Goal: Task Accomplishment & Management: Manage account settings

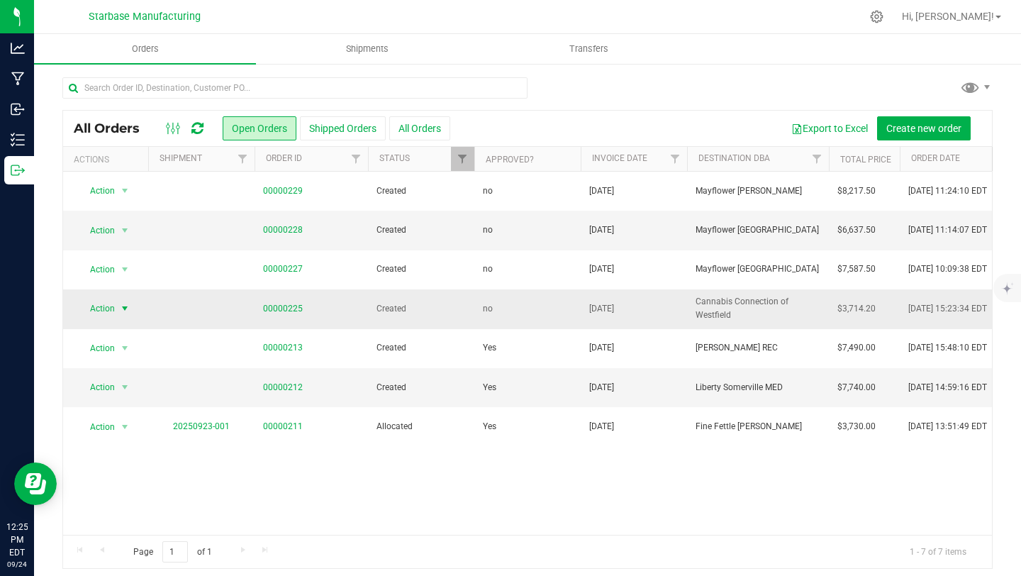
click at [110, 309] on span "Action" at bounding box center [96, 309] width 38 height 20
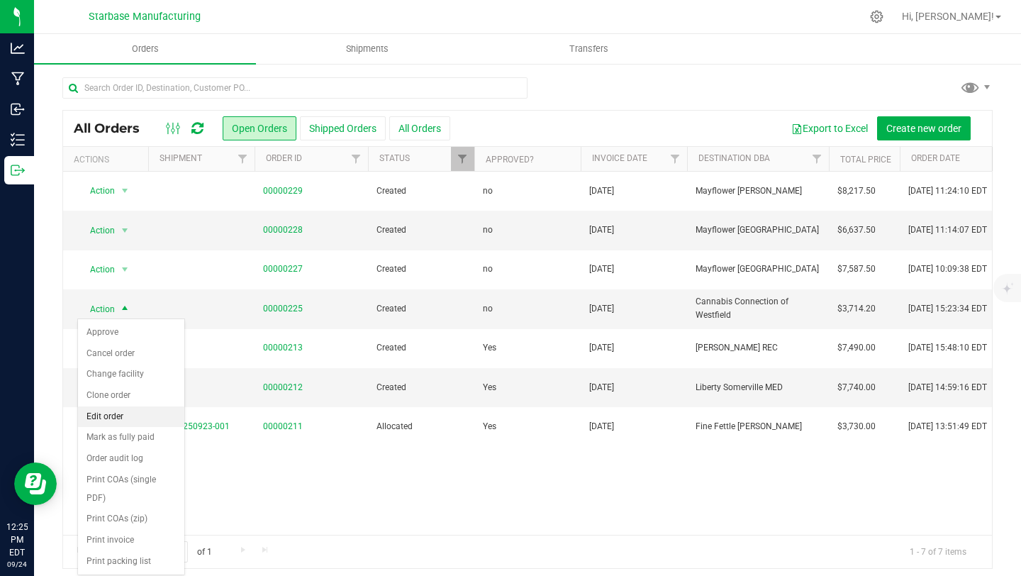
click at [106, 415] on li "Edit order" at bounding box center [131, 416] width 106 height 21
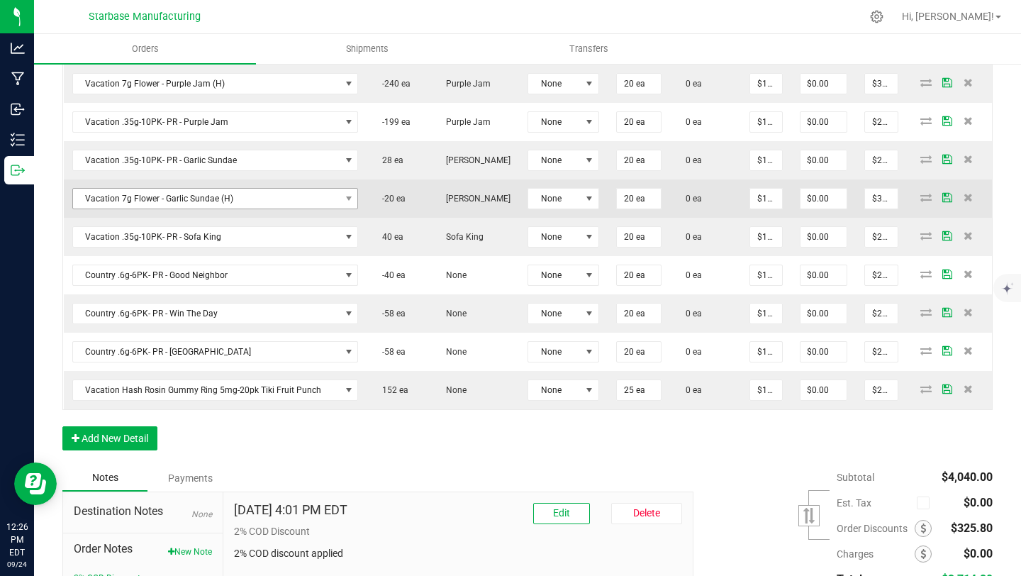
scroll to position [734, 0]
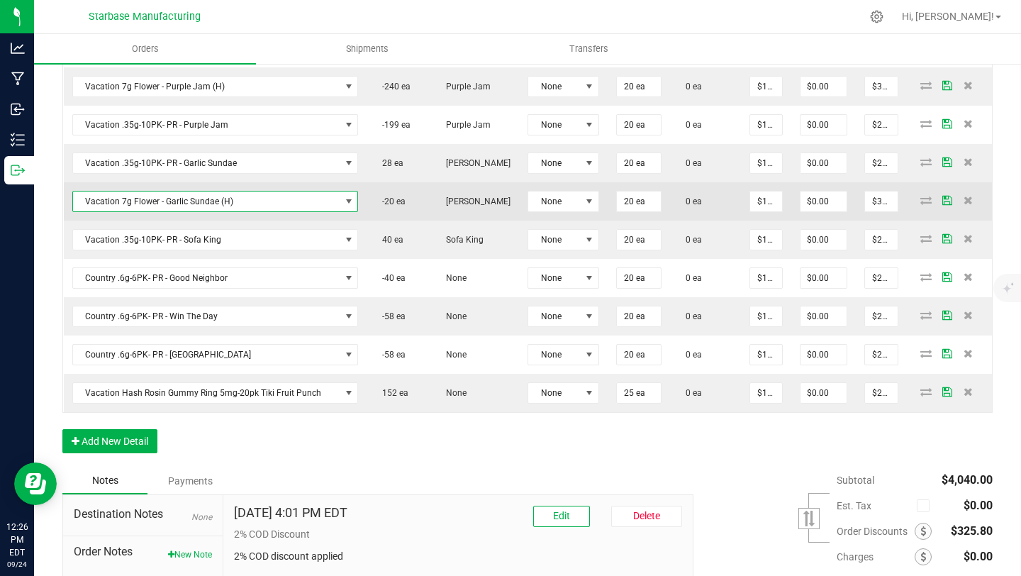
click at [277, 201] on span "Vacation 7g Flower - Garlic Sundae (H)" at bounding box center [206, 201] width 267 height 20
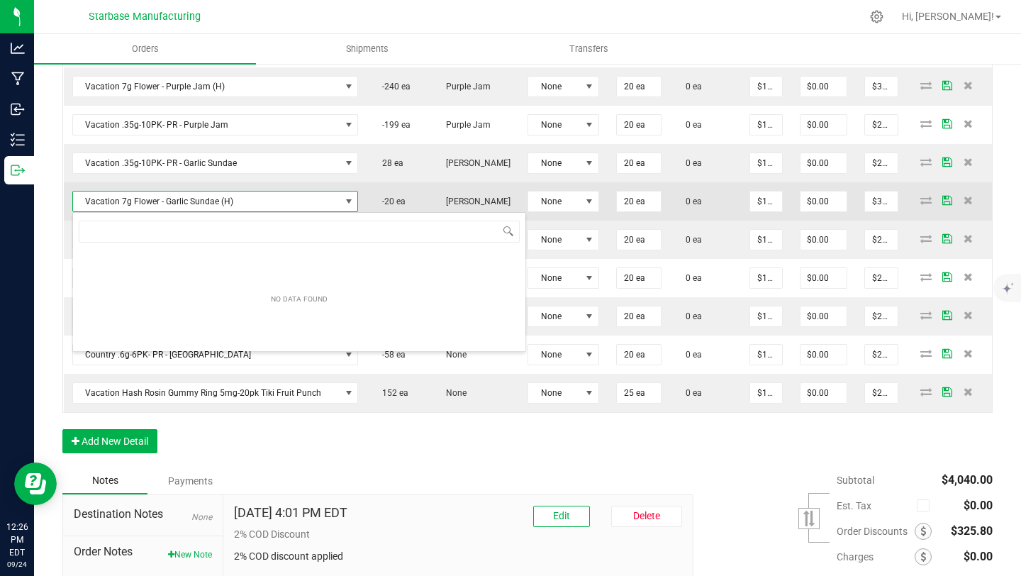
scroll to position [21, 279]
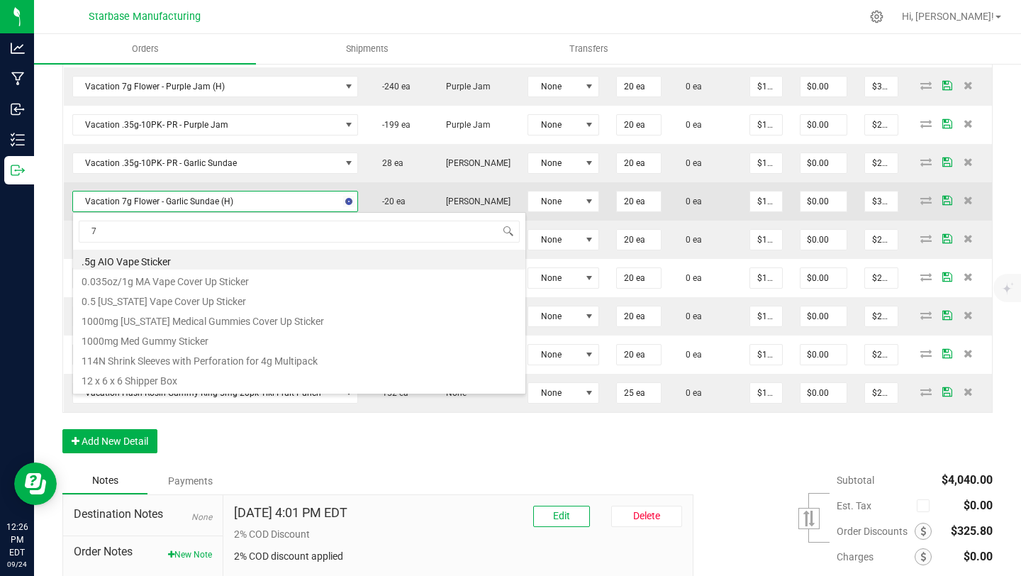
type input "7g"
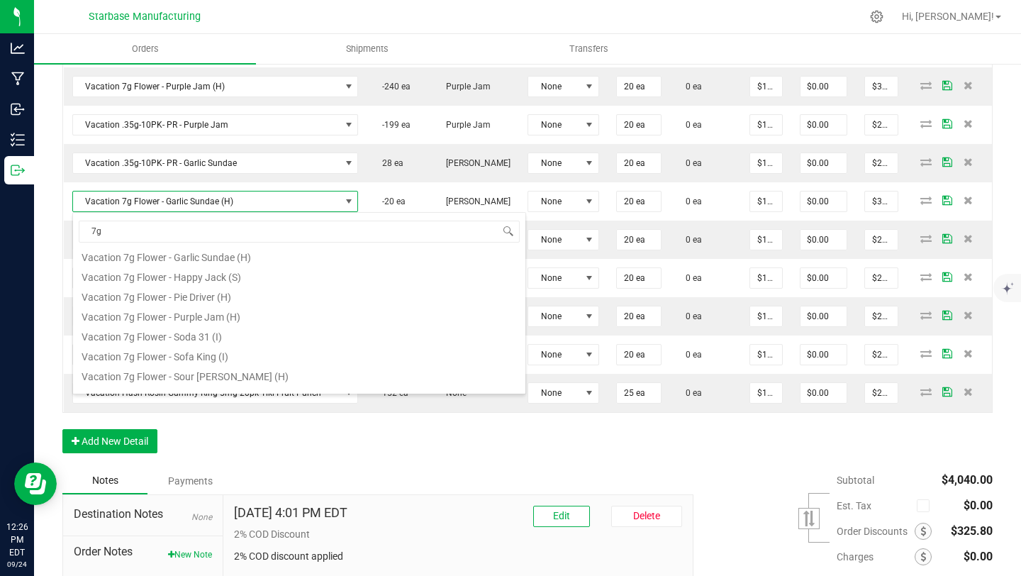
scroll to position [235, 0]
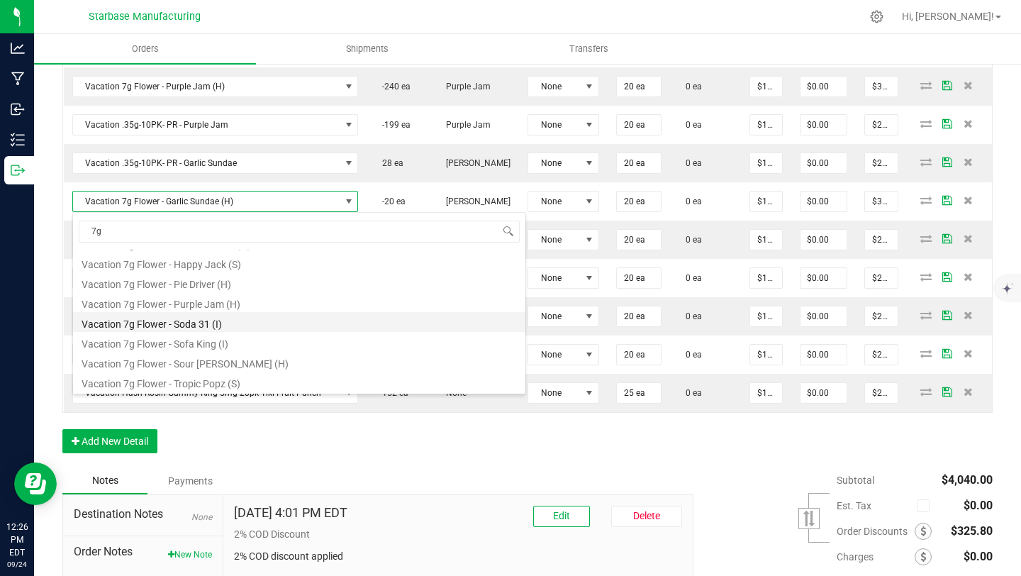
click at [210, 326] on li "Vacation 7g Flower - Soda 31 (I)" at bounding box center [299, 322] width 452 height 20
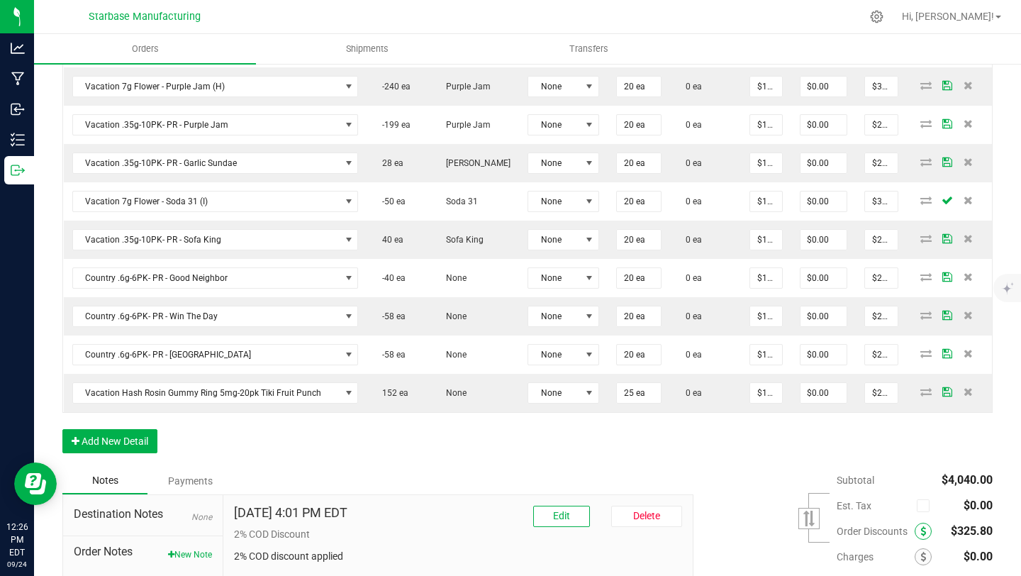
click at [926, 530] on span at bounding box center [923, 531] width 17 height 17
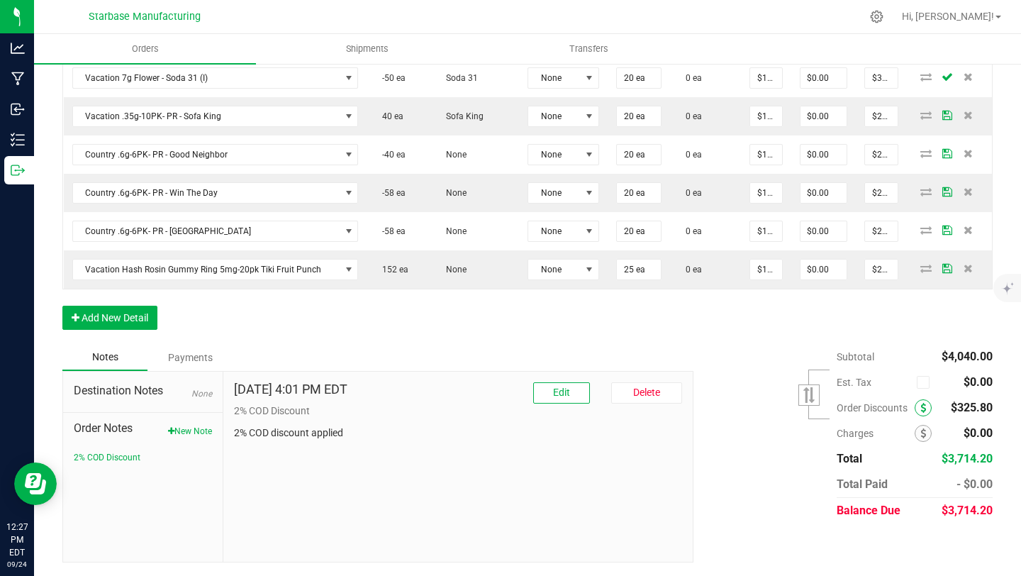
click at [921, 409] on icon at bounding box center [924, 408] width 6 height 10
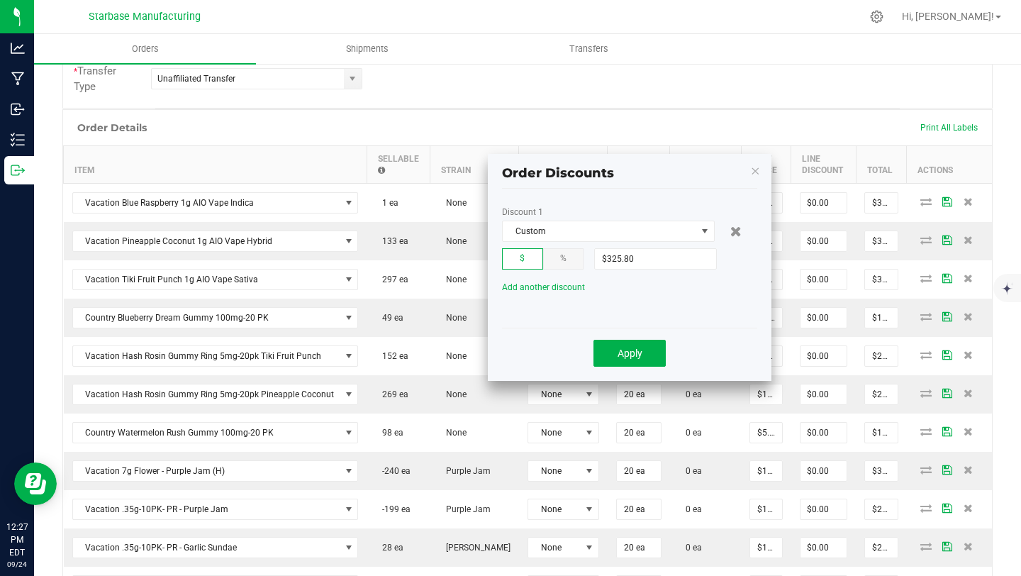
scroll to position [304, 0]
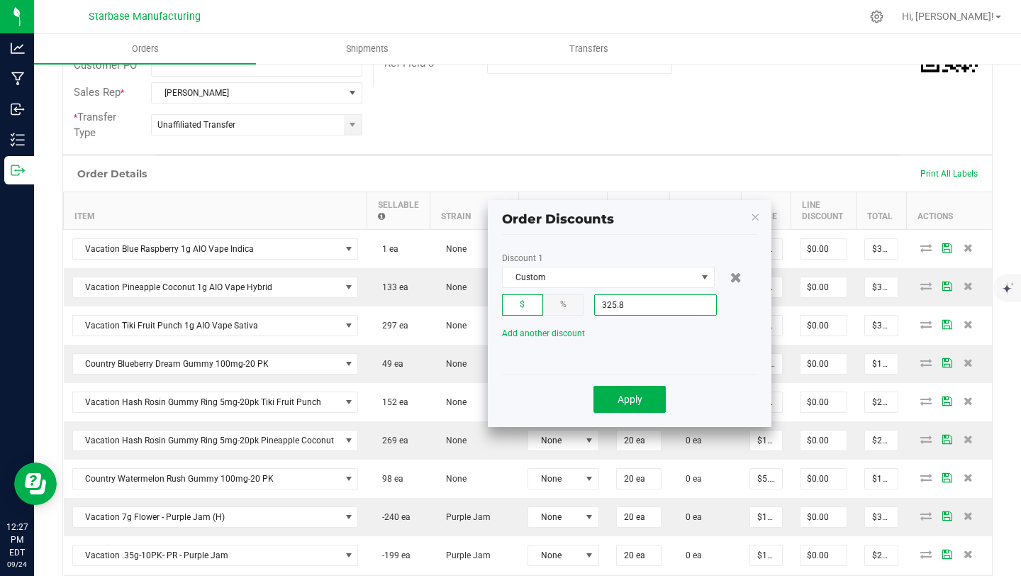
drag, startPoint x: 684, startPoint y: 306, endPoint x: 616, endPoint y: 304, distance: 68.8
click at [616, 304] on input "325.8" at bounding box center [655, 305] width 121 height 20
type input ".8"
drag, startPoint x: 625, startPoint y: 306, endPoint x: 592, endPoint y: 306, distance: 32.6
click at [592, 306] on div "$ % .8" at bounding box center [629, 304] width 255 height 21
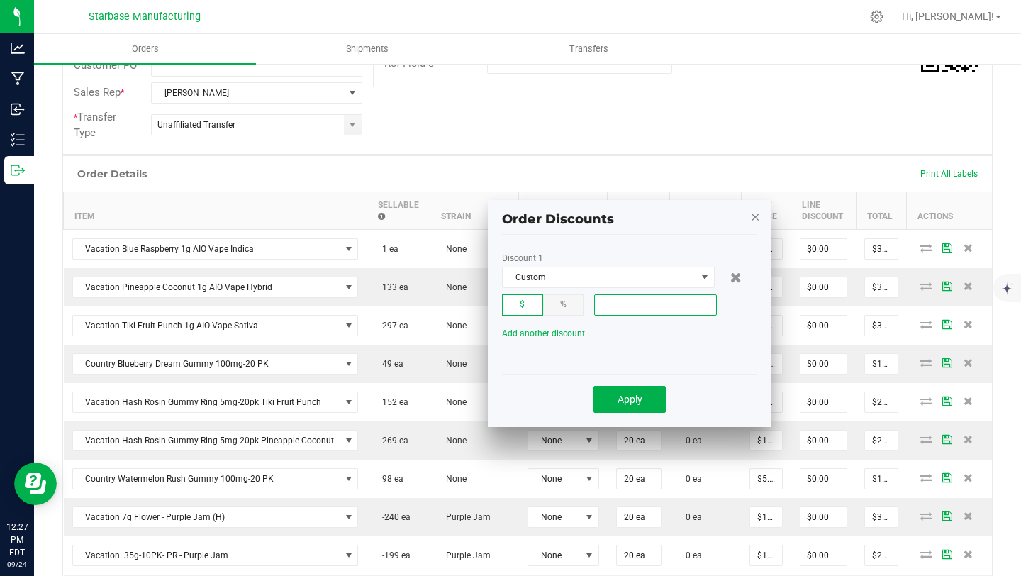
type input "$0.00"
click at [753, 216] on icon "button" at bounding box center [756, 216] width 10 height 17
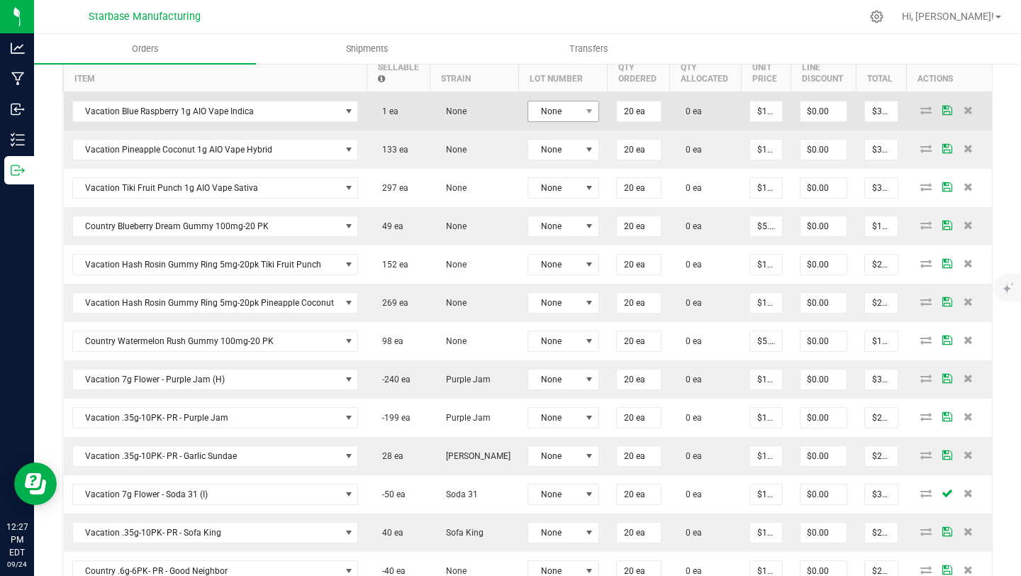
scroll to position [440, 0]
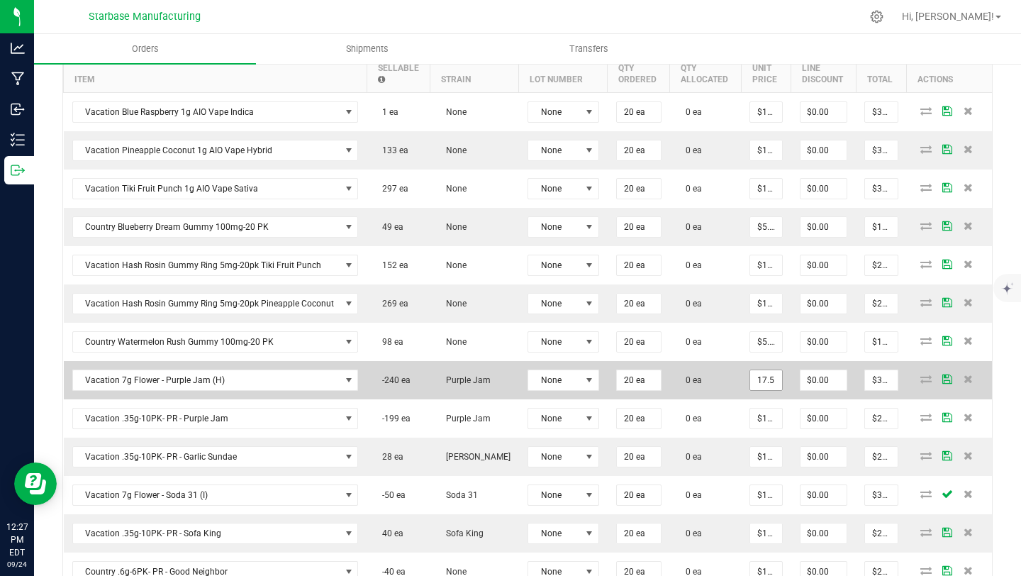
click at [762, 375] on input "17.5" at bounding box center [766, 380] width 32 height 20
click at [757, 378] on input "17.5" at bounding box center [766, 380] width 32 height 20
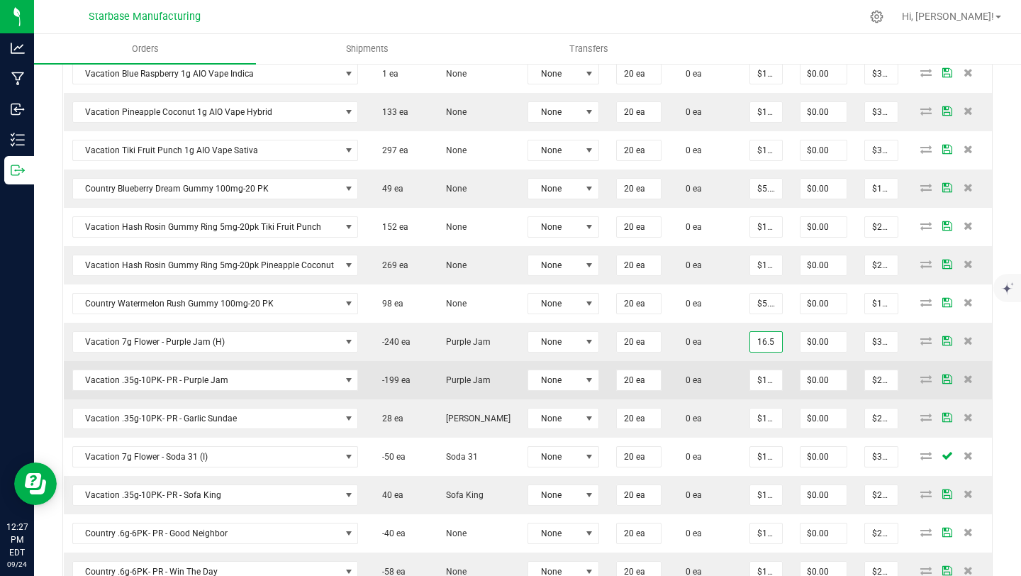
scroll to position [493, 0]
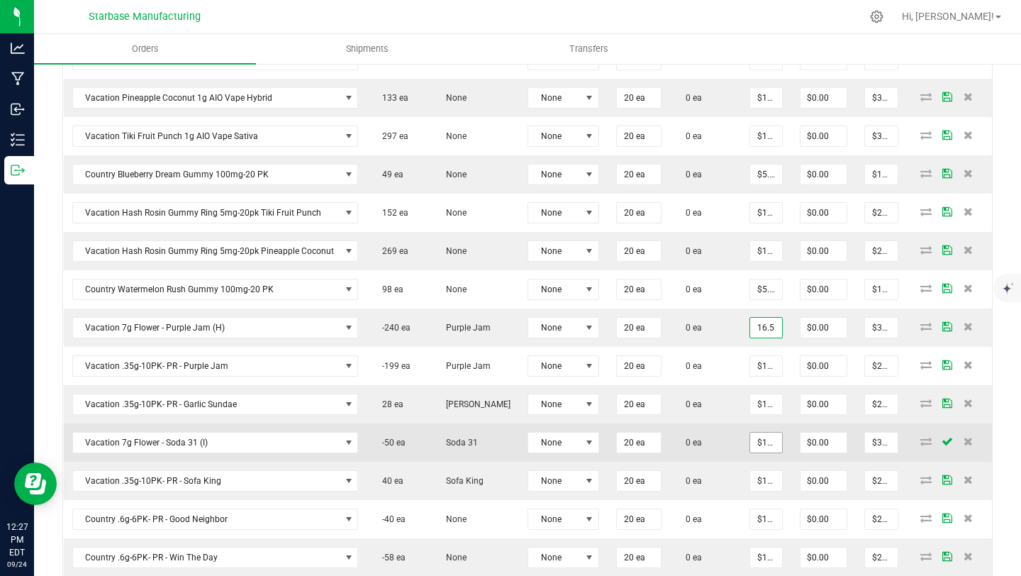
type input "$16.50000"
type input "$330.00"
click at [766, 438] on input "17.5" at bounding box center [766, 443] width 32 height 20
click at [762, 439] on input "17.5" at bounding box center [766, 443] width 32 height 20
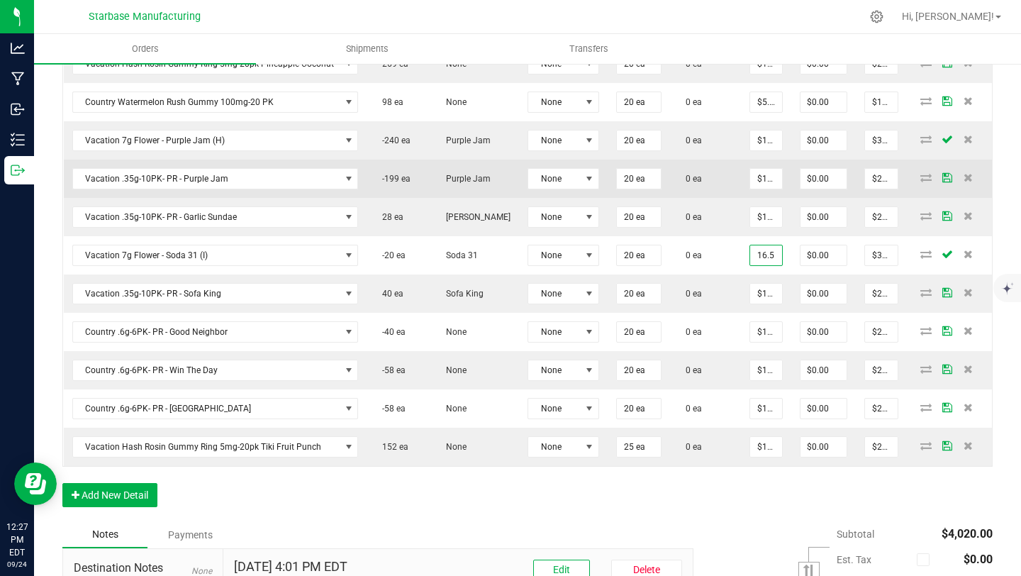
scroll to position [681, 0]
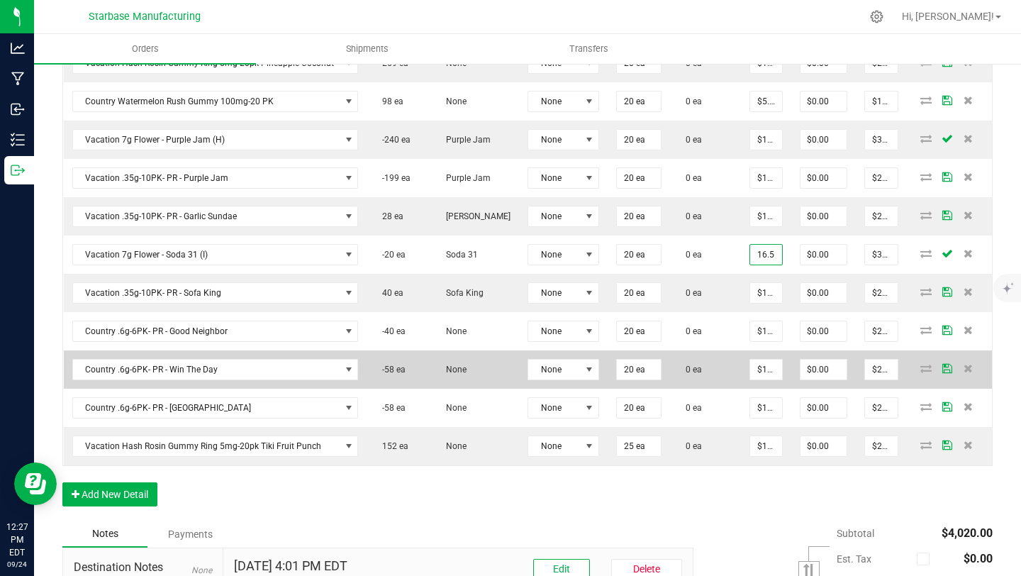
type input "$16.50000"
type input "$330.00"
click at [767, 357] on td "$12.50000" at bounding box center [766, 369] width 50 height 38
click at [762, 369] on input "12.5" at bounding box center [766, 370] width 32 height 20
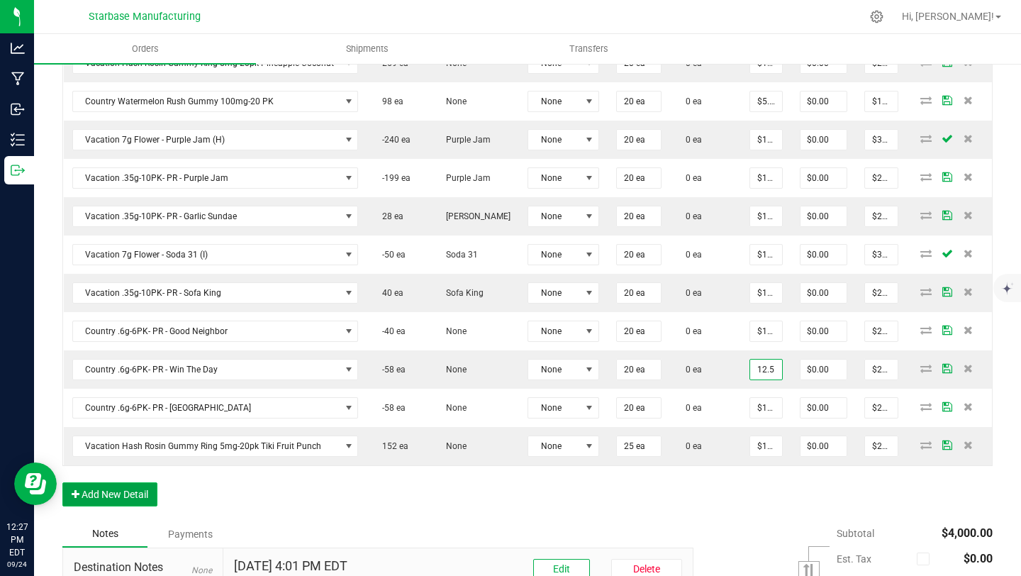
type input "$12.50000"
click at [113, 493] on button "Add New Detail" at bounding box center [109, 494] width 95 height 24
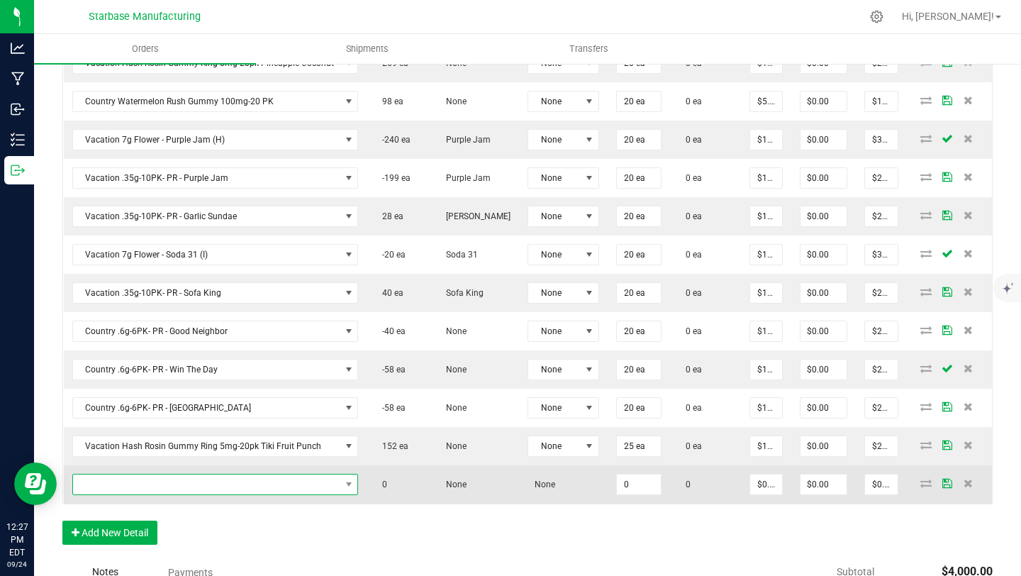
click at [126, 490] on span "NO DATA FOUND" at bounding box center [206, 484] width 267 height 20
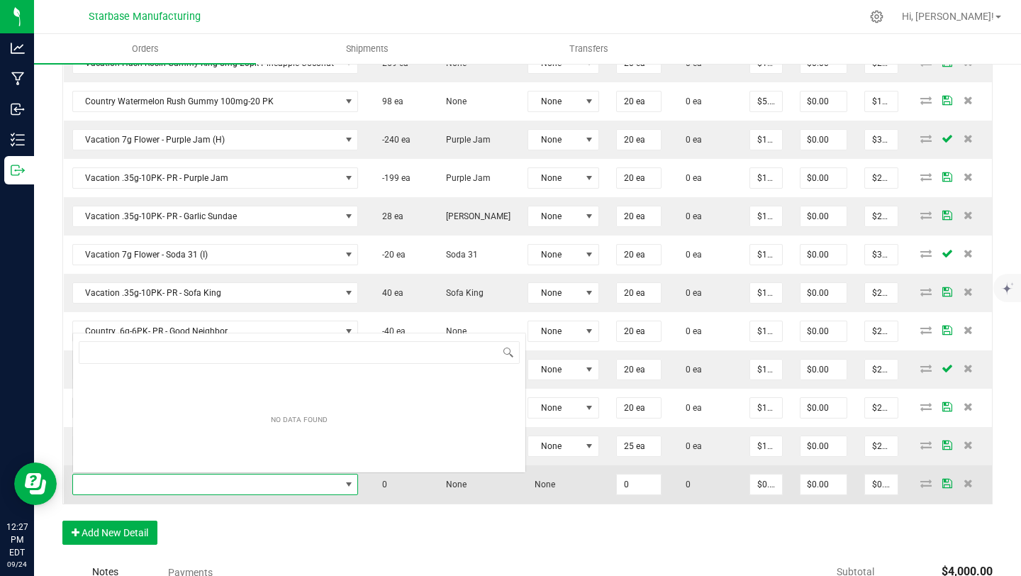
scroll to position [21, 279]
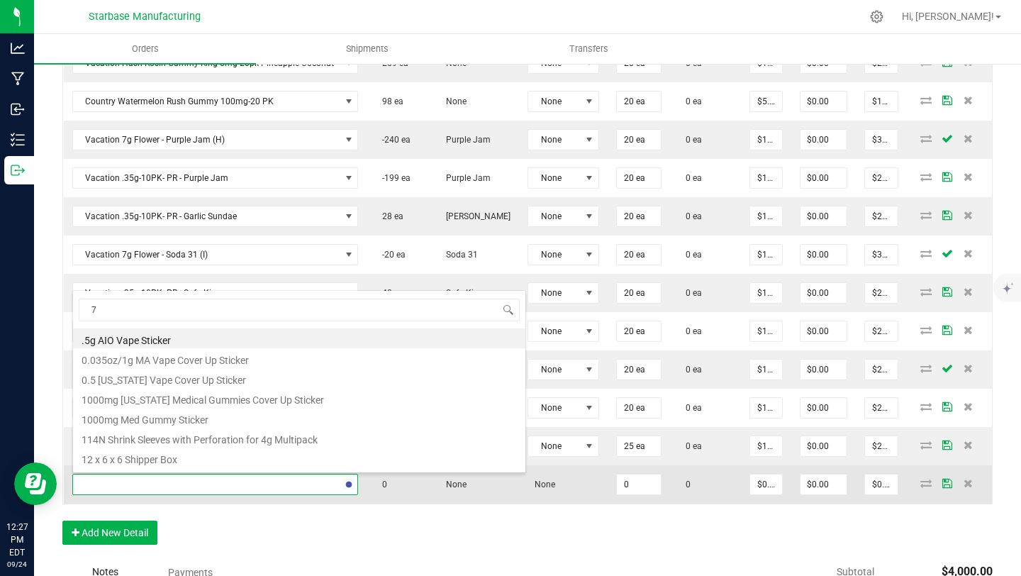
type input "7g"
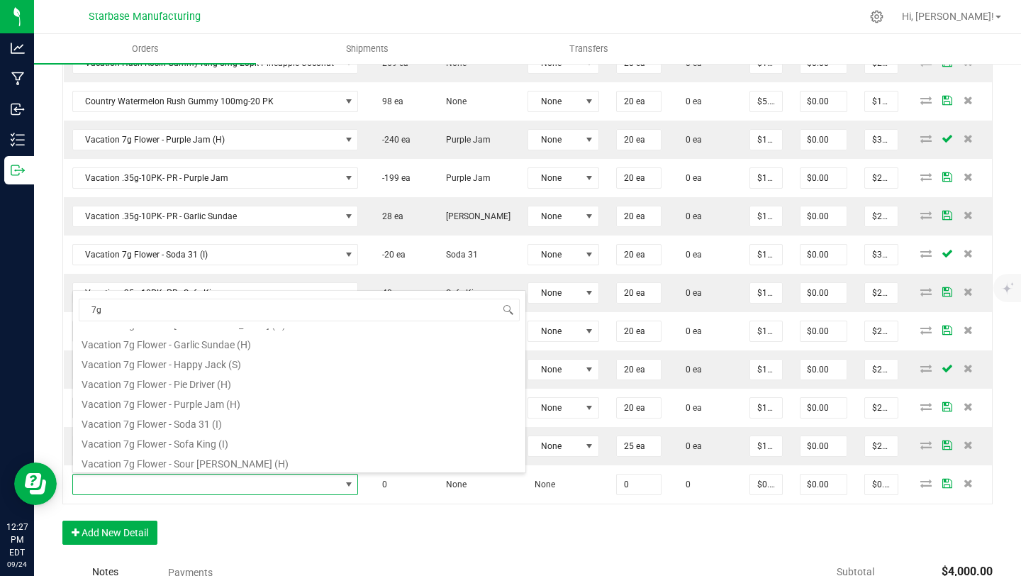
scroll to position [235, 0]
click at [193, 466] on li "Vacation 7g Flower - Tropic Popz (S)" at bounding box center [299, 460] width 452 height 20
type input "0 ea"
type input "$17.50000"
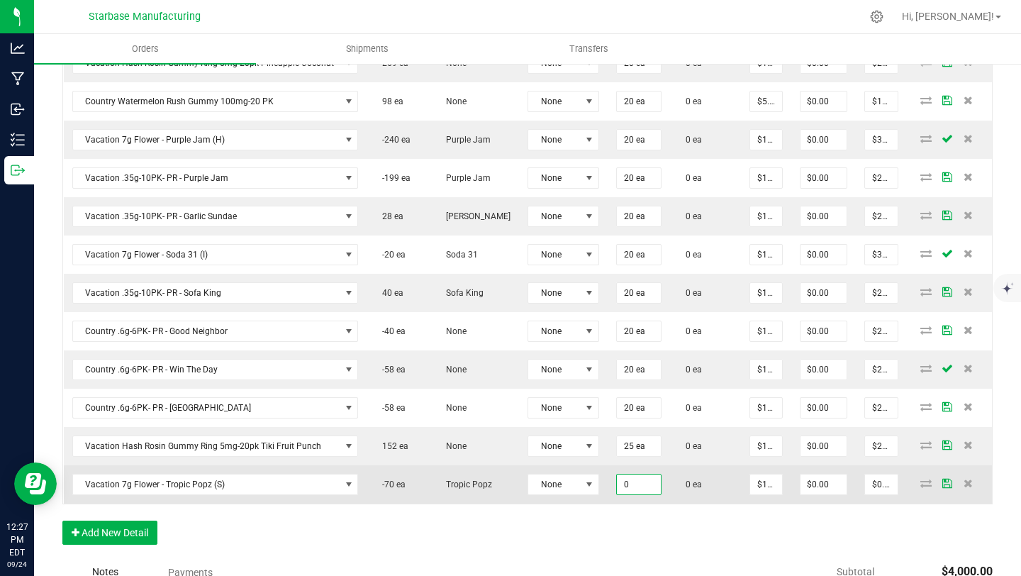
click at [633, 482] on input "0" at bounding box center [639, 484] width 44 height 20
type input "20 ea"
type input "17.5"
type input "$350.00"
click at [763, 482] on input "17.5" at bounding box center [766, 484] width 32 height 20
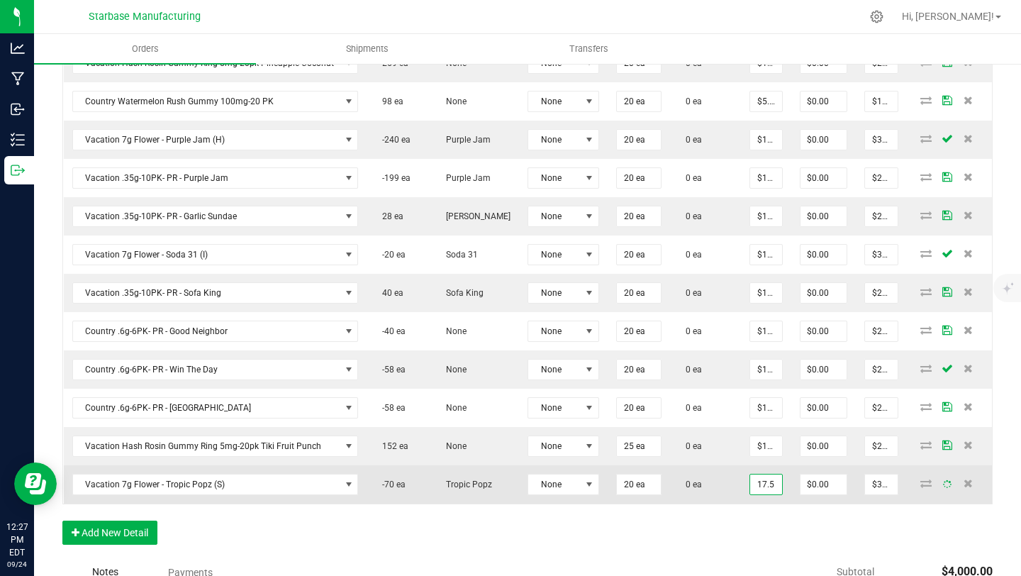
click at [762, 482] on input "17.5" at bounding box center [766, 484] width 32 height 20
click at [765, 484] on input "17.5" at bounding box center [766, 484] width 32 height 20
click at [757, 479] on input "17.5" at bounding box center [766, 484] width 32 height 20
click at [760, 483] on input "17.5" at bounding box center [766, 484] width 32 height 20
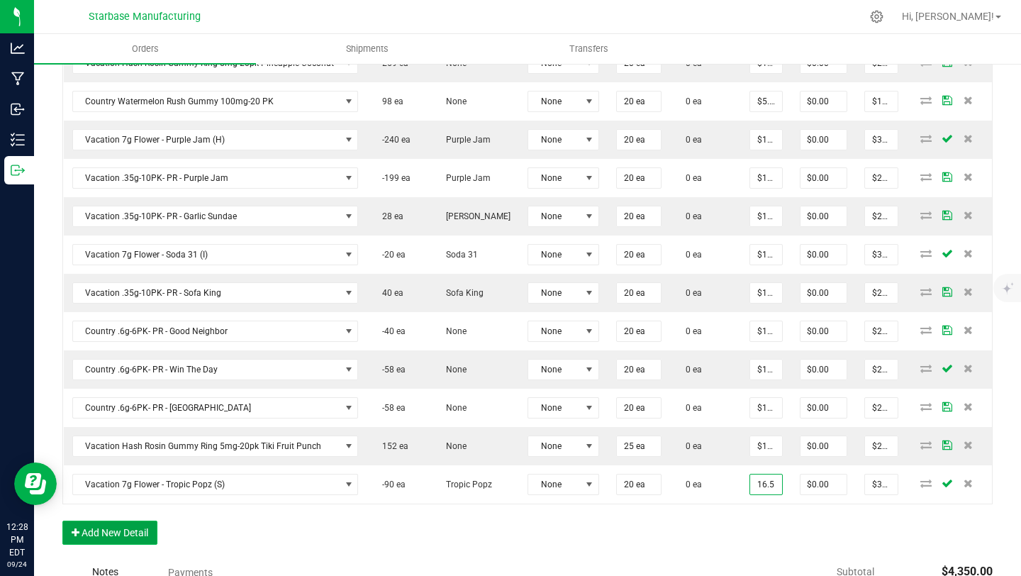
type input "$16.50000"
type input "$330.00"
click at [144, 533] on button "Add New Detail" at bounding box center [109, 533] width 95 height 24
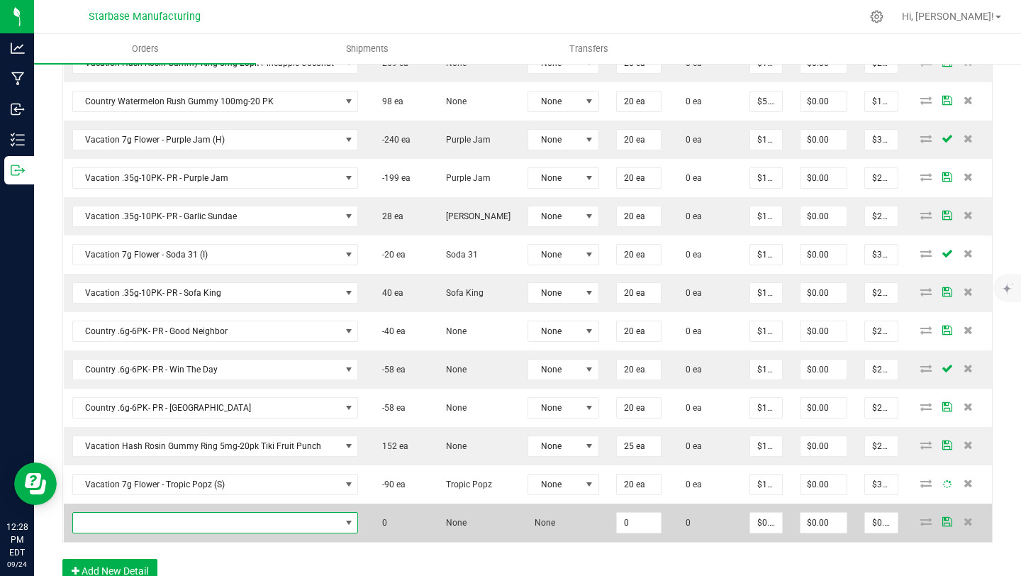
click at [145, 521] on span "NO DATA FOUND" at bounding box center [206, 523] width 267 height 20
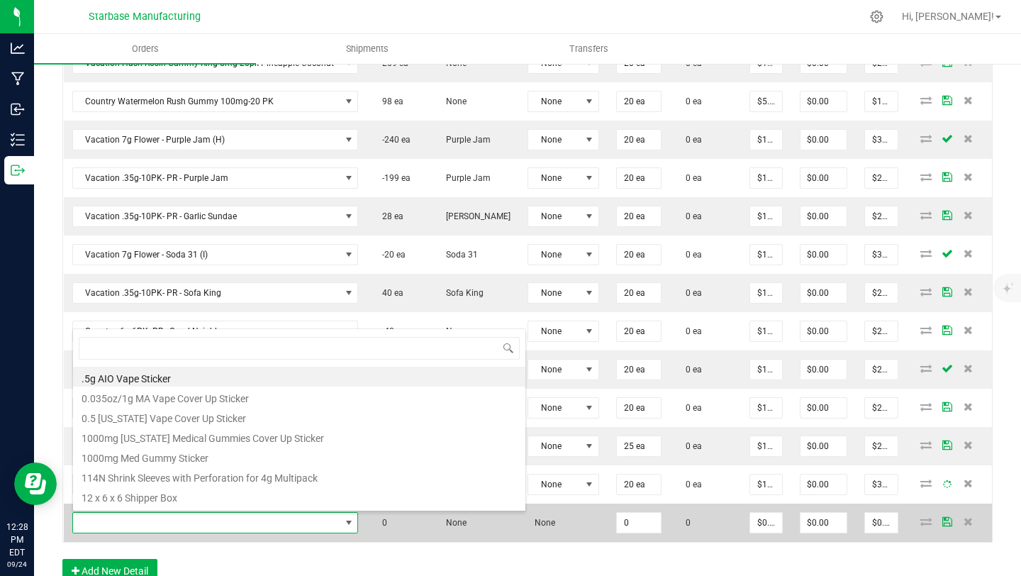
scroll to position [21, 279]
type input ".35"
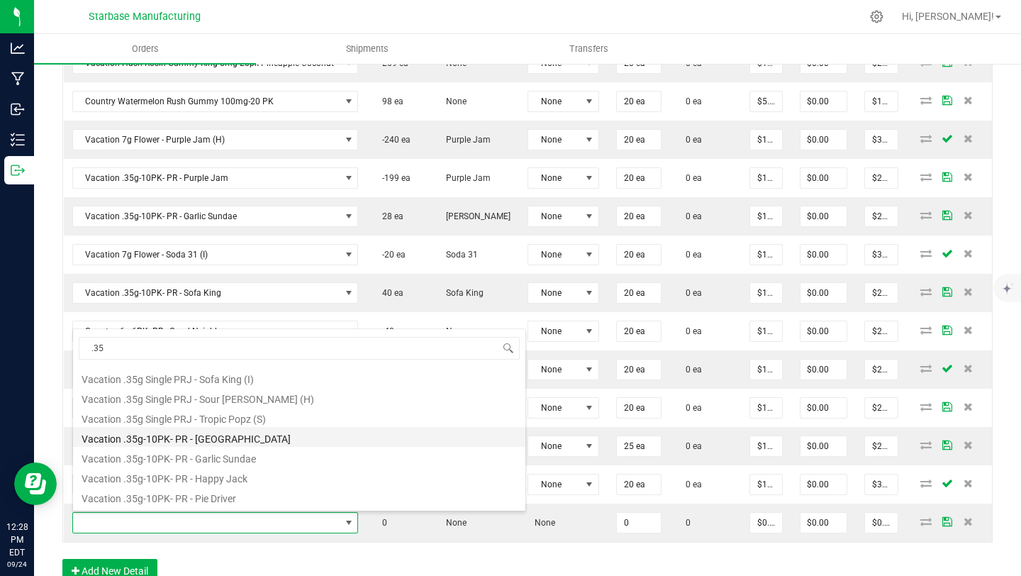
scroll to position [156, 0]
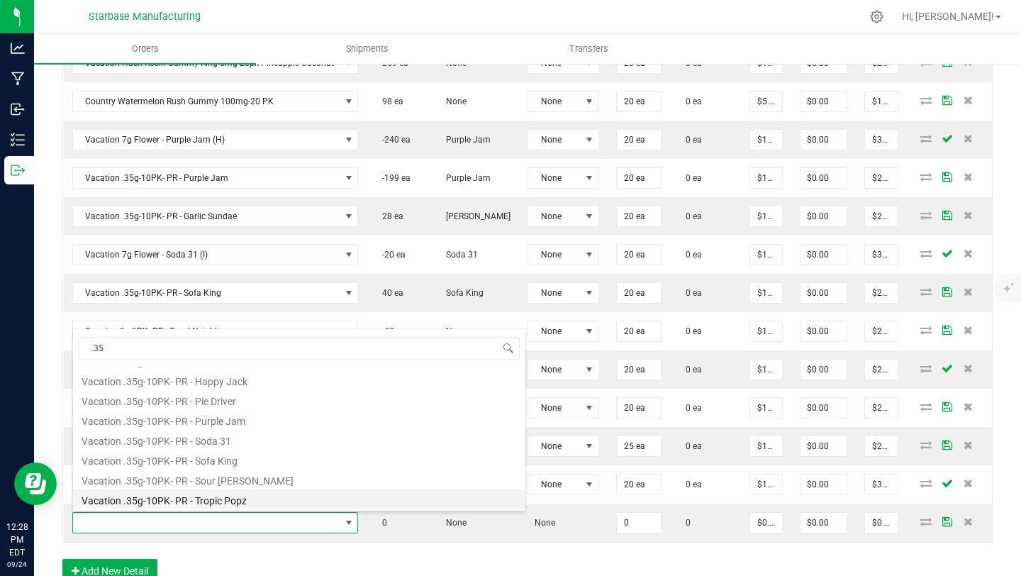
click at [216, 496] on li "Vacation .35g-10PK- PR - Tropic Popz" at bounding box center [299, 499] width 452 height 20
type input "0 ea"
type input "$12.50000"
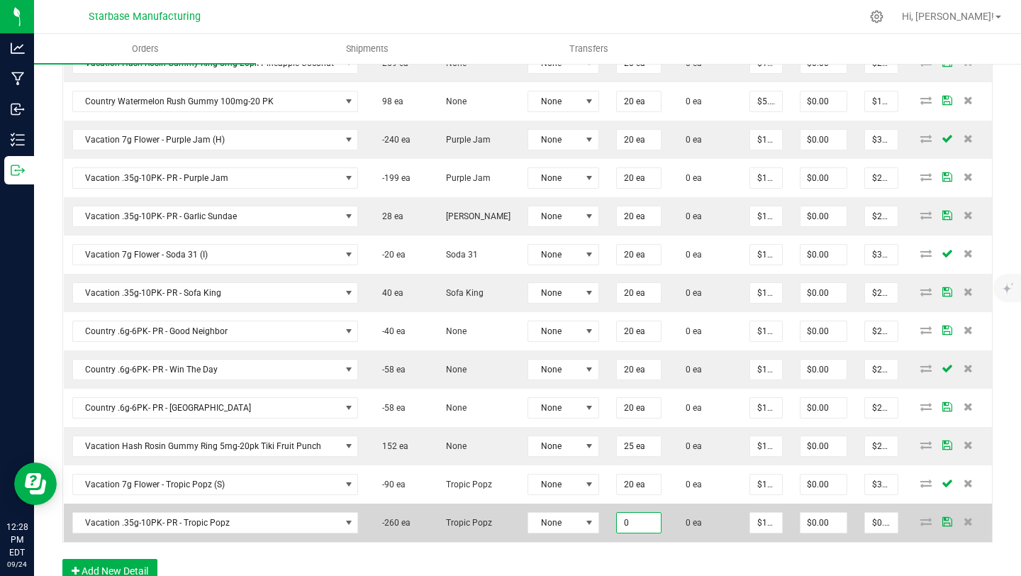
click at [621, 518] on input "0" at bounding box center [639, 523] width 44 height 20
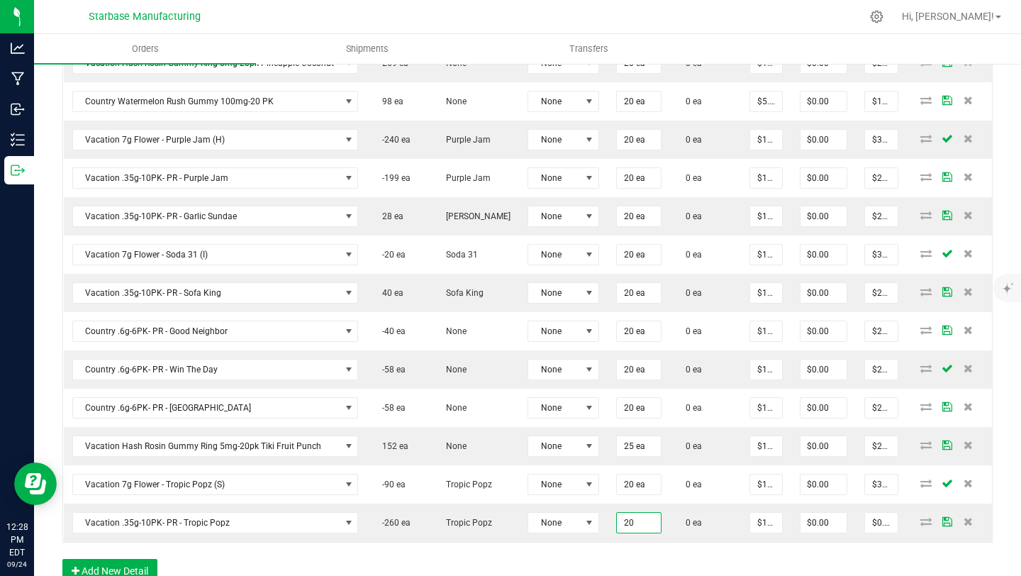
type input "20 ea"
type input "$250.00"
click at [755, 554] on div "Order Details Print All Labels Item Sellable Strain Lot Number Qty Ordered Qty …" at bounding box center [527, 187] width 930 height 819
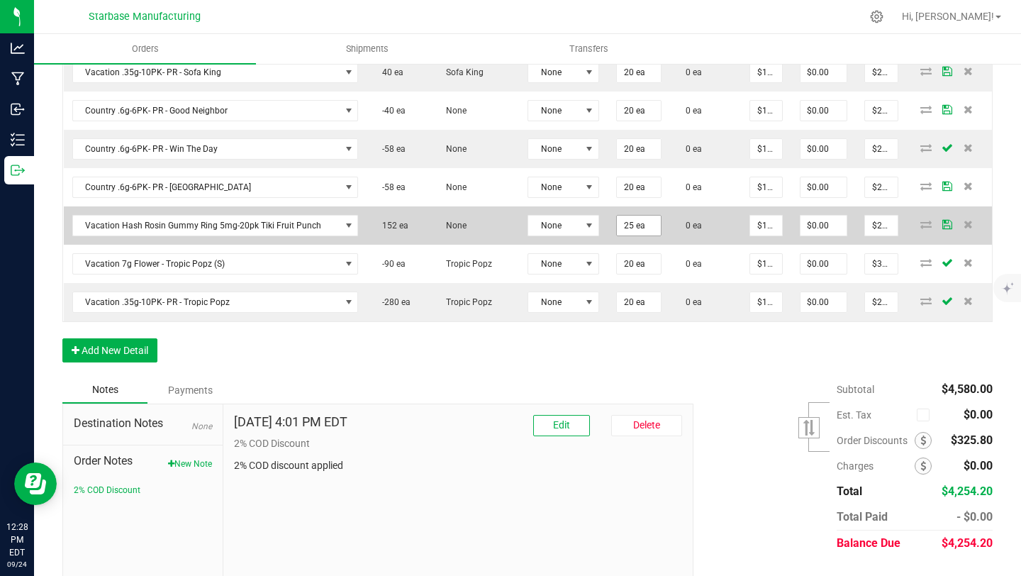
scroll to position [934, 0]
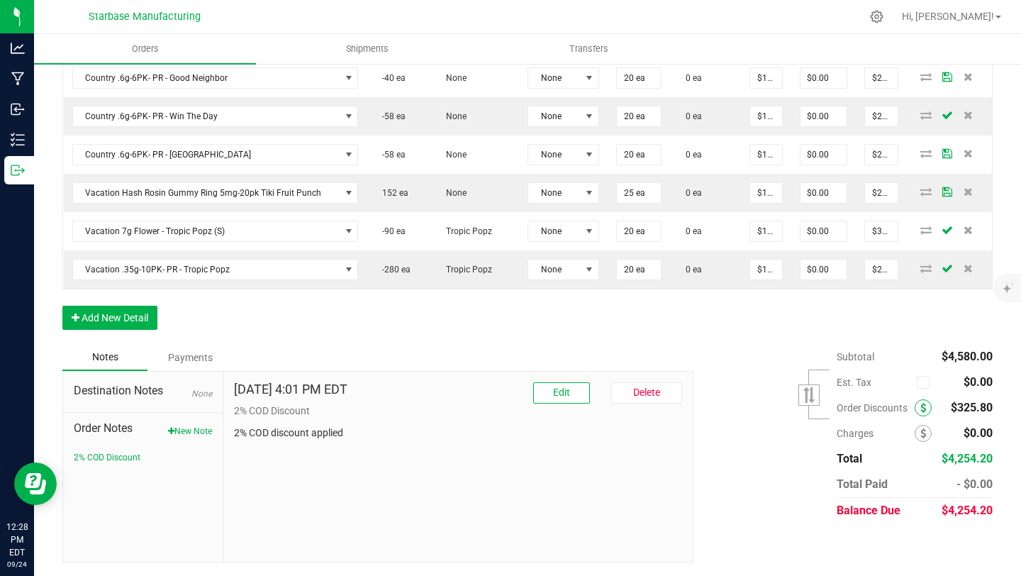
click at [922, 410] on icon at bounding box center [924, 408] width 6 height 10
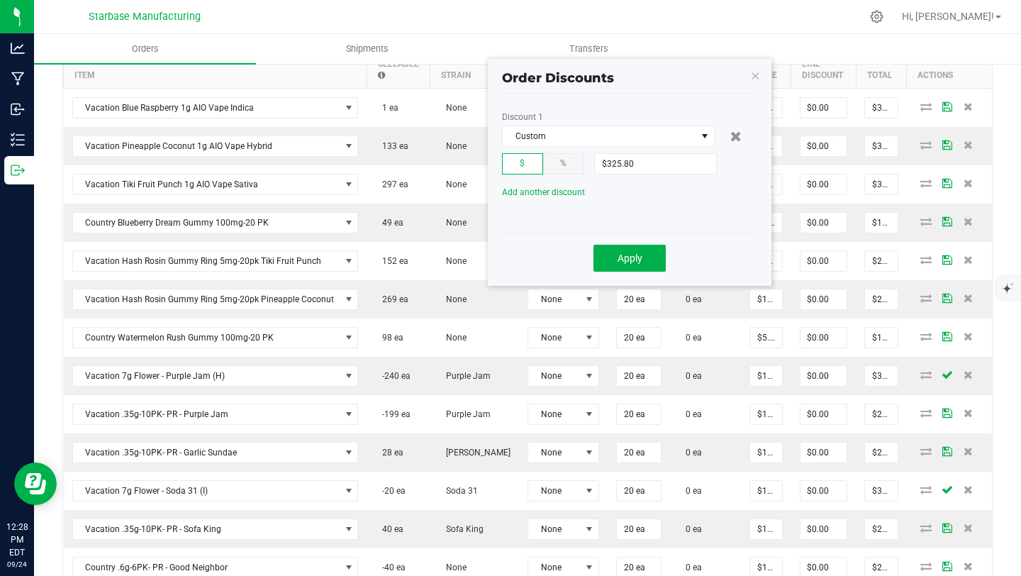
scroll to position [431, 0]
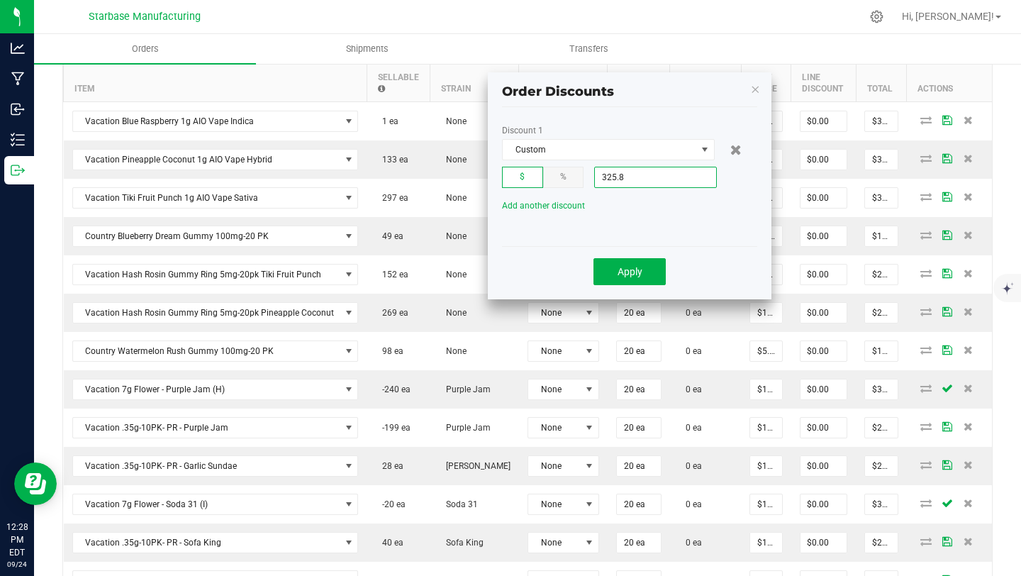
drag, startPoint x: 640, startPoint y: 177, endPoint x: 589, endPoint y: 174, distance: 50.4
click at [589, 174] on div "$ % 325.8" at bounding box center [629, 177] width 255 height 21
drag, startPoint x: 640, startPoint y: 181, endPoint x: 582, endPoint y: 179, distance: 58.2
click at [582, 179] on div "$ % 325.8" at bounding box center [629, 177] width 255 height 21
type input "$250.00"
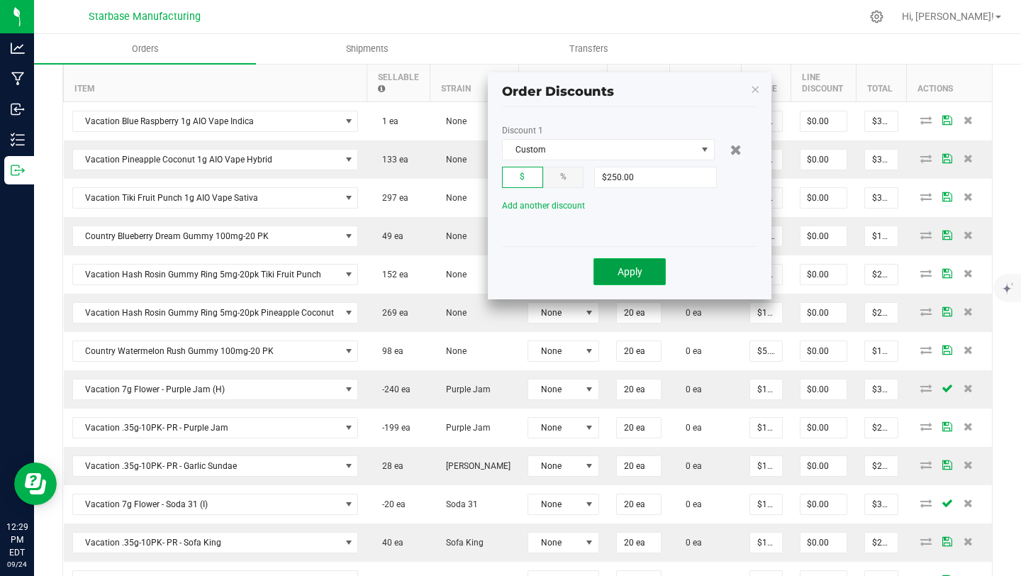
click at [616, 277] on button "Apply" at bounding box center [630, 271] width 72 height 27
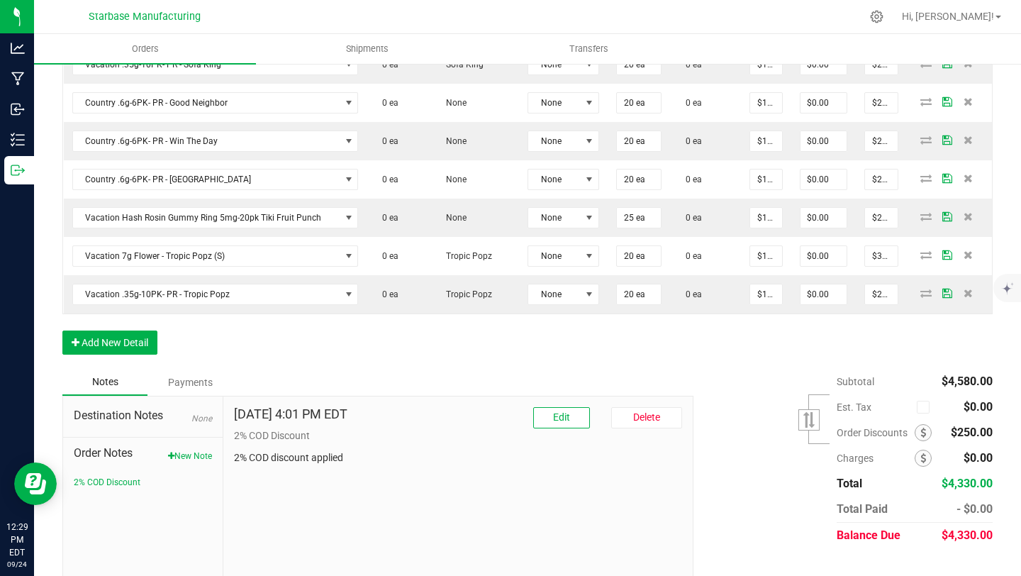
scroll to position [934, 0]
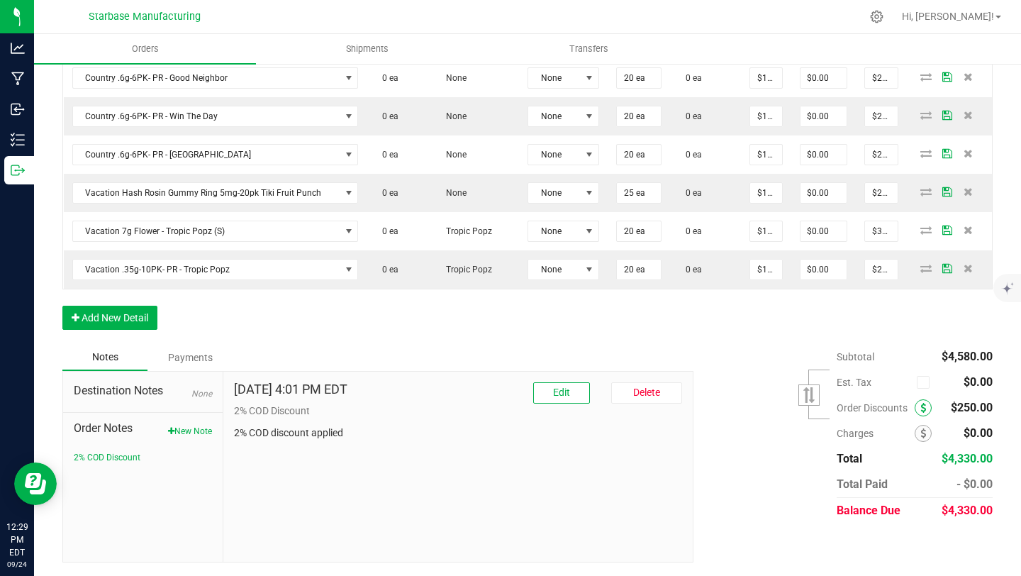
click at [925, 403] on icon at bounding box center [924, 408] width 6 height 10
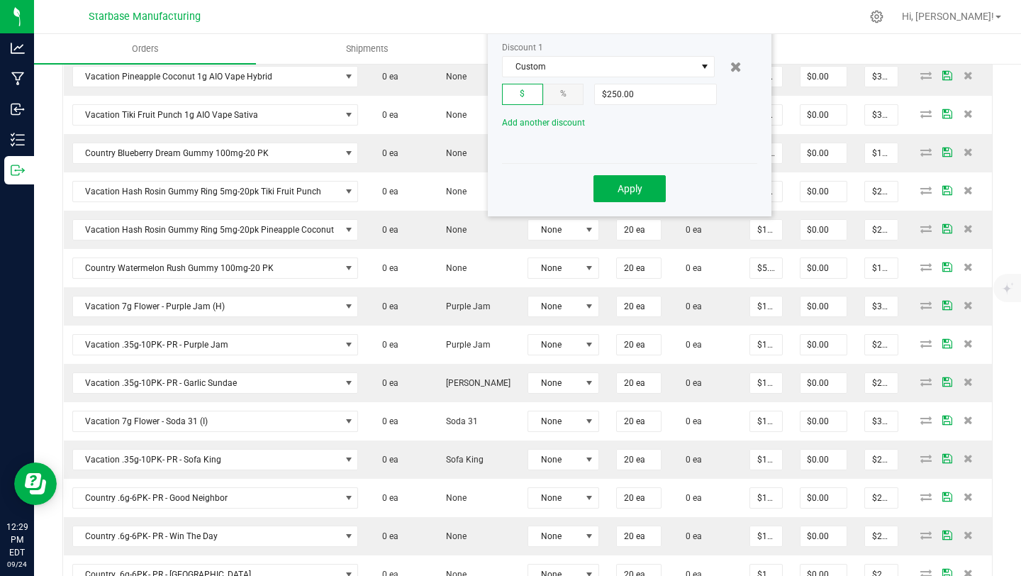
scroll to position [512, 0]
click at [645, 91] on input "250" at bounding box center [655, 97] width 121 height 20
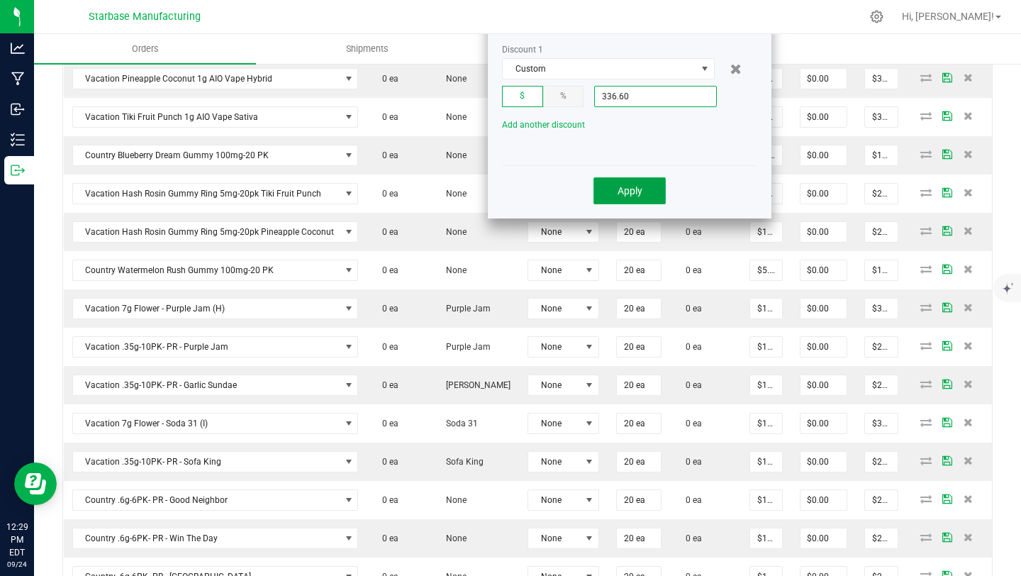
type input "$336.60"
click at [640, 189] on span "Apply" at bounding box center [630, 190] width 25 height 11
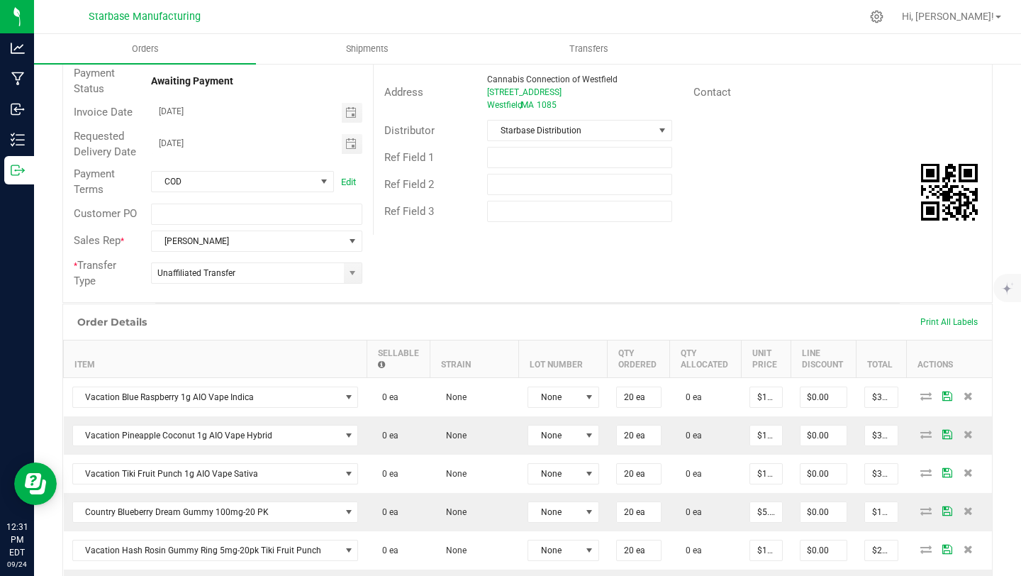
scroll to position [0, 0]
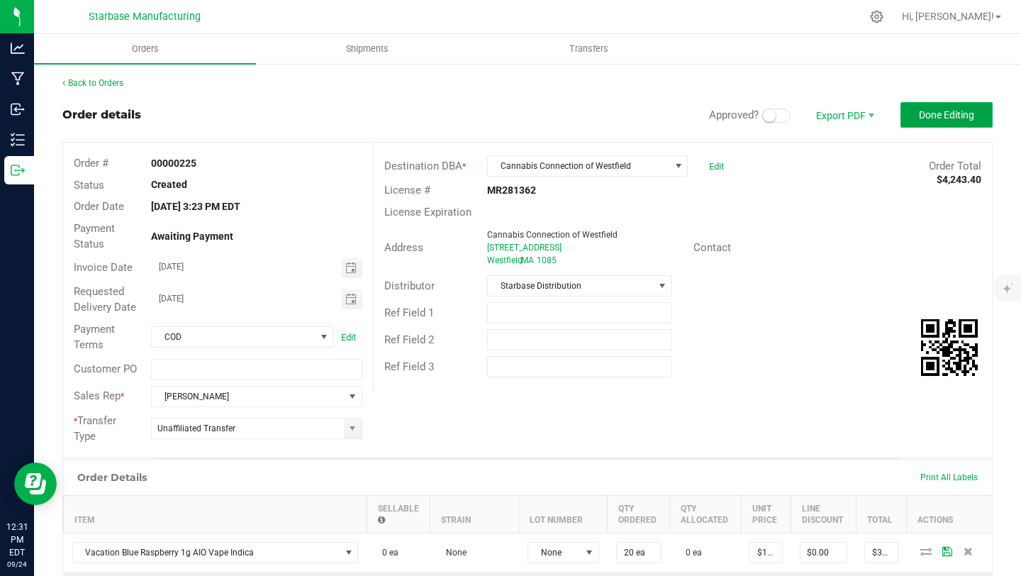
click at [955, 112] on span "Done Editing" at bounding box center [946, 114] width 55 height 11
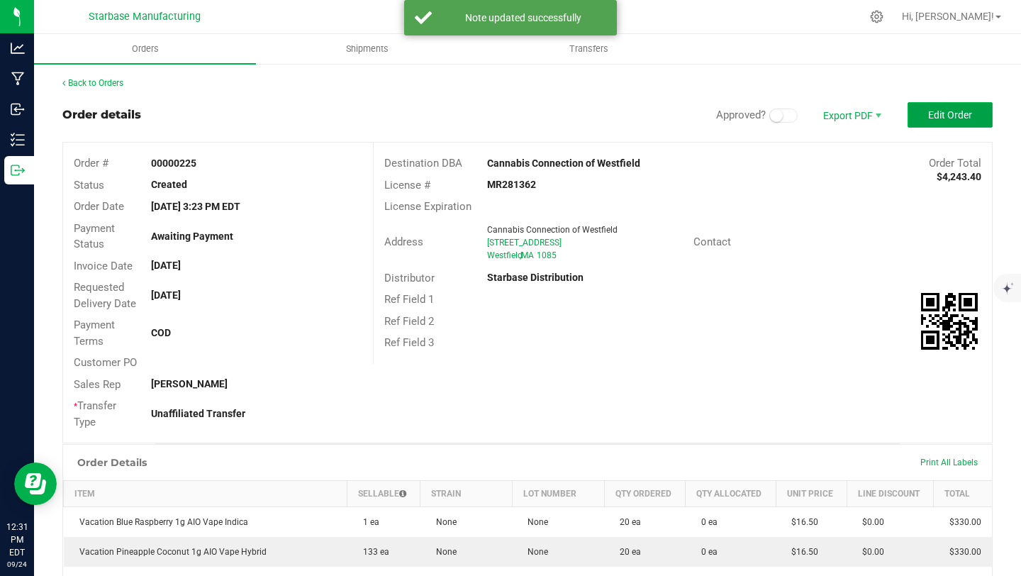
click at [945, 118] on span "Edit Order" at bounding box center [950, 114] width 44 height 11
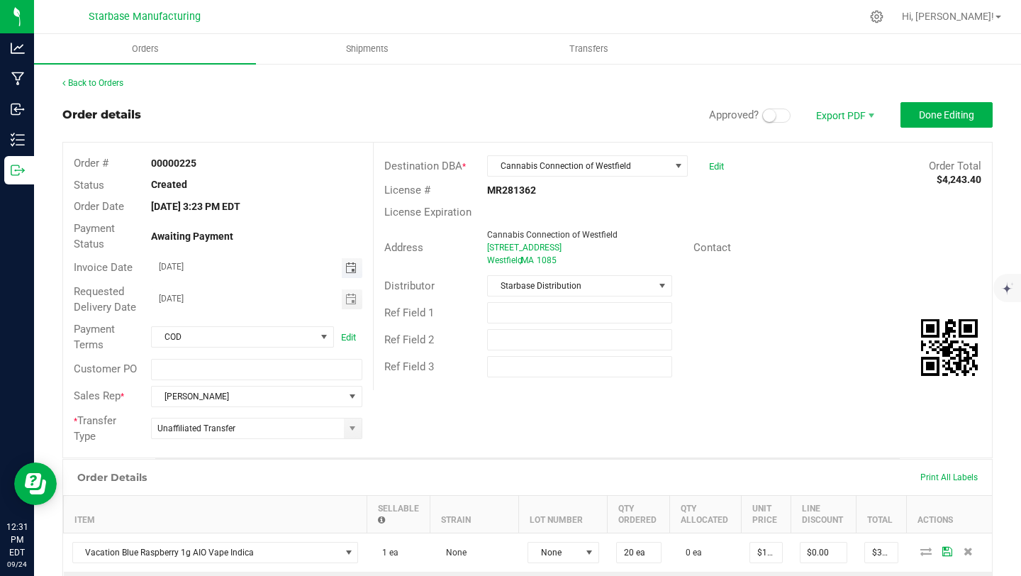
click at [354, 266] on span "Toggle calendar" at bounding box center [350, 267] width 11 height 11
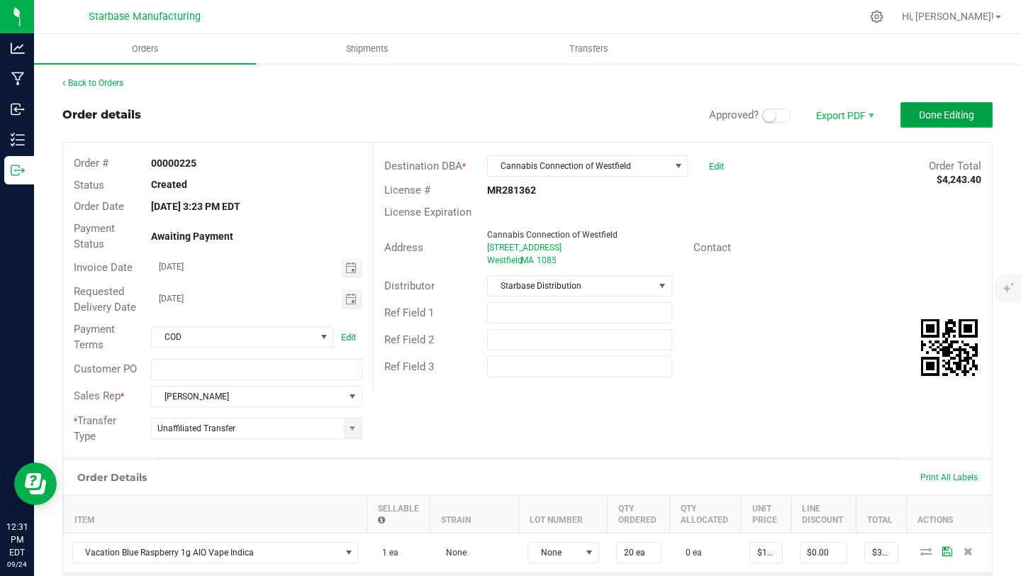
click at [944, 120] on span "Done Editing" at bounding box center [946, 114] width 55 height 11
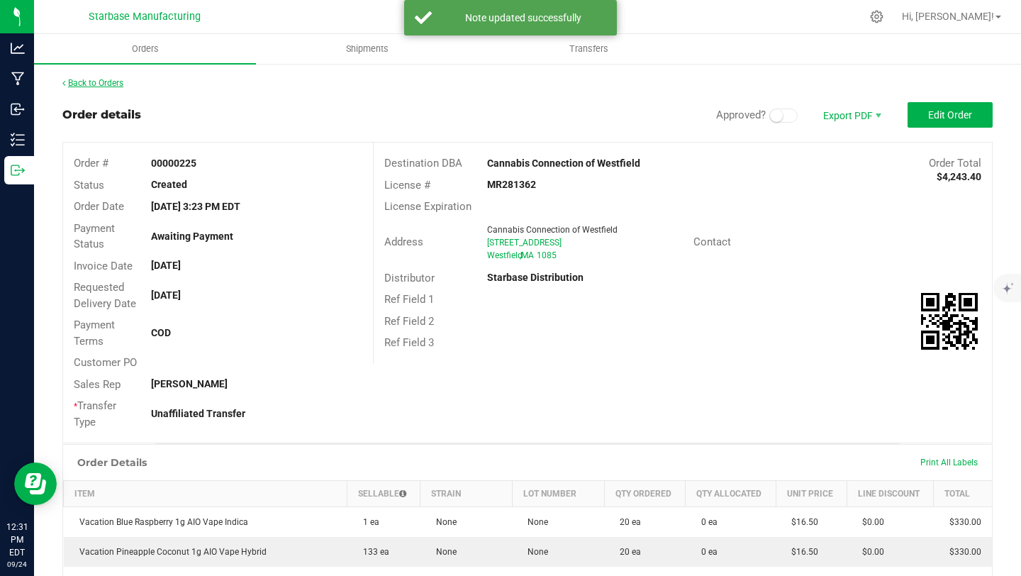
click at [115, 79] on link "Back to Orders" at bounding box center [92, 83] width 61 height 10
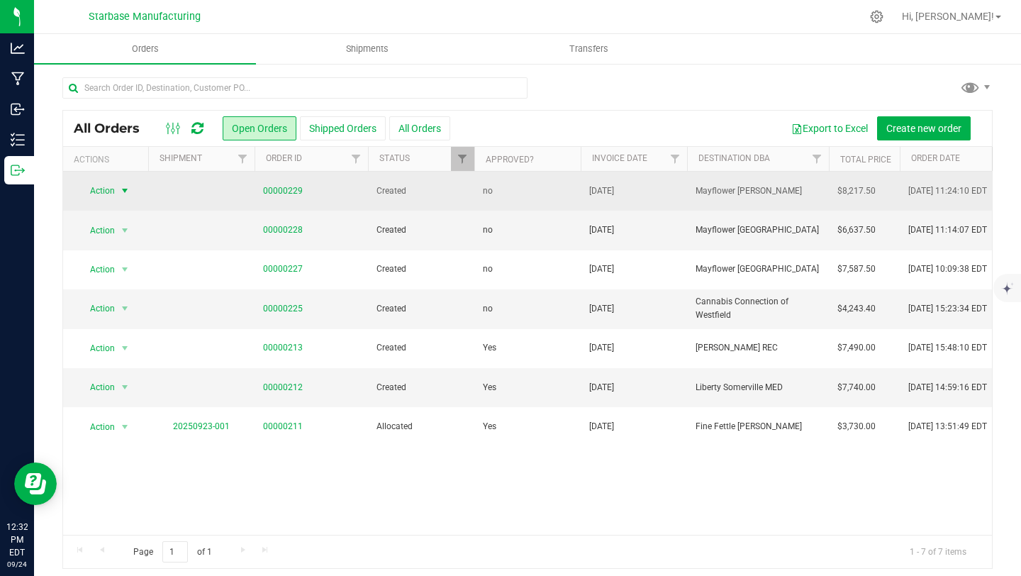
click at [125, 190] on span "select" at bounding box center [124, 190] width 11 height 11
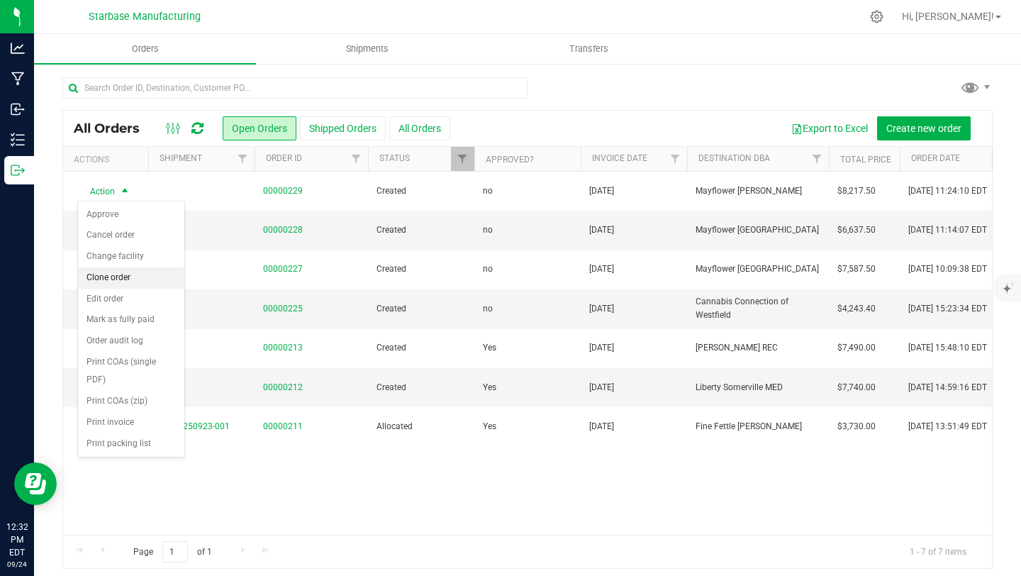
click at [114, 280] on li "Clone order" at bounding box center [131, 277] width 106 height 21
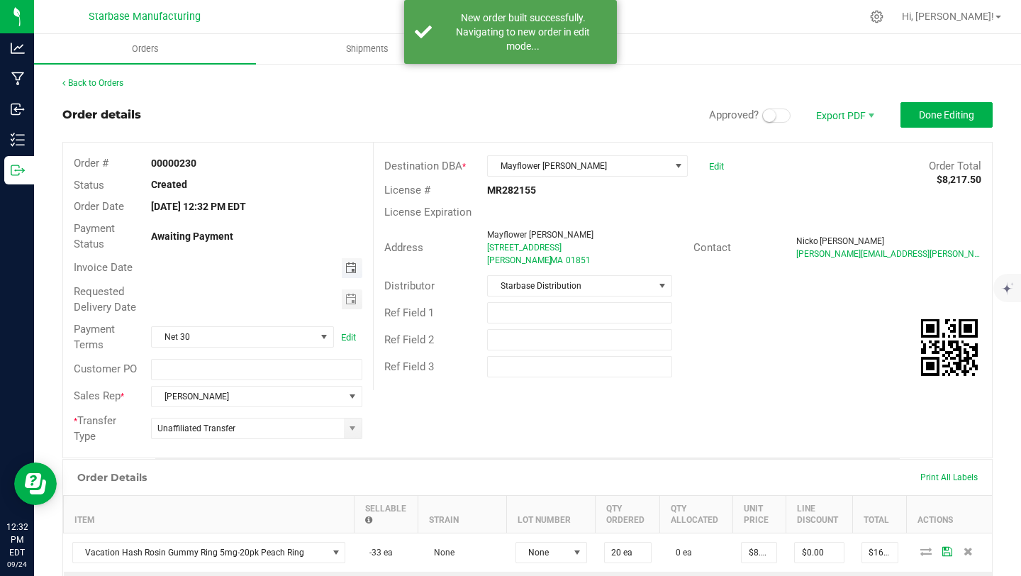
click at [355, 267] on span "Toggle calendar" at bounding box center [350, 267] width 11 height 11
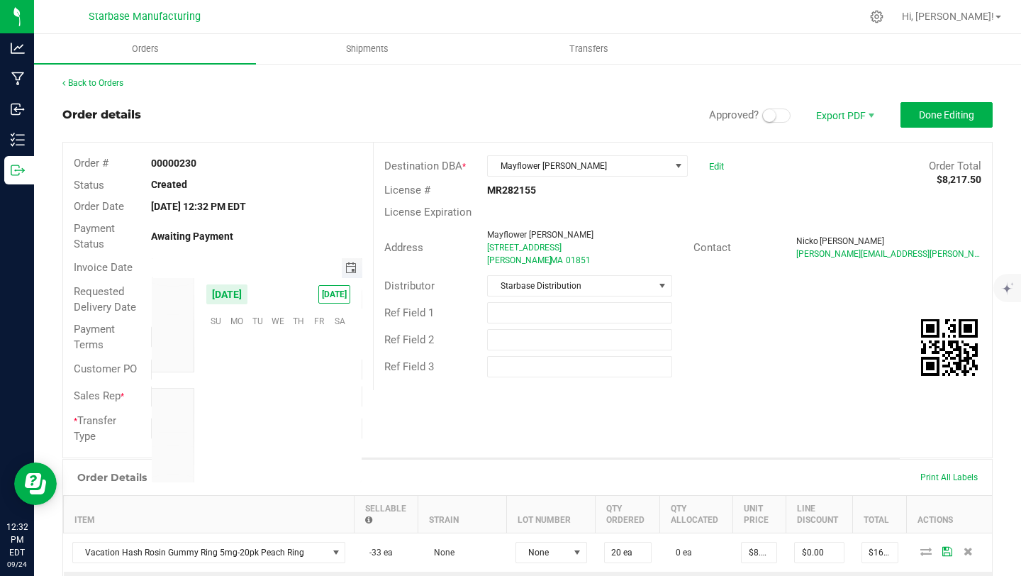
scroll to position [230044, 0]
click at [237, 428] on span "29" at bounding box center [236, 430] width 21 height 22
type input "[DATE]"
click at [352, 301] on span "Toggle calendar" at bounding box center [350, 299] width 11 height 11
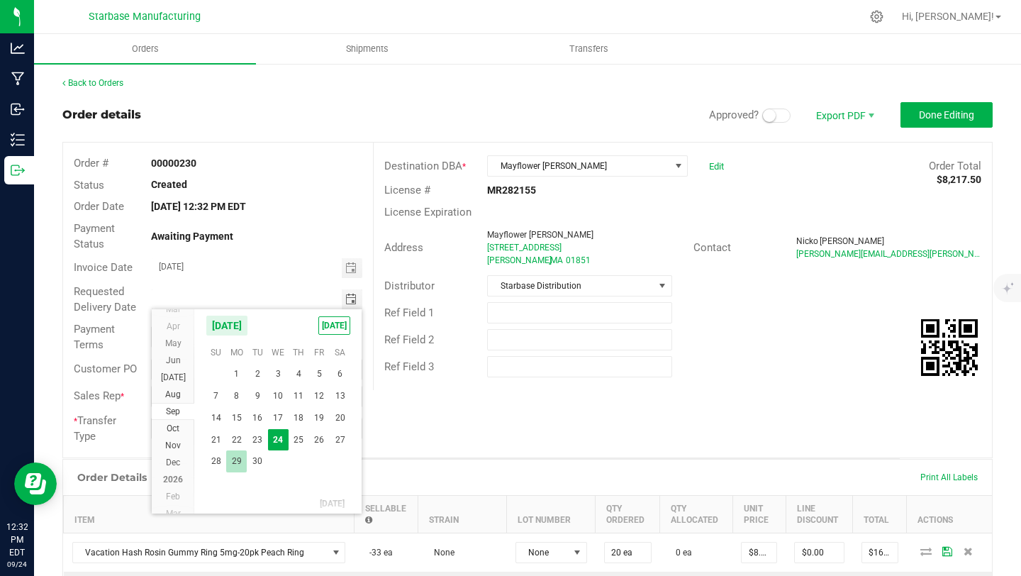
click at [240, 457] on span "29" at bounding box center [236, 461] width 21 height 22
type input "[DATE]"
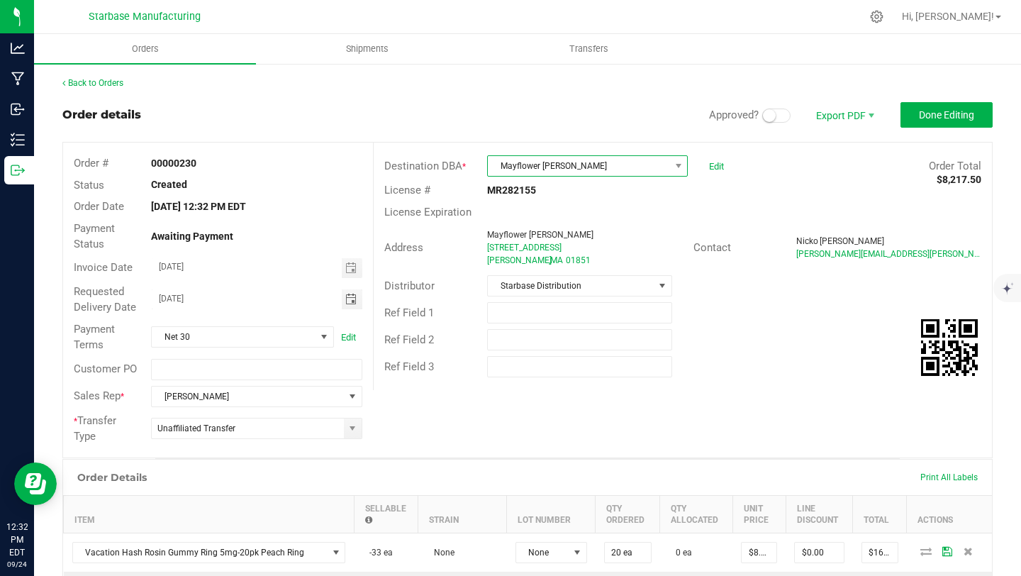
click at [570, 163] on span "Mayflower [PERSON_NAME]" at bounding box center [579, 166] width 182 height 20
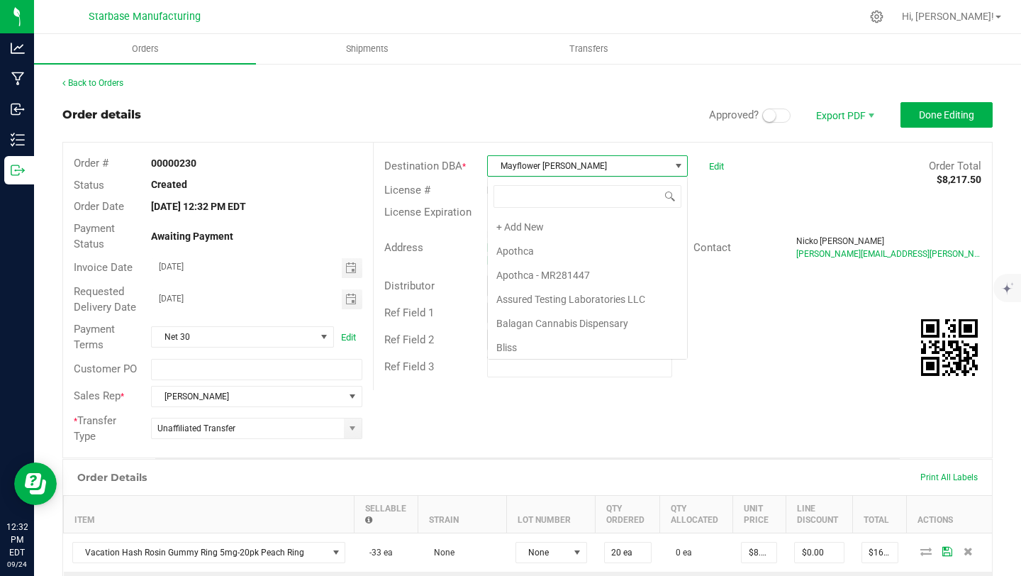
scroll to position [678, 0]
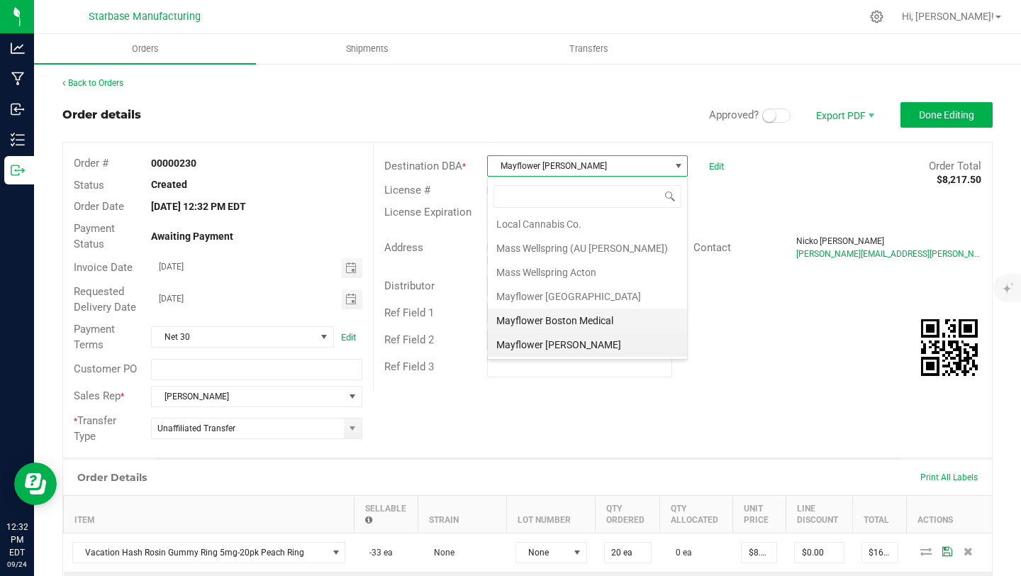
click at [572, 318] on li "Mayflower Boston Medical" at bounding box center [587, 320] width 199 height 24
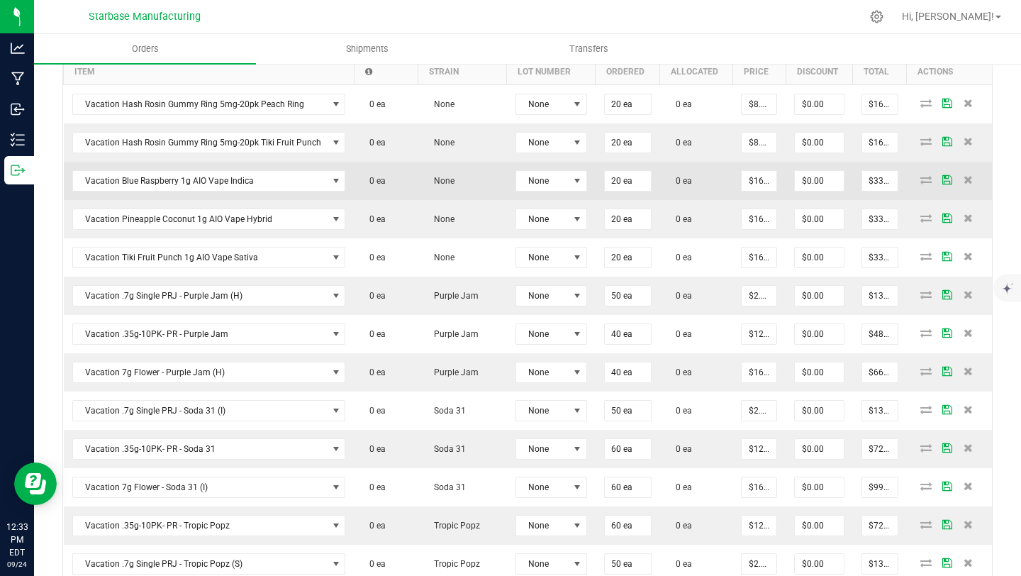
scroll to position [463, 0]
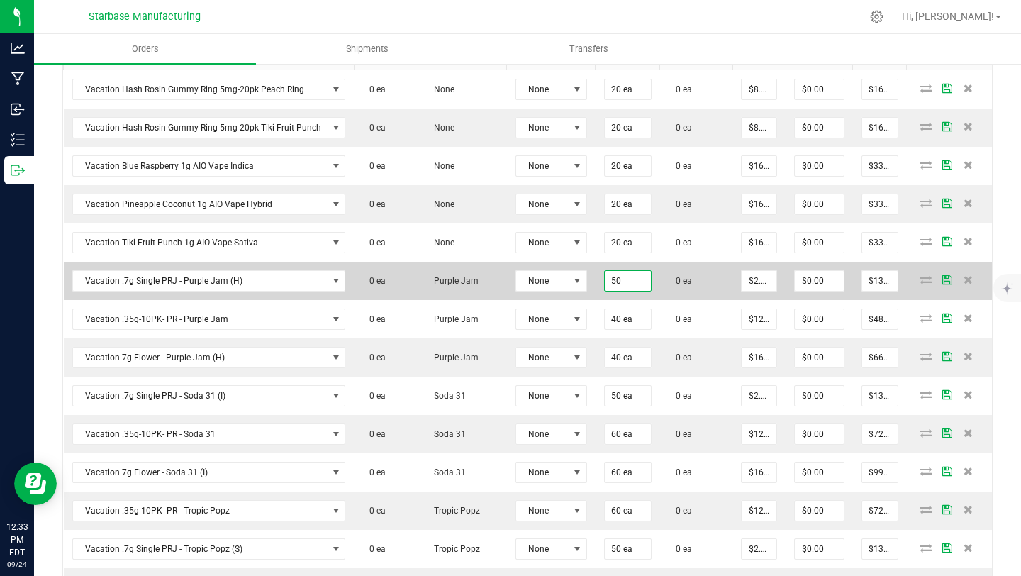
click at [610, 280] on input "50" at bounding box center [628, 281] width 46 height 20
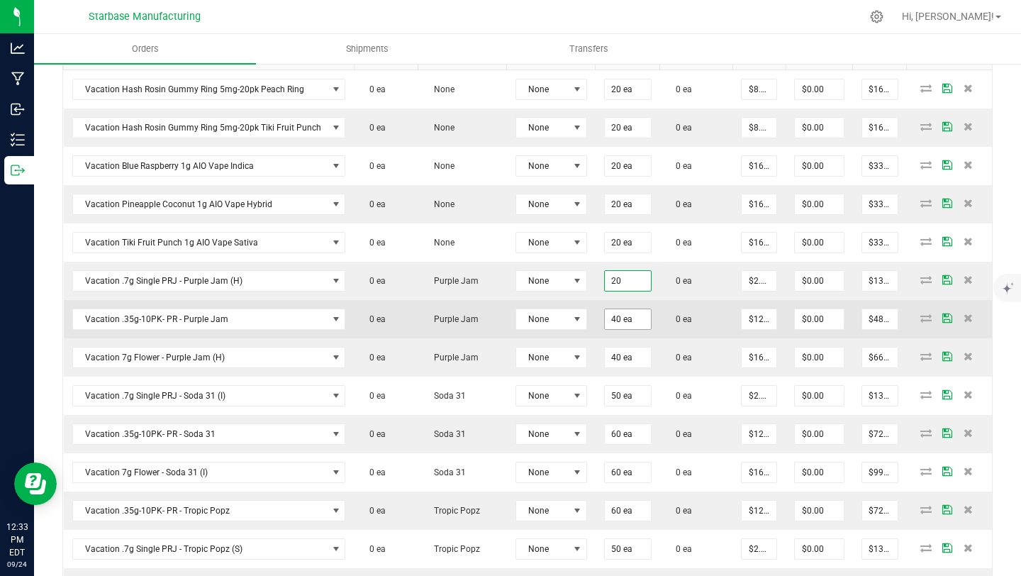
type input "20 ea"
type input "$55.00"
click at [607, 316] on input "40" at bounding box center [628, 319] width 46 height 20
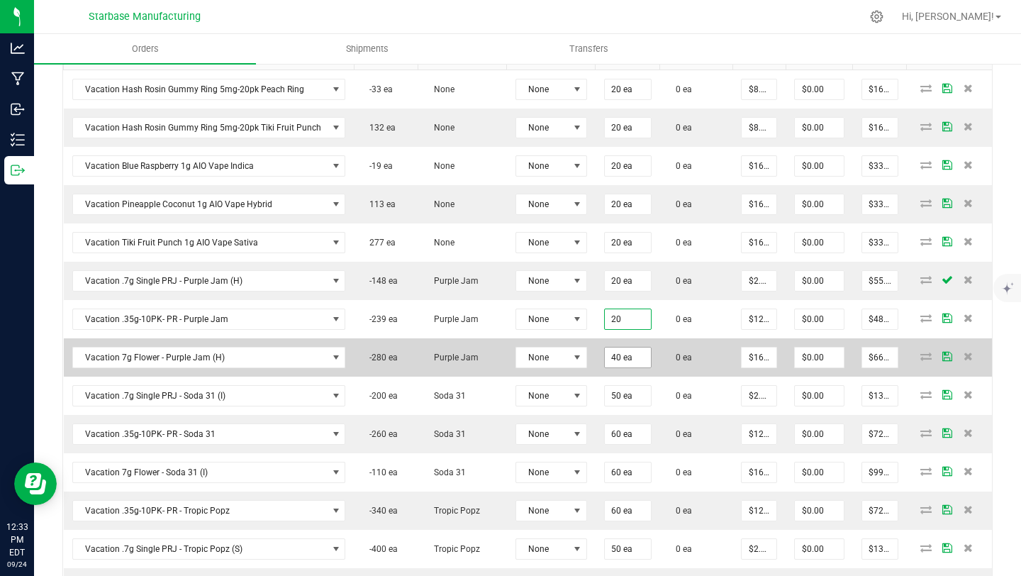
type input "20 ea"
type input "$240.00"
click at [610, 360] on input "40" at bounding box center [628, 357] width 46 height 20
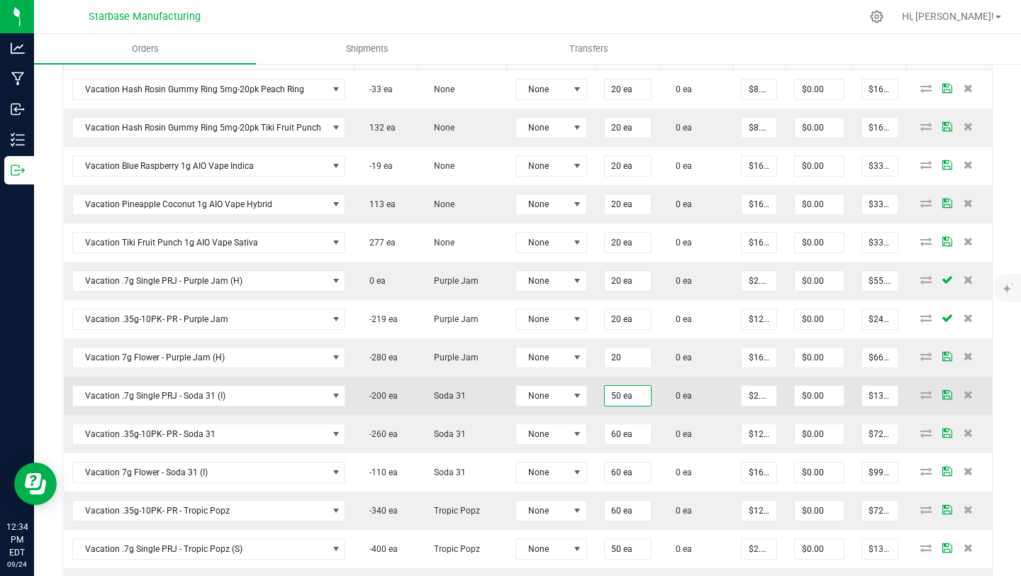
type input "20 ea"
type input "$330.00"
click at [610, 396] on input "50" at bounding box center [628, 396] width 46 height 20
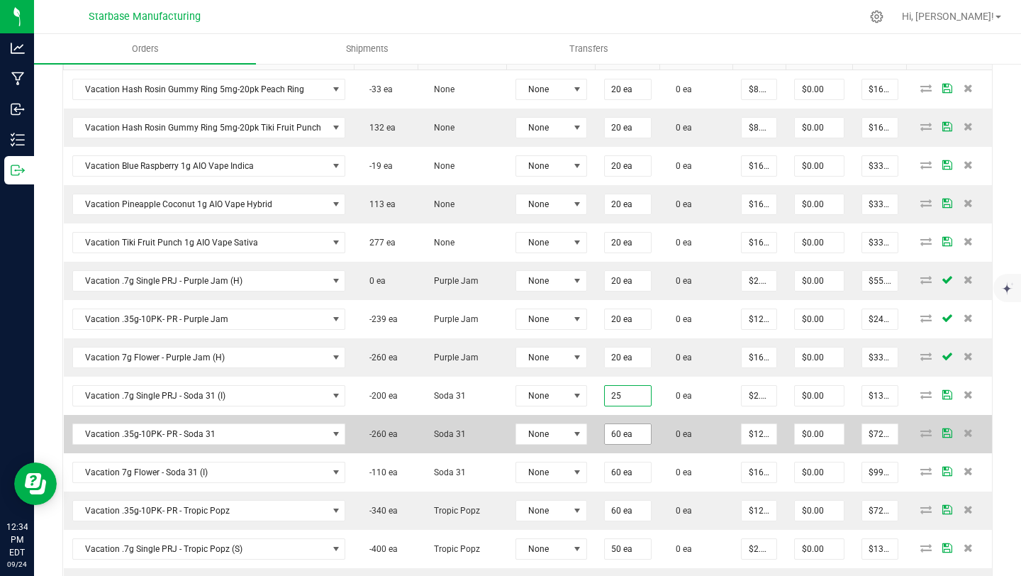
type input "25 ea"
type input "$68.75"
click at [625, 433] on input "60" at bounding box center [628, 434] width 46 height 20
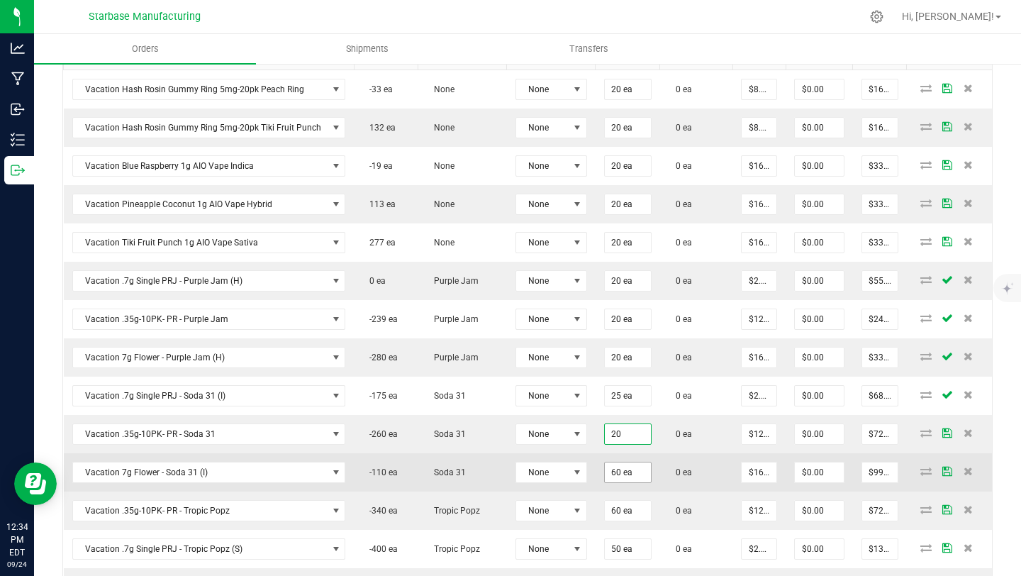
type input "20 ea"
type input "$240.00"
click at [611, 472] on input "60" at bounding box center [628, 472] width 46 height 20
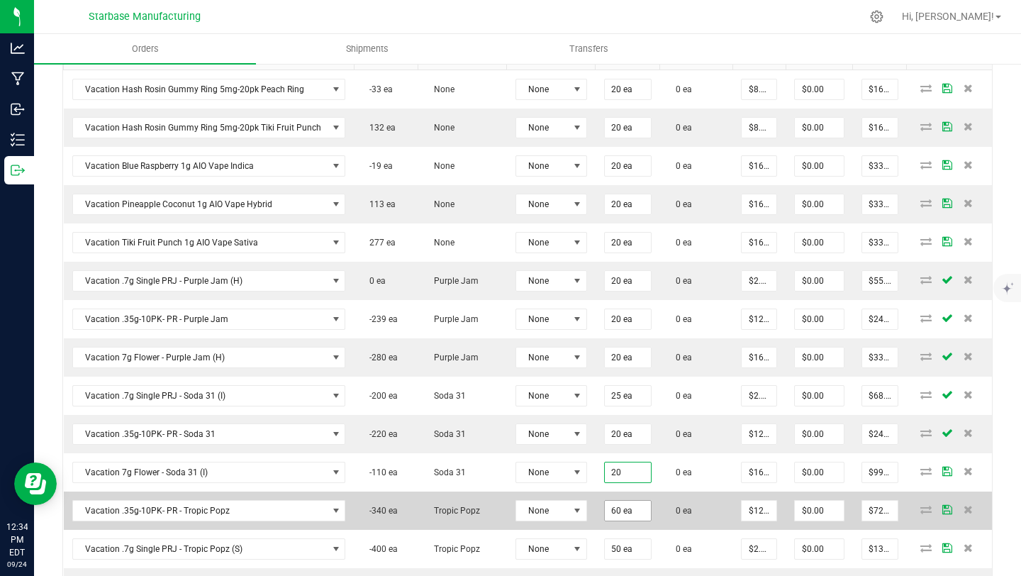
type input "20 ea"
type input "$330.00"
click at [613, 508] on input "60" at bounding box center [628, 511] width 46 height 20
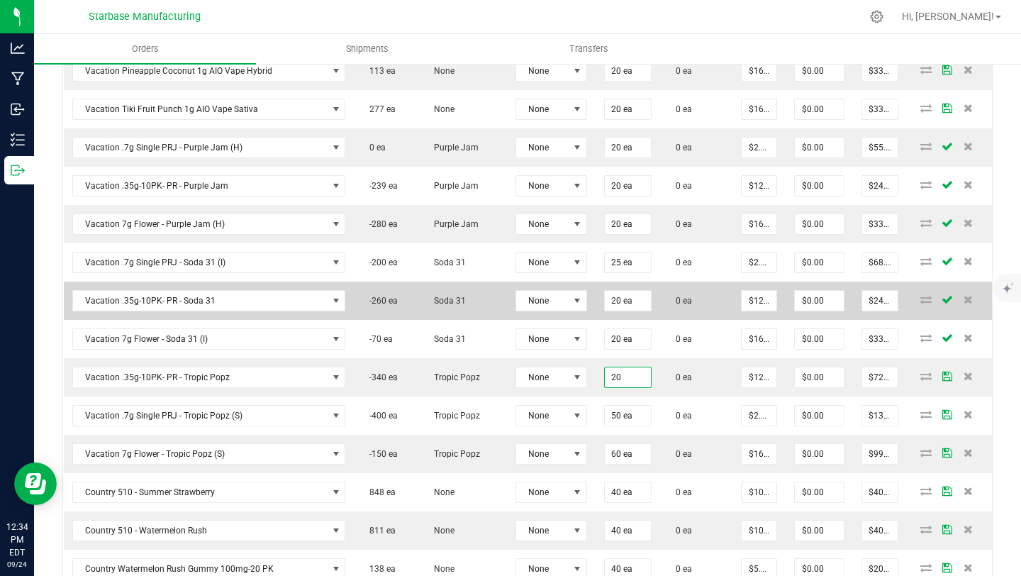
scroll to position [597, 0]
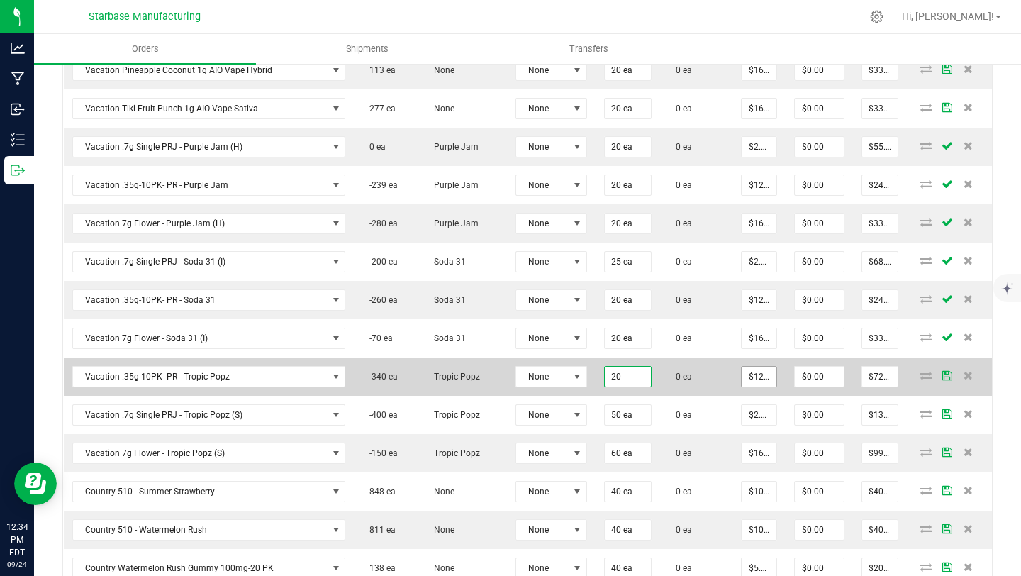
click at [755, 377] on input "$12.00000" at bounding box center [759, 377] width 35 height 20
type input "20 ea"
type input "12"
type input "$240.00"
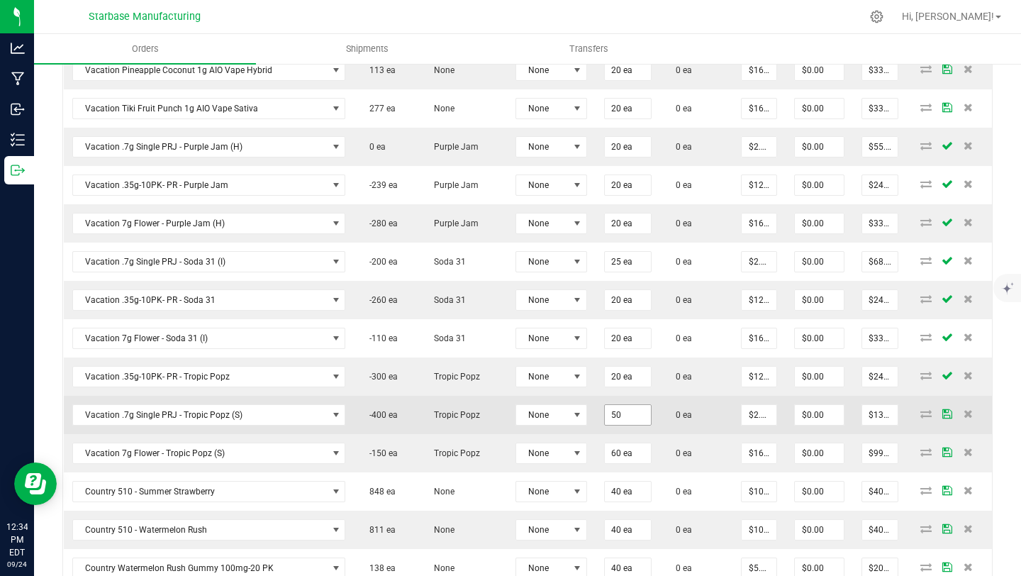
click at [613, 415] on input "50" at bounding box center [628, 415] width 46 height 20
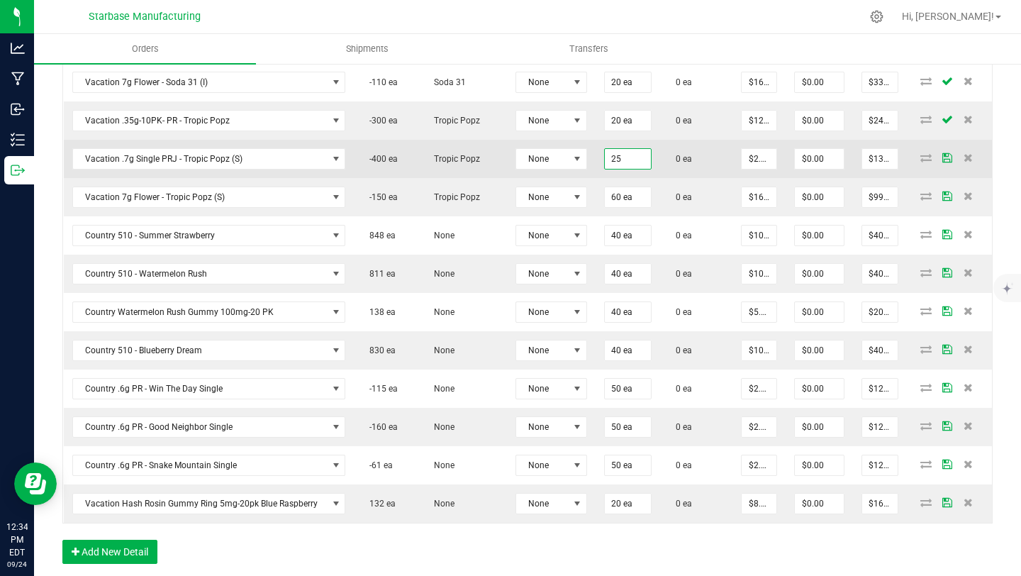
scroll to position [856, 0]
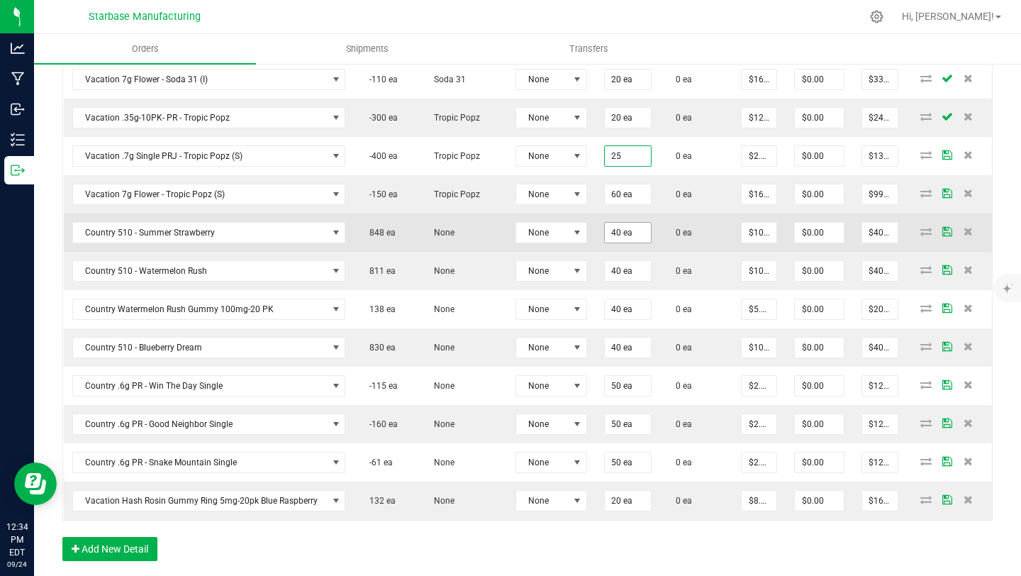
type input "25 ea"
type input "$68.75"
click at [610, 231] on input "40" at bounding box center [628, 233] width 46 height 20
type input "20"
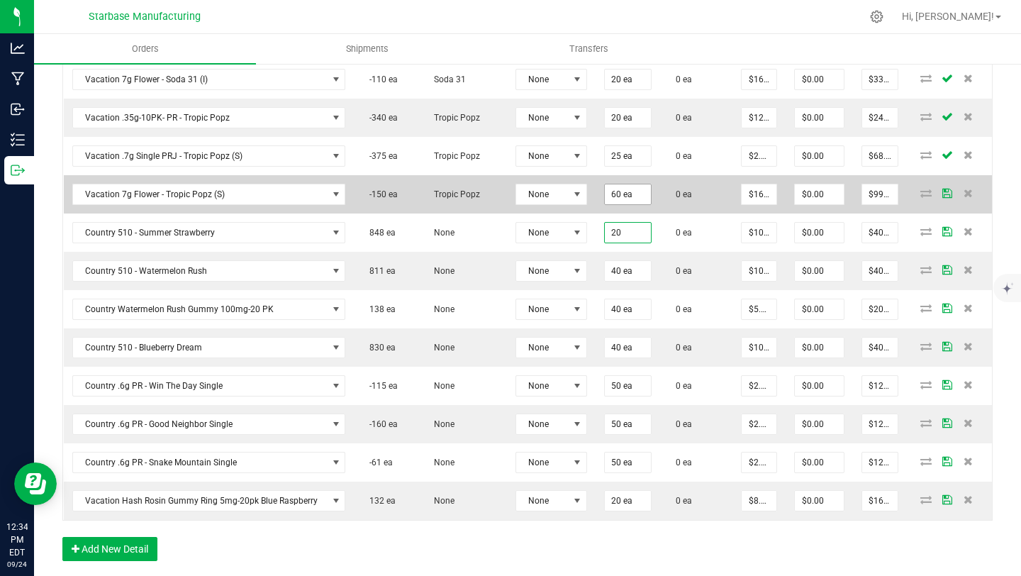
type input "60"
type input "20 ea"
type input "$200.00"
click at [610, 191] on input "60" at bounding box center [628, 194] width 46 height 20
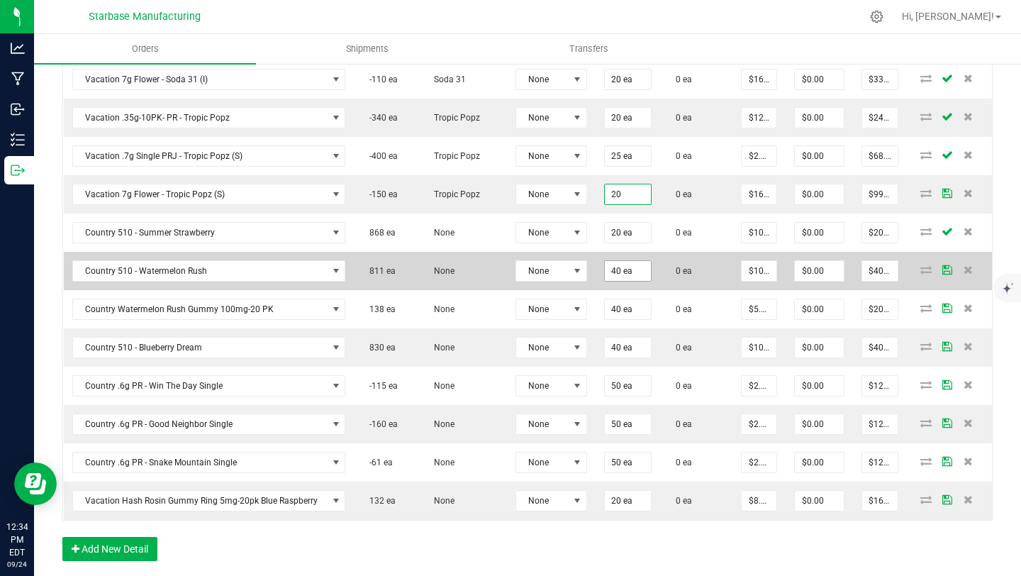
type input "20 ea"
type input "$330.00"
click at [608, 269] on input "40" at bounding box center [628, 271] width 46 height 20
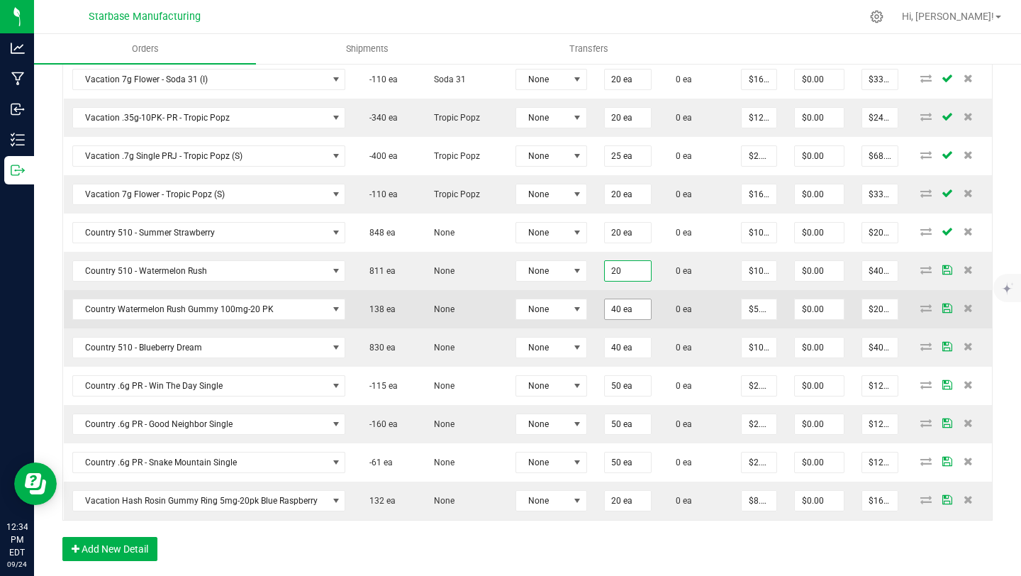
type input "20 ea"
type input "$200.00"
click at [608, 309] on input "40" at bounding box center [628, 309] width 46 height 20
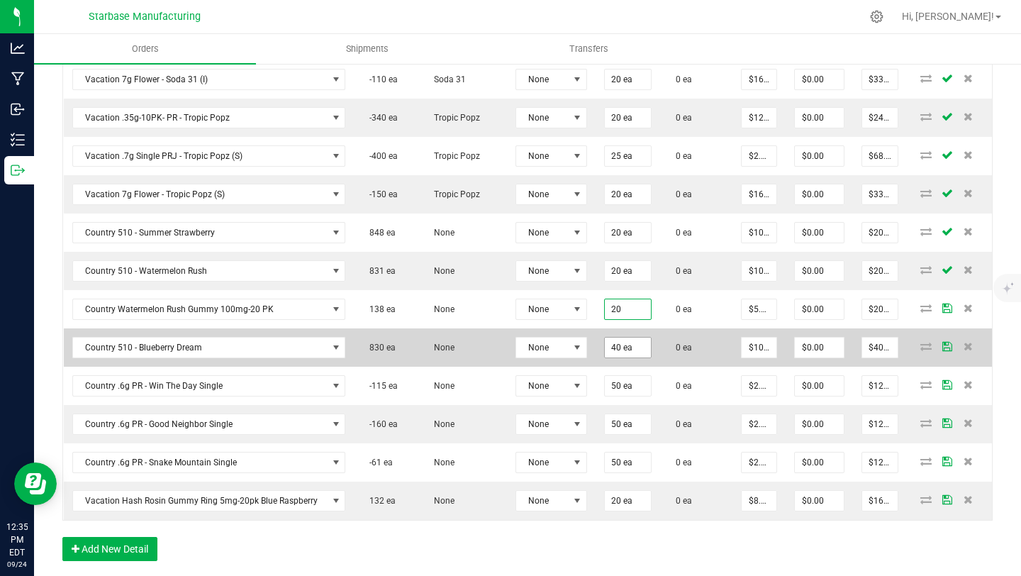
type input "20 ea"
type input "$100.00"
click at [608, 348] on input "40" at bounding box center [628, 348] width 46 height 20
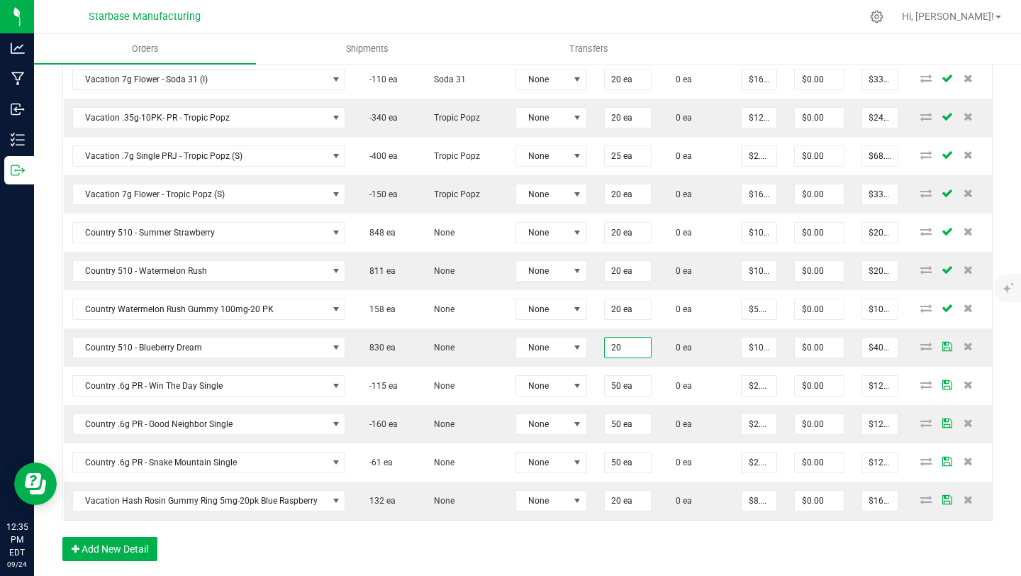
type input "20 ea"
type input "$200.00"
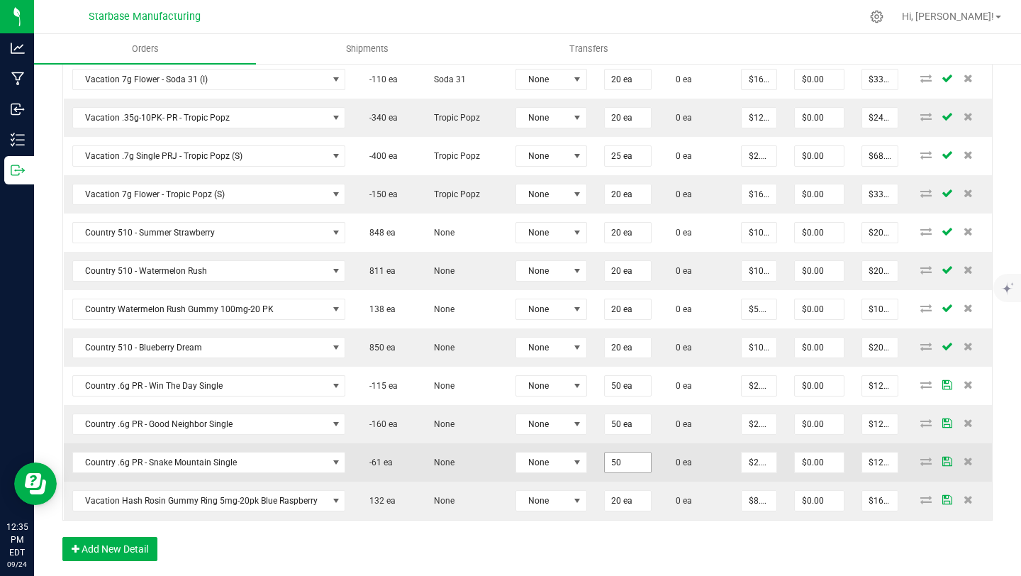
click at [612, 462] on input "50" at bounding box center [628, 462] width 46 height 20
type input "25"
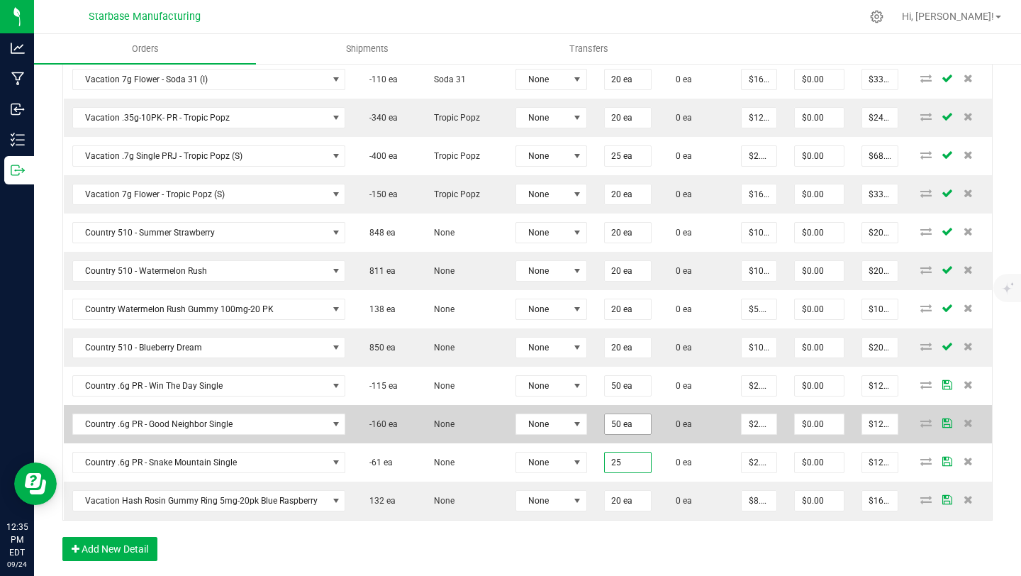
type input "50"
type input "25 ea"
type input "$62.50"
click at [608, 423] on input "50" at bounding box center [628, 424] width 46 height 20
drag, startPoint x: 625, startPoint y: 423, endPoint x: 592, endPoint y: 423, distance: 33.3
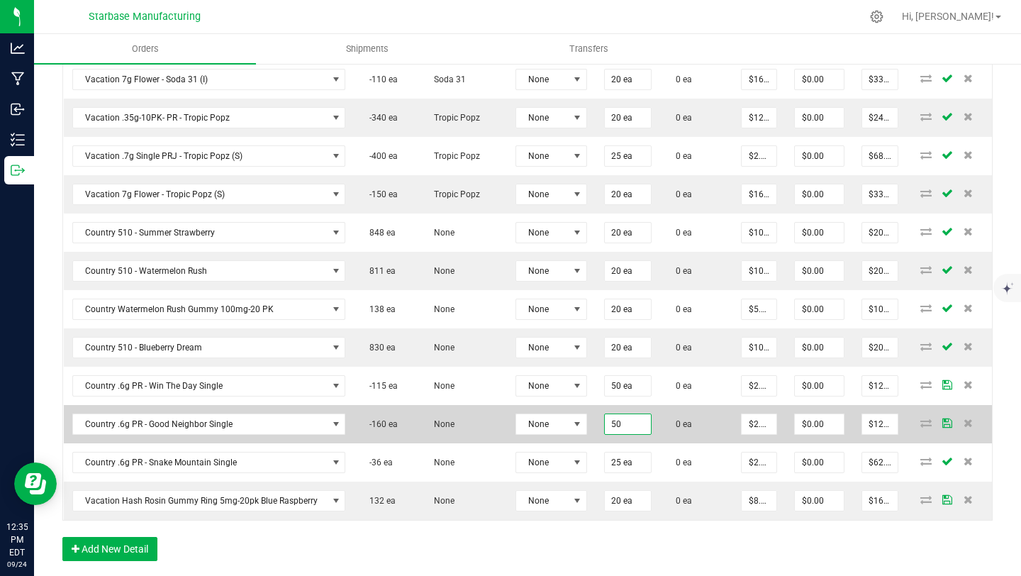
click at [596, 423] on td "50" at bounding box center [628, 424] width 65 height 38
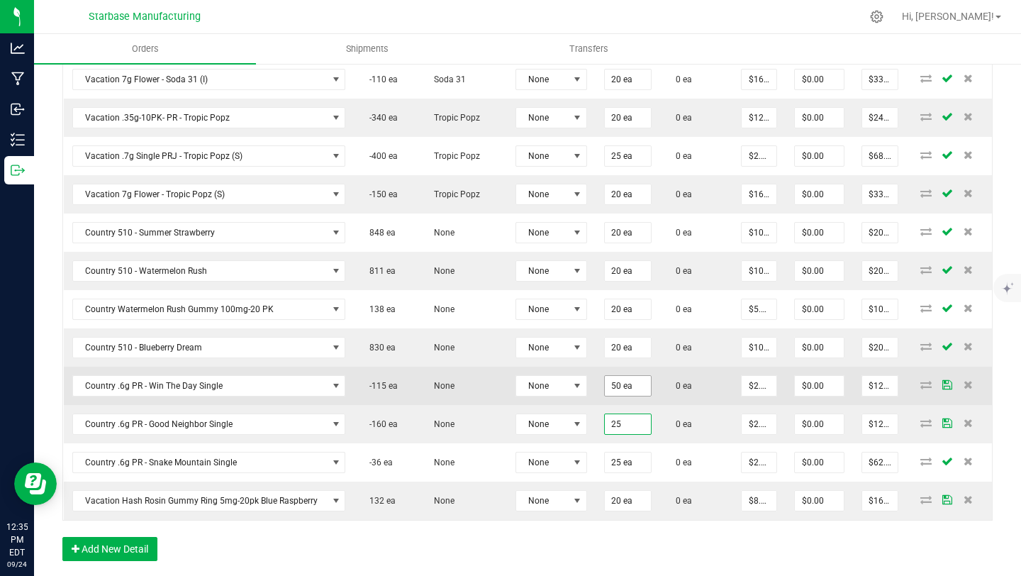
type input "25"
type input "50"
type input "25 ea"
type input "$62.50"
click at [625, 381] on input "50" at bounding box center [628, 386] width 46 height 20
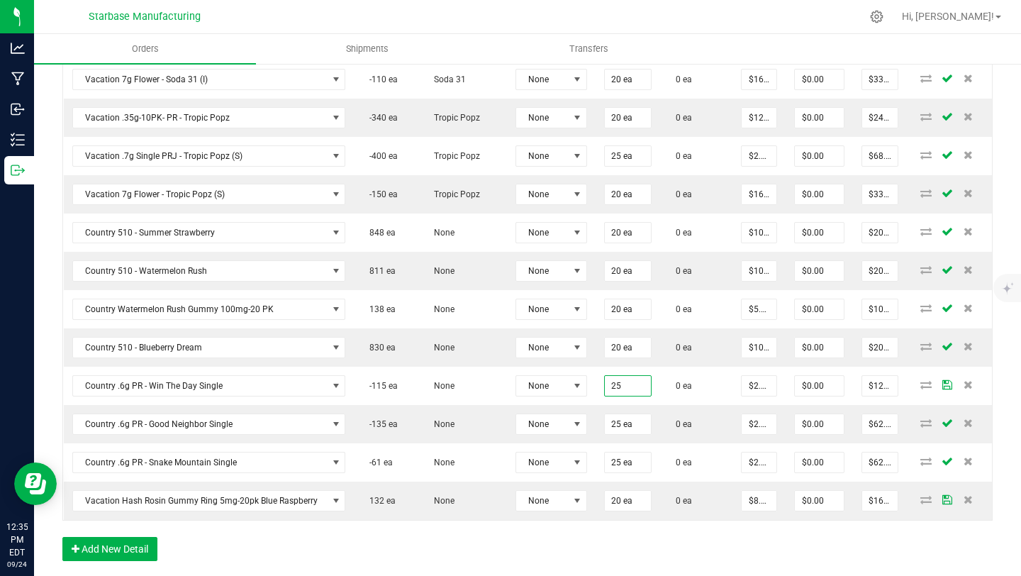
type input "25 ea"
type input "$62.50"
click at [110, 535] on div "Order Details Print All Labels Item Sellable Strain Lot Number Qty Ordered Qty …" at bounding box center [527, 89] width 930 height 972
click at [114, 552] on button "Add New Detail" at bounding box center [109, 549] width 95 height 24
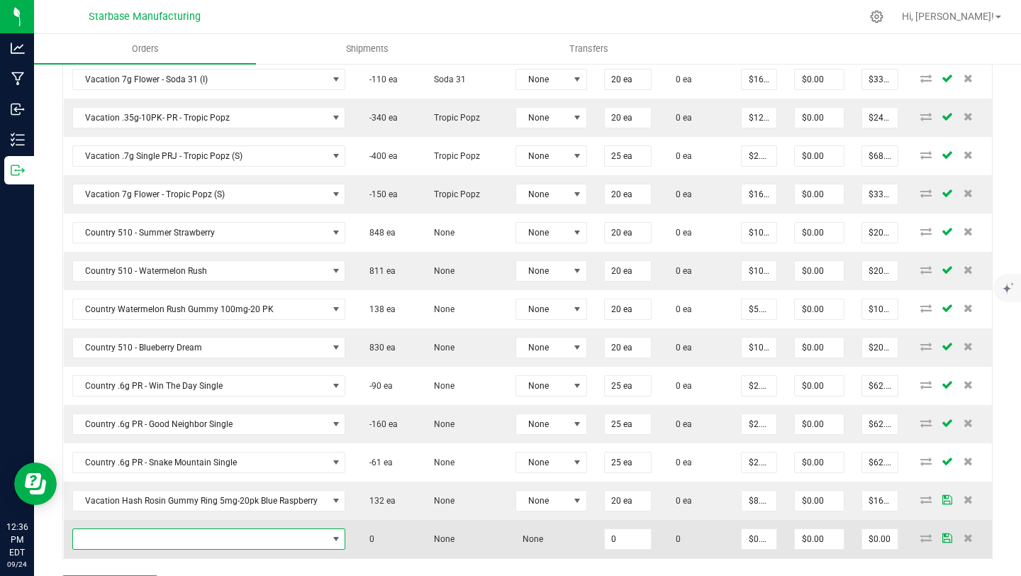
click at [124, 541] on span "NO DATA FOUND" at bounding box center [200, 539] width 255 height 20
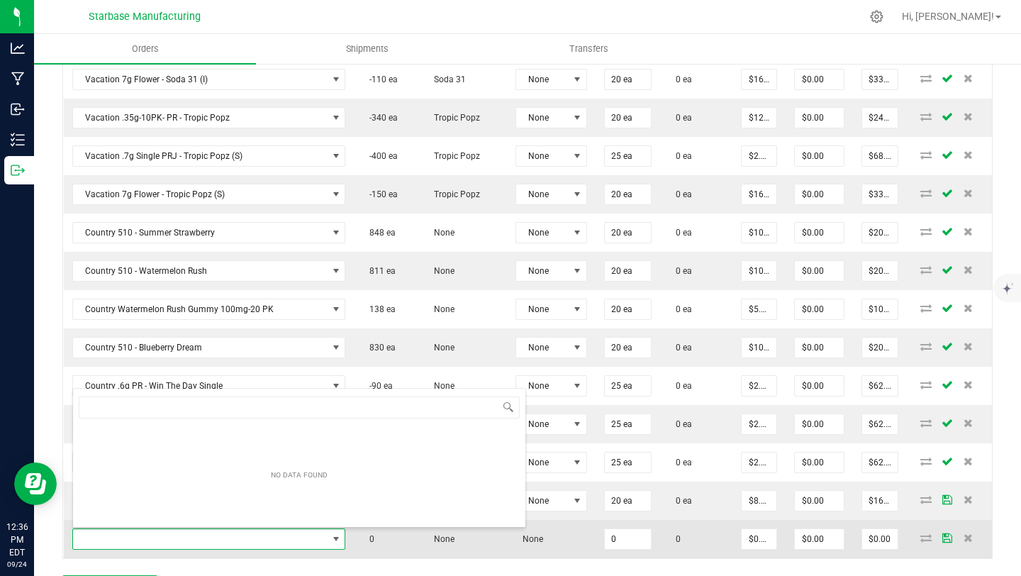
scroll to position [21, 267]
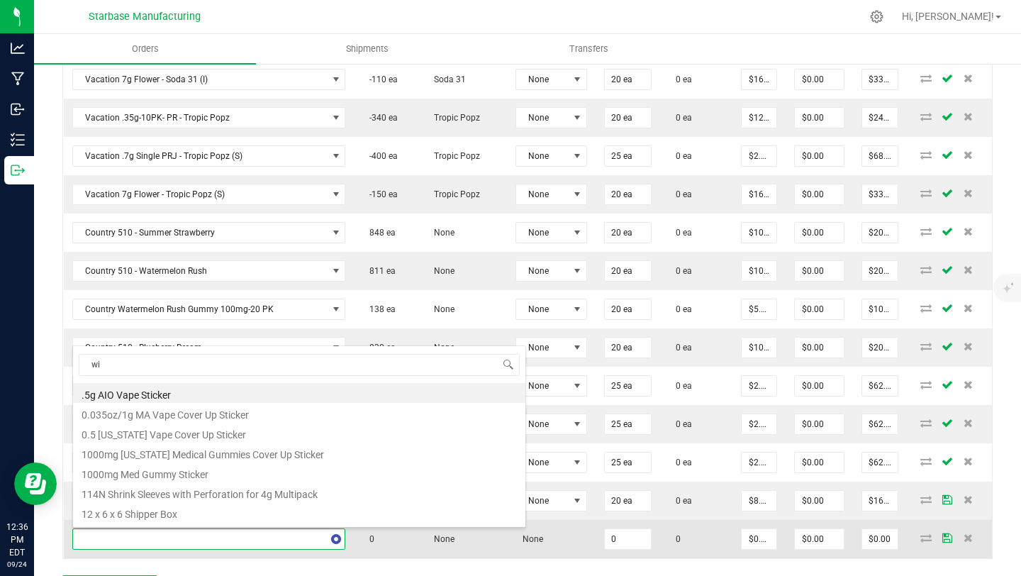
type input "win"
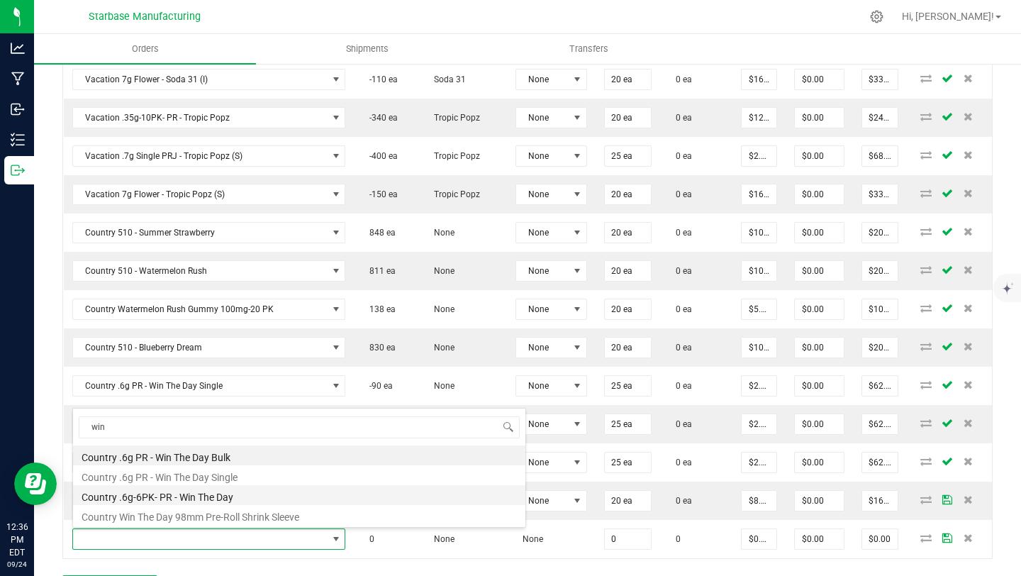
click at [190, 494] on li "Country .6g-6PK- PR - Win The Day" at bounding box center [299, 495] width 452 height 20
type input "0 ea"
type input "$12.50000"
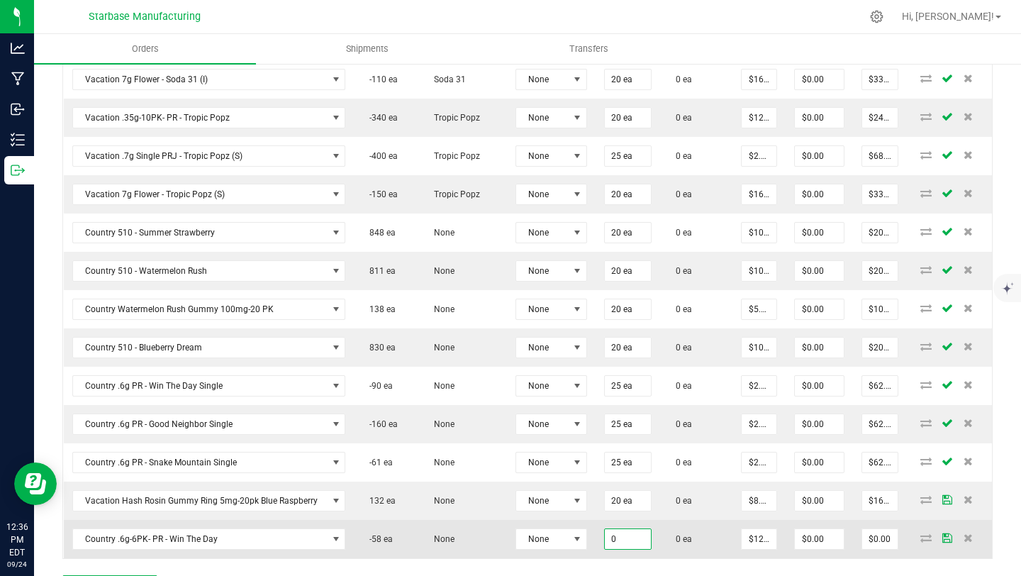
click at [608, 537] on input "0" at bounding box center [628, 539] width 46 height 20
type input "20 ea"
type input "12.5"
type input "$250.00"
click at [752, 538] on input "12.5" at bounding box center [759, 539] width 35 height 20
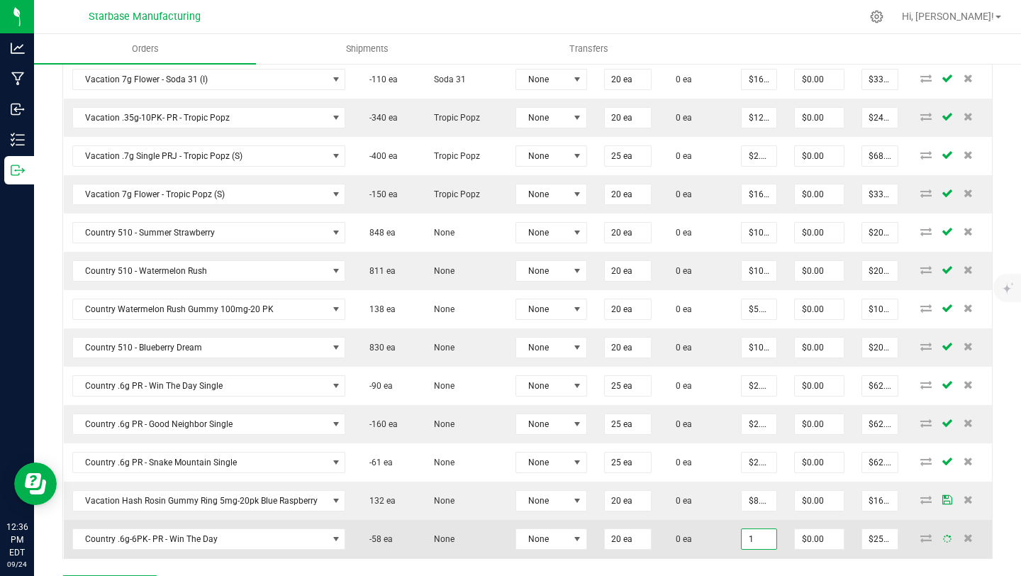
type input "12"
click at [763, 538] on input "12.5" at bounding box center [759, 539] width 35 height 20
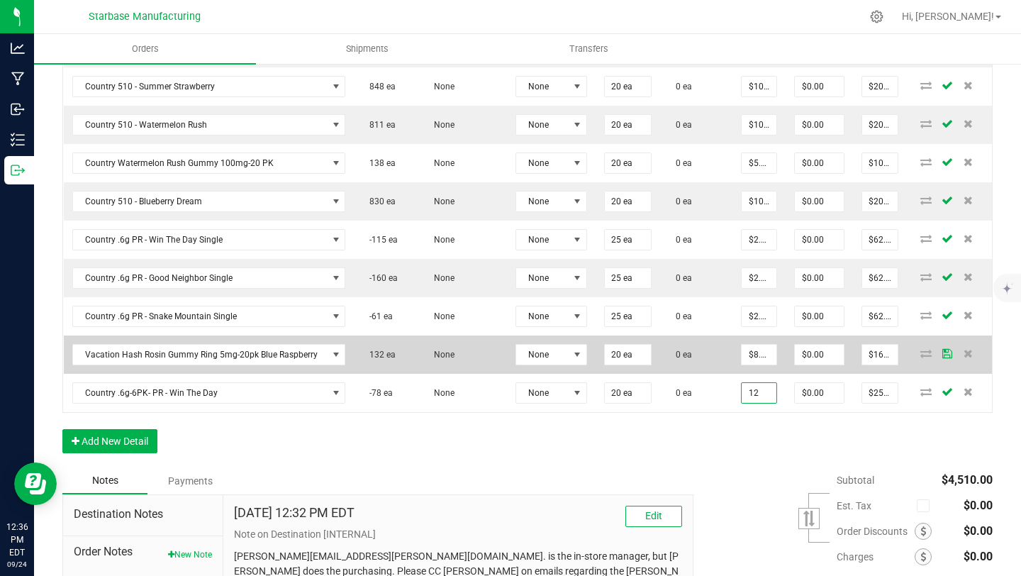
scroll to position [1004, 0]
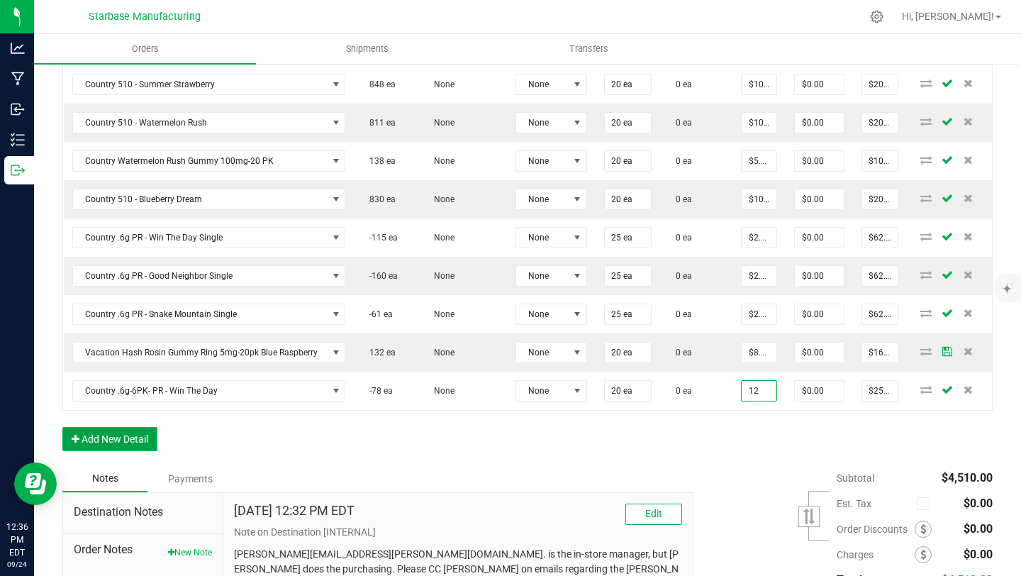
type input "$12.00000"
type input "$240.00"
click at [133, 437] on button "Add New Detail" at bounding box center [109, 439] width 95 height 24
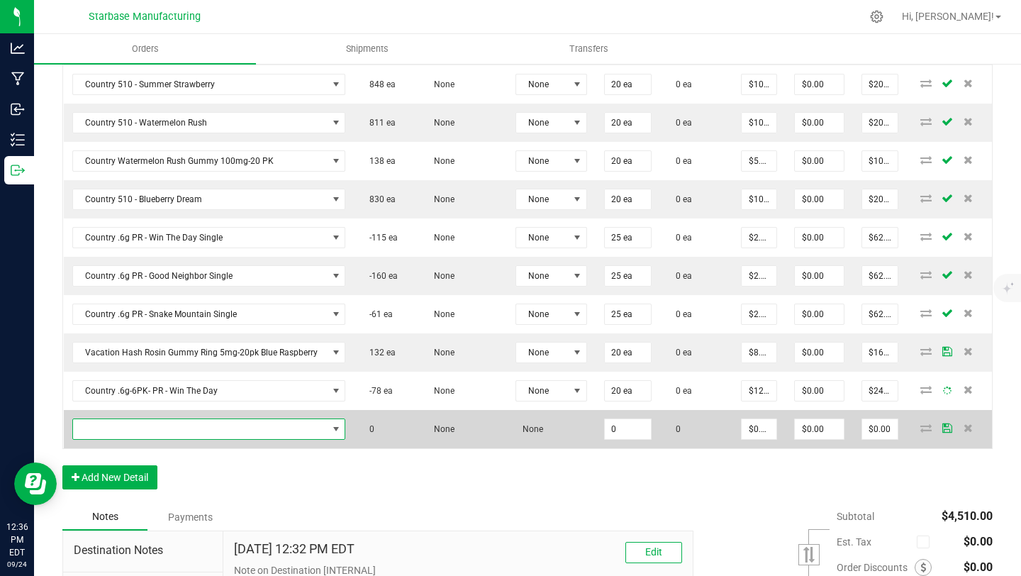
click at [134, 422] on span "NO DATA FOUND" at bounding box center [200, 429] width 255 height 20
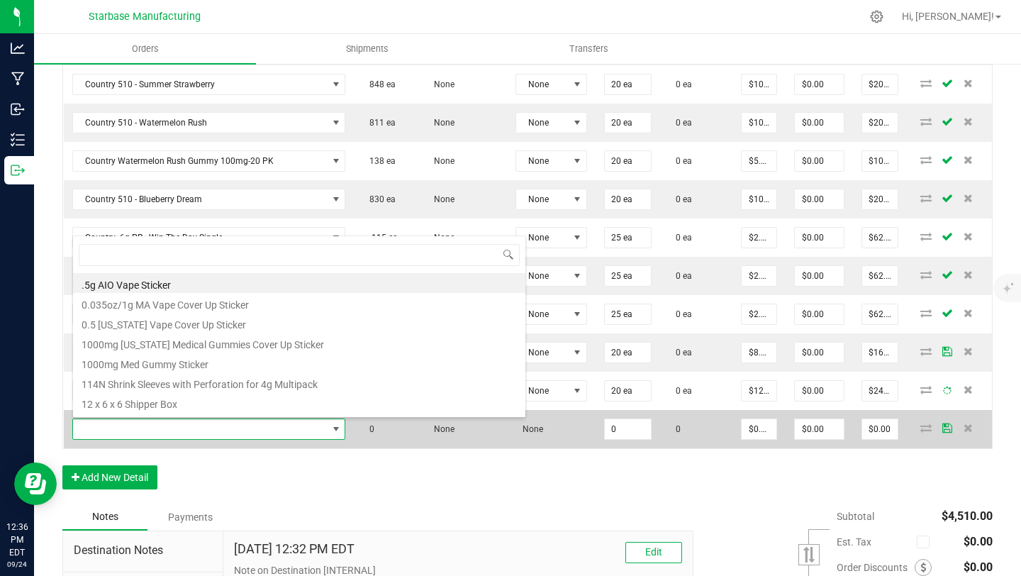
scroll to position [21, 267]
type input "snake"
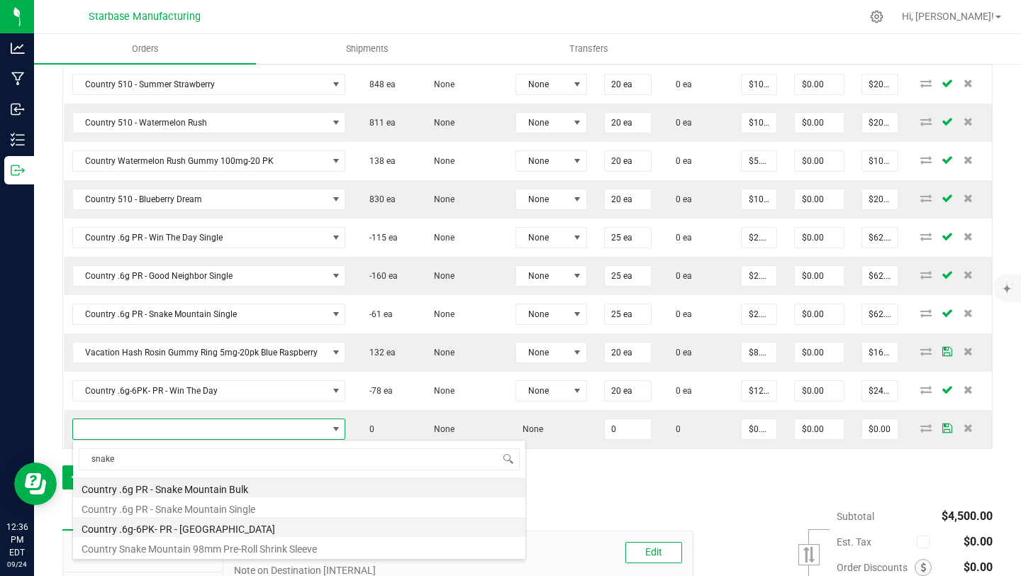
click at [221, 532] on li "Country .6g-6PK- PR - [GEOGRAPHIC_DATA]" at bounding box center [299, 527] width 452 height 20
type input "0 ea"
type input "$12.50000"
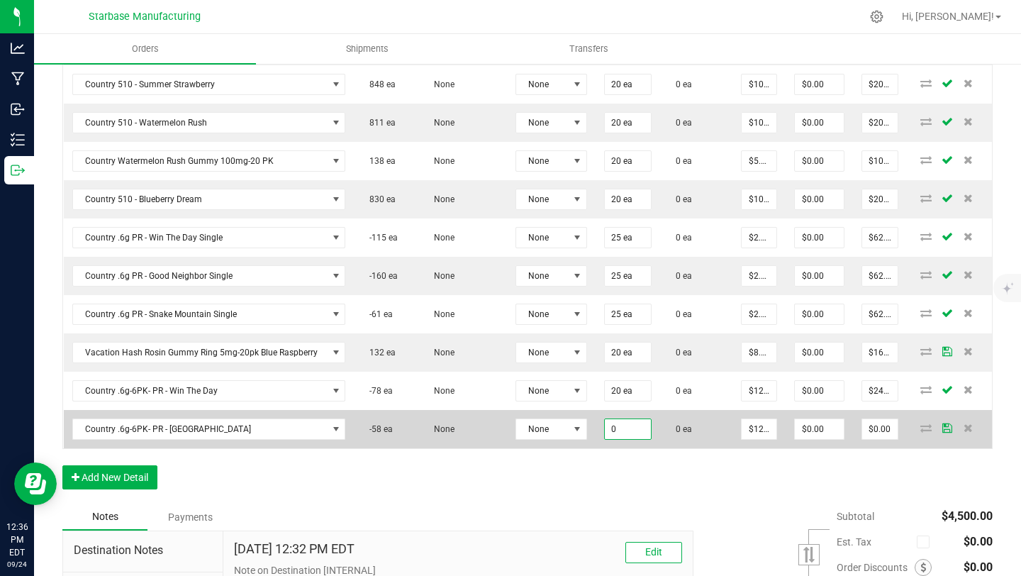
click at [617, 423] on input "0" at bounding box center [628, 429] width 46 height 20
type input "20 ea"
type input "12.5"
type input "$250.00"
click at [752, 432] on input "12.5" at bounding box center [759, 429] width 35 height 20
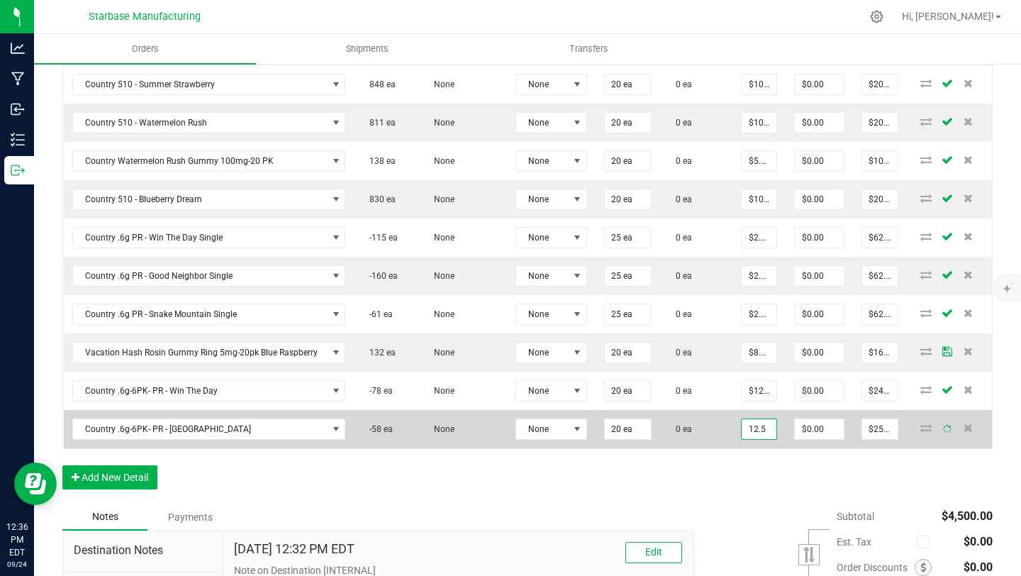
click at [767, 431] on input "12.5" at bounding box center [759, 429] width 35 height 20
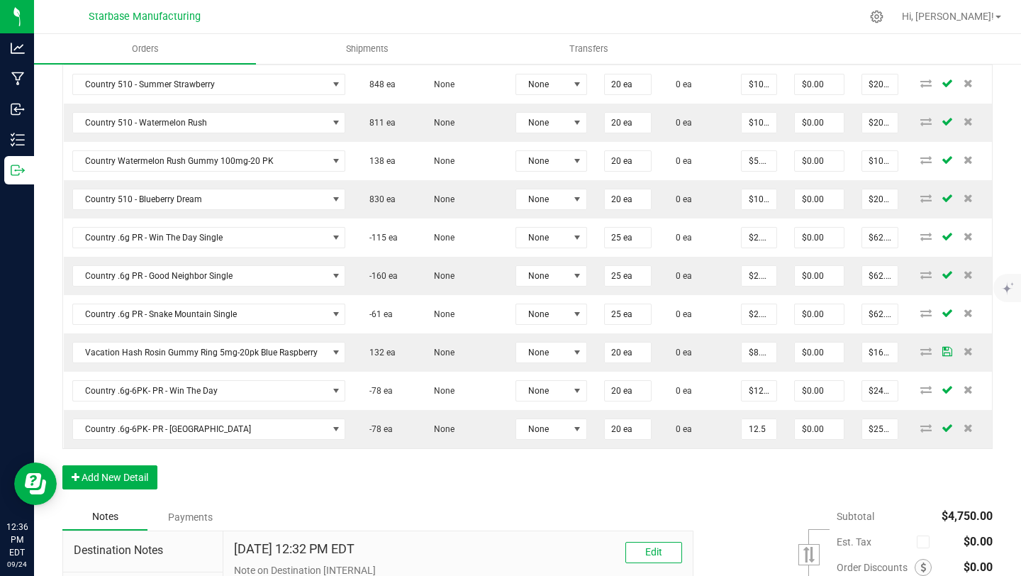
click at [766, 431] on input "12.5" at bounding box center [759, 429] width 35 height 20
type input "$12.00000"
type input "$240.00"
click at [141, 475] on button "Add New Detail" at bounding box center [109, 477] width 95 height 24
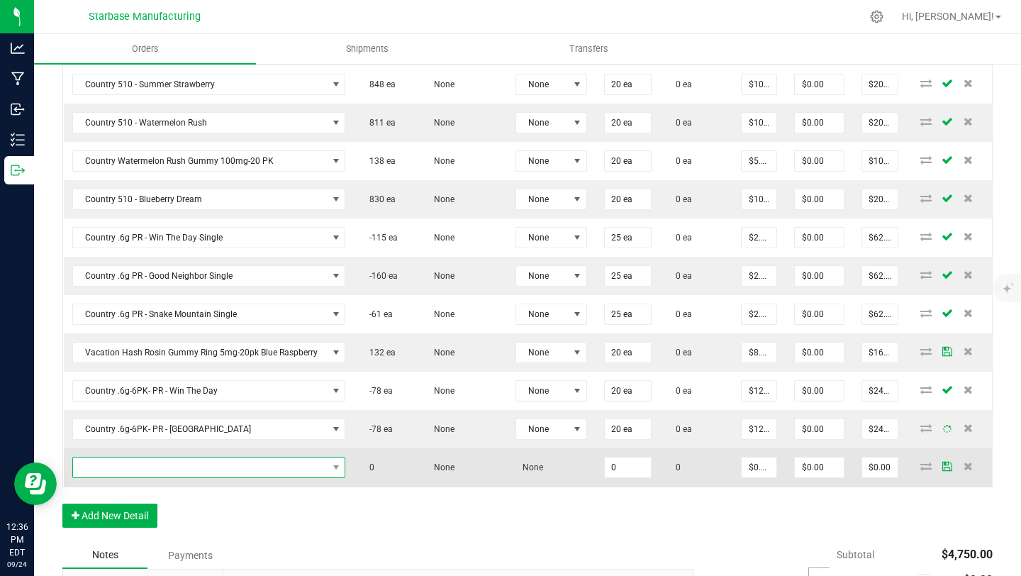
click at [135, 470] on span "NO DATA FOUND" at bounding box center [200, 467] width 255 height 20
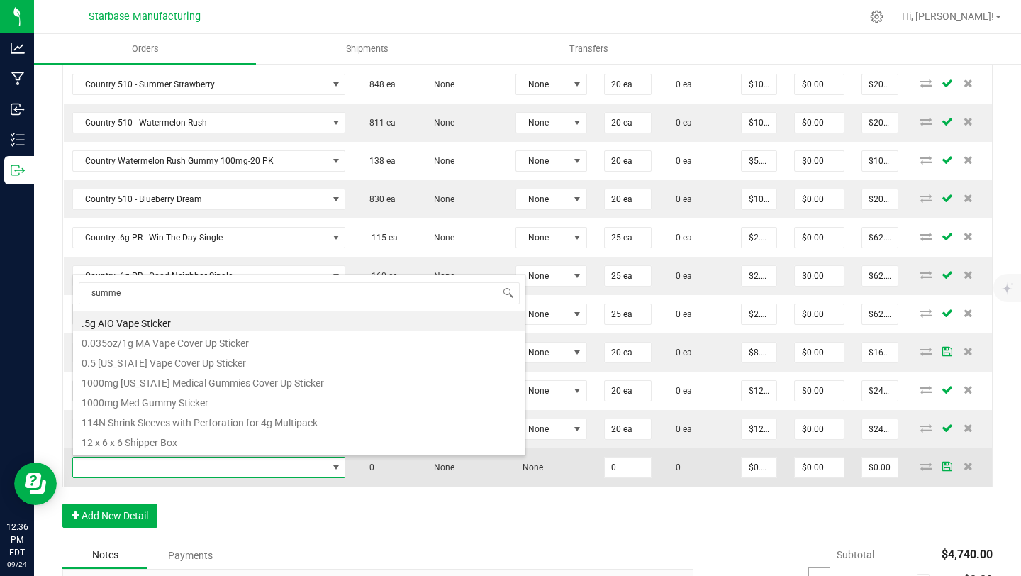
type input "summer"
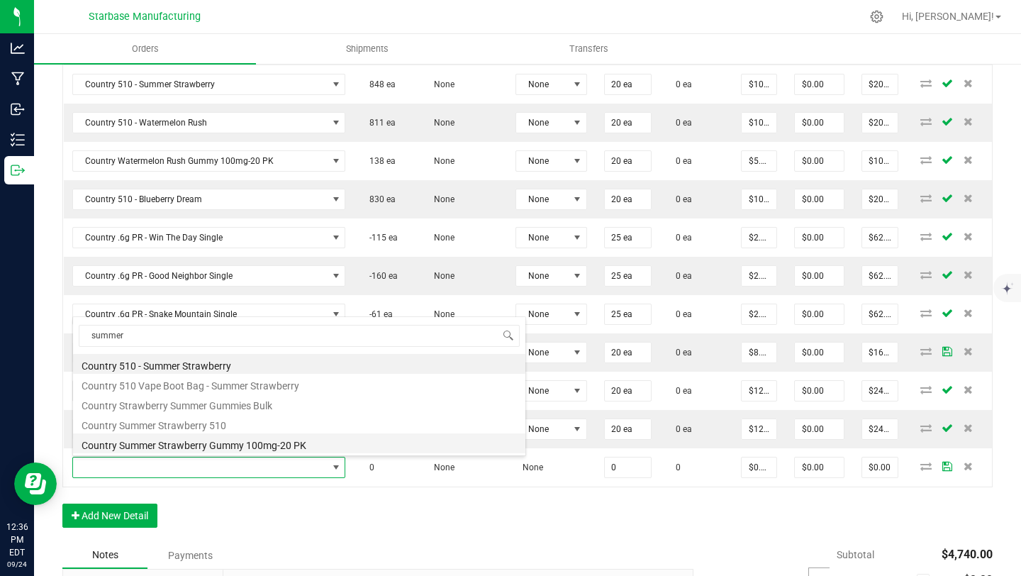
click at [191, 441] on li "Country Summer Strawberry Gummy 100mg-20 PK" at bounding box center [299, 443] width 452 height 20
type input "0 ea"
type input "$10.00000"
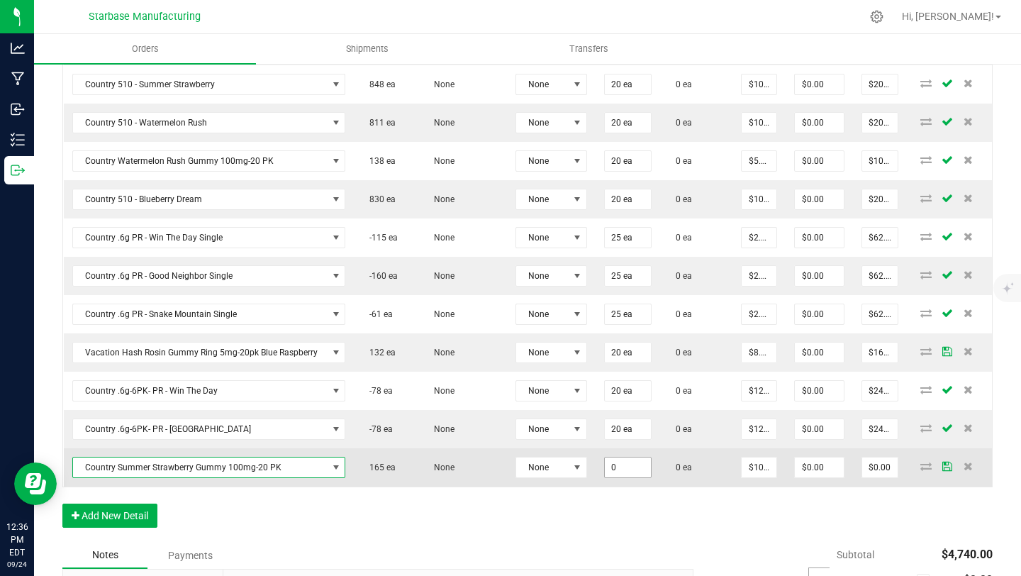
click at [616, 469] on input "0" at bounding box center [628, 467] width 46 height 20
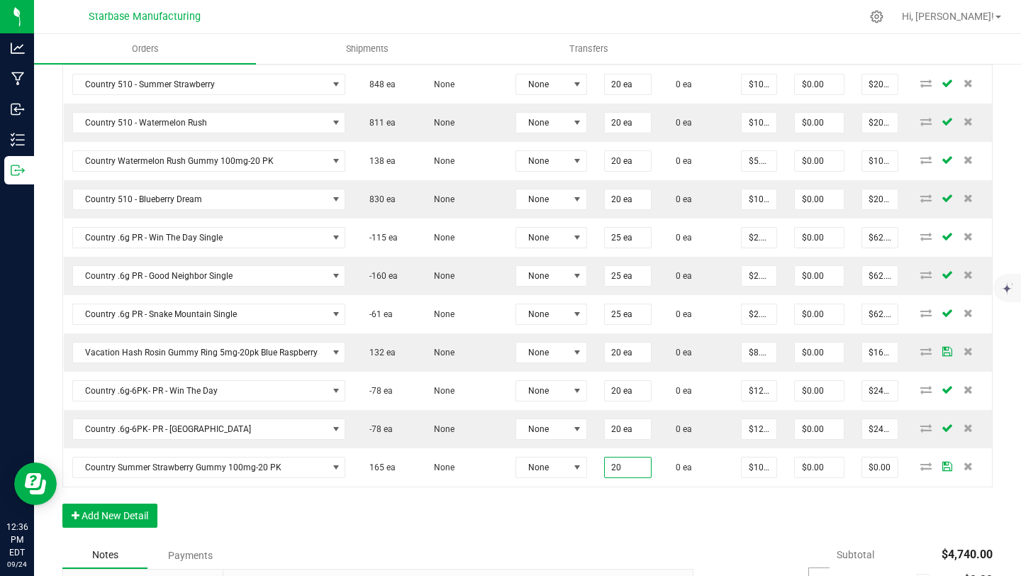
type input "20 ea"
type input "$200.00"
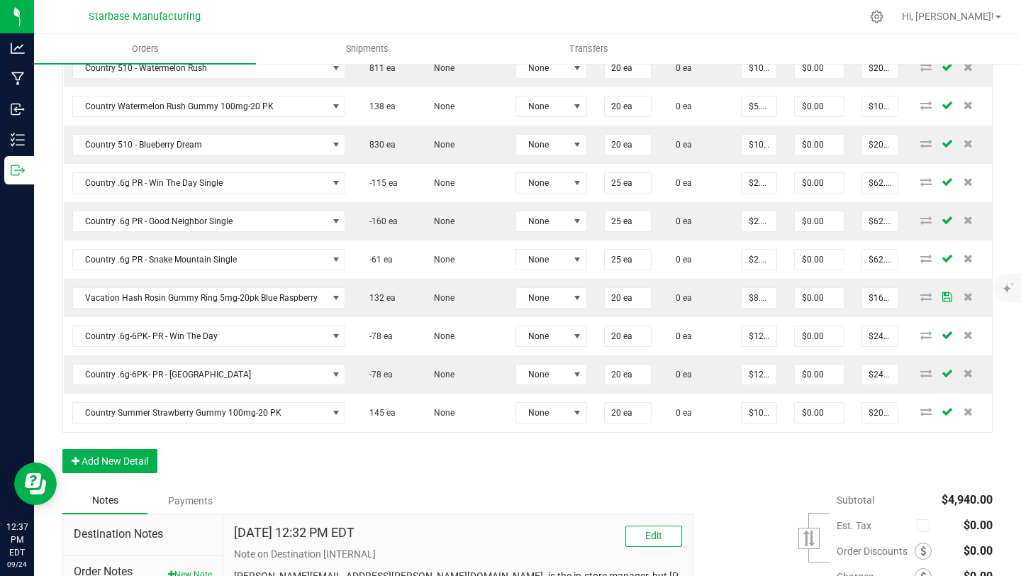
scroll to position [1062, 0]
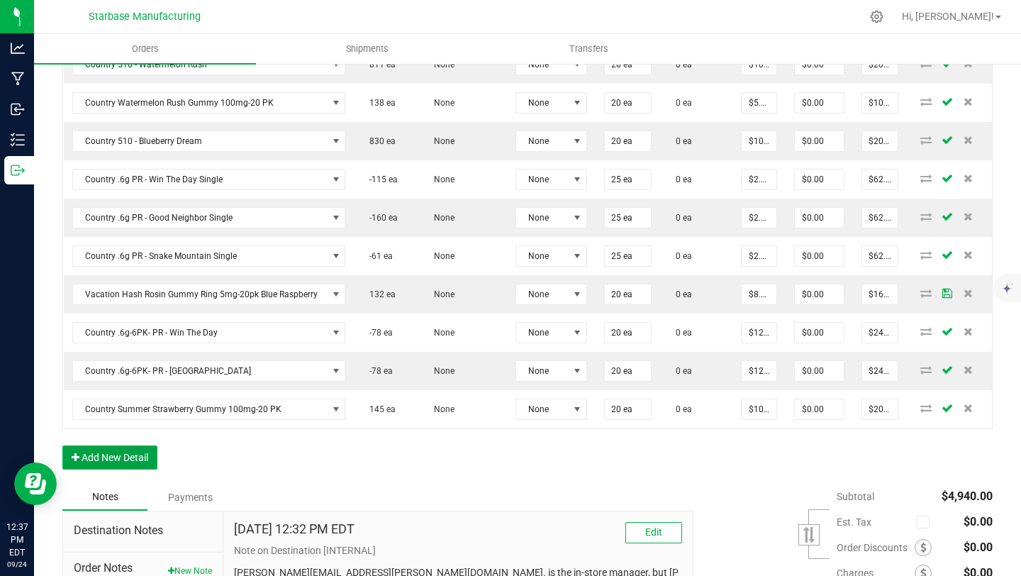
click at [122, 457] on button "Add New Detail" at bounding box center [109, 457] width 95 height 24
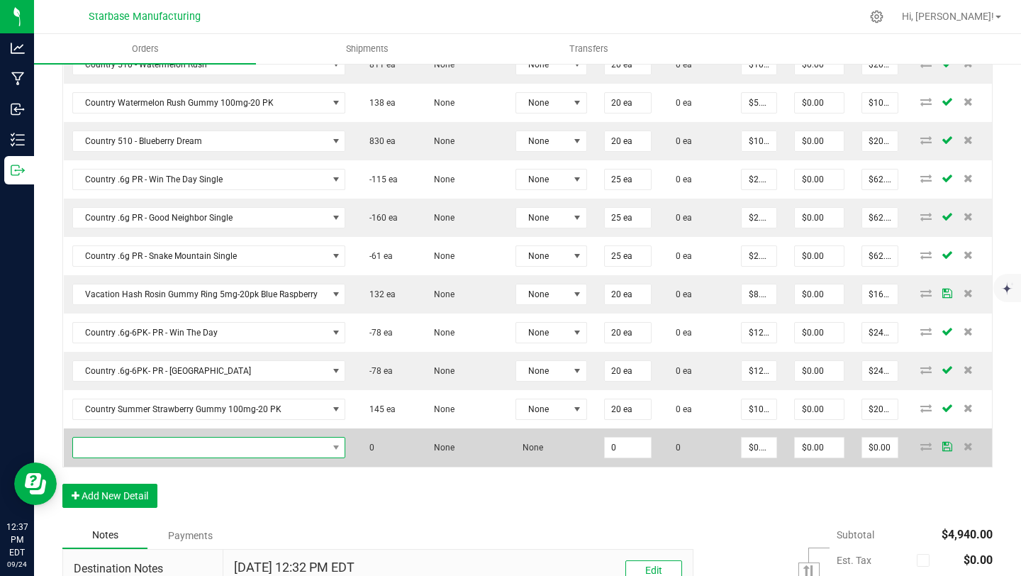
click at [125, 447] on span "NO DATA FOUND" at bounding box center [200, 448] width 255 height 20
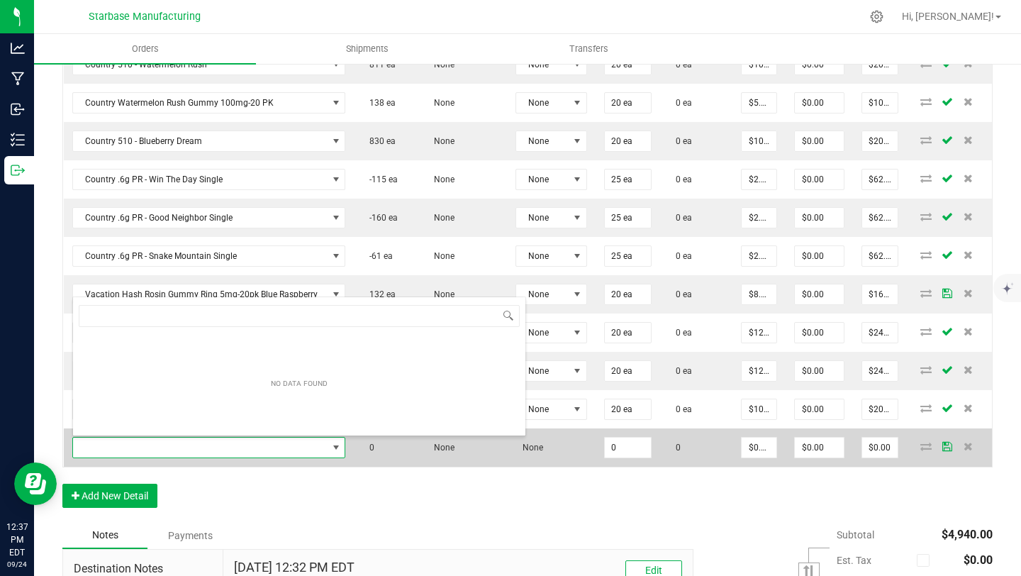
scroll to position [21, 267]
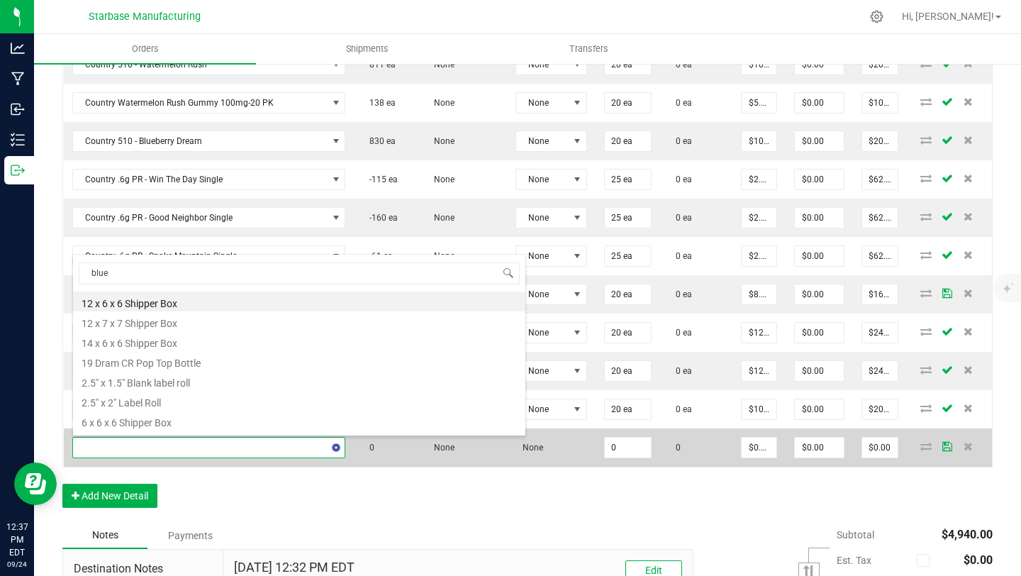
type input "blueb"
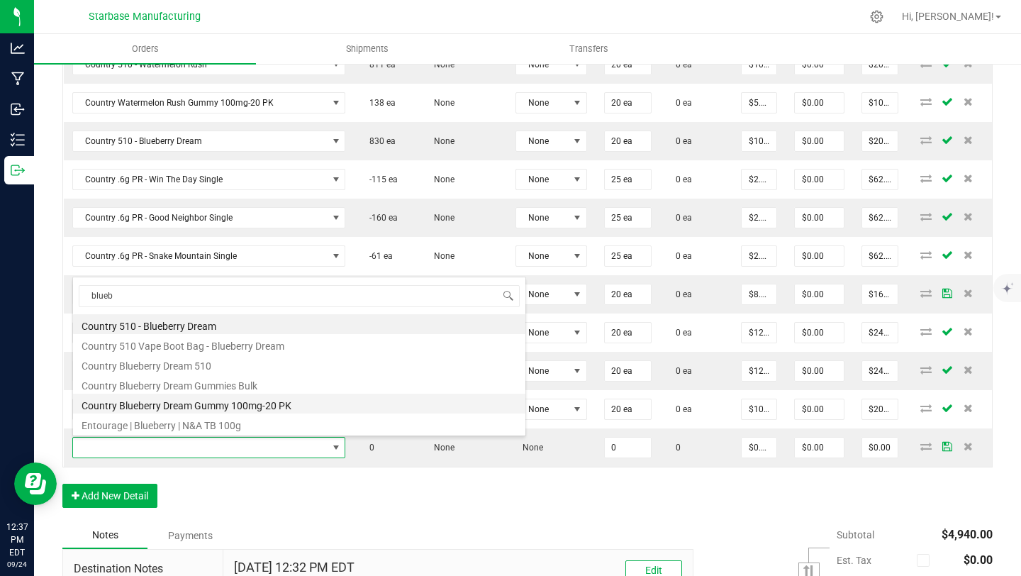
click at [211, 405] on li "Country Blueberry Dream Gummy 100mg-20 PK" at bounding box center [299, 404] width 452 height 20
type input "0 ea"
type input "$10.00000"
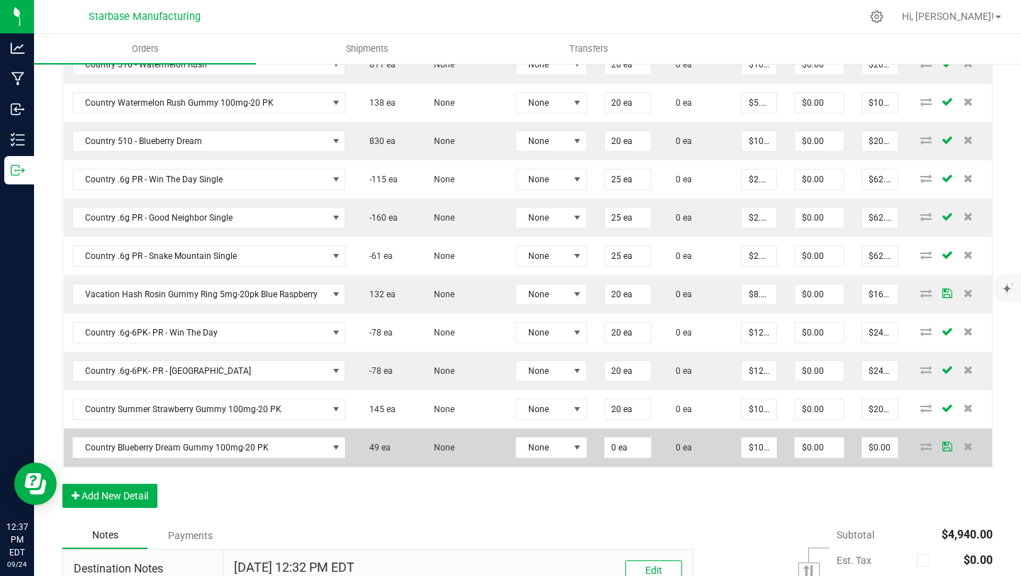
click at [616, 464] on td "0 ea" at bounding box center [628, 447] width 65 height 38
click at [616, 450] on input "0" at bounding box center [628, 448] width 46 height 20
type input "20"
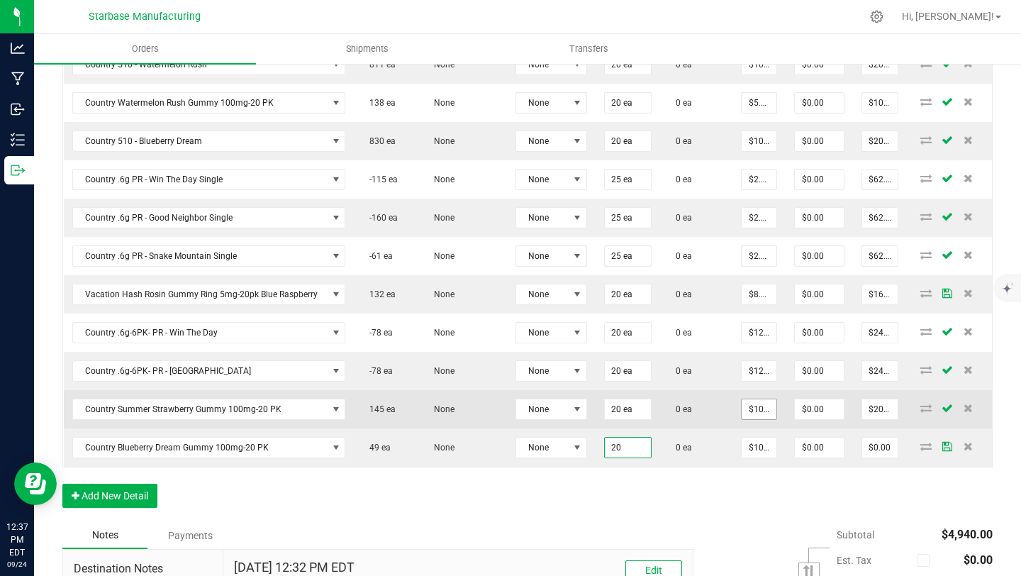
type input "10"
type input "20 ea"
type input "$200.00"
click at [764, 408] on input "10" at bounding box center [759, 409] width 35 height 20
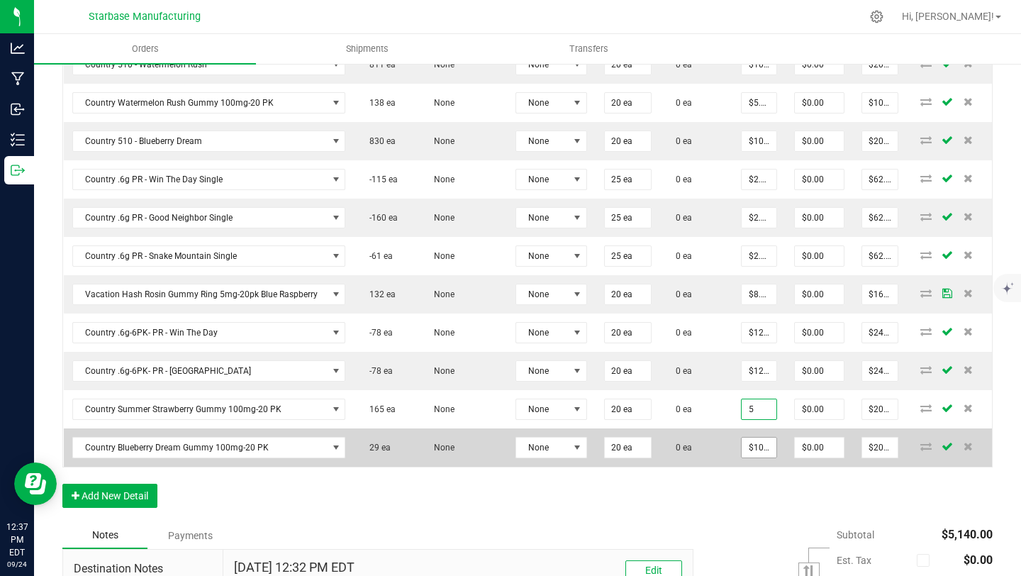
type input "$5.00000"
type input "$100.00"
type input "10"
click at [758, 443] on input "10" at bounding box center [759, 448] width 35 height 20
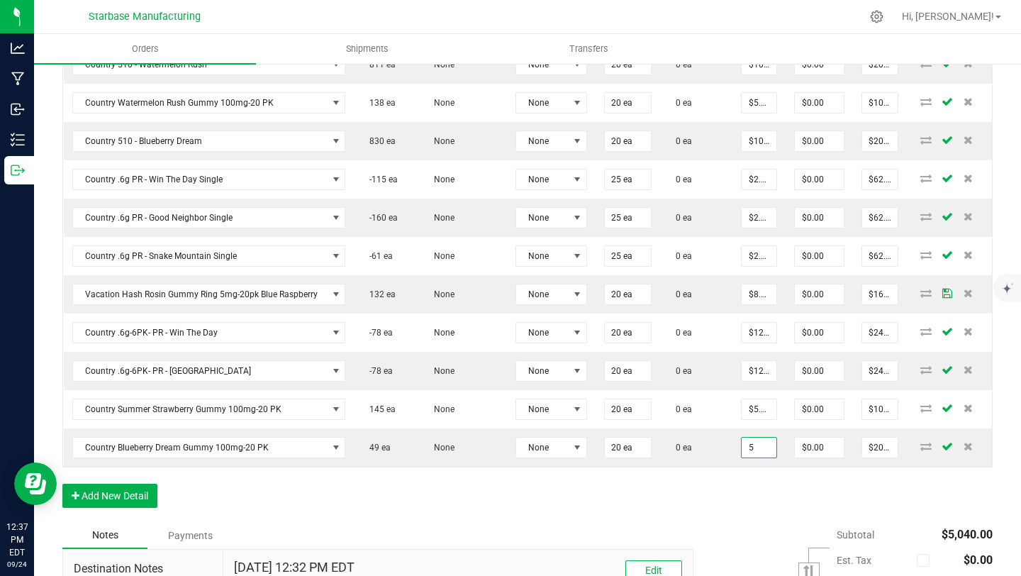
type input "$5.00000"
type input "$100.00"
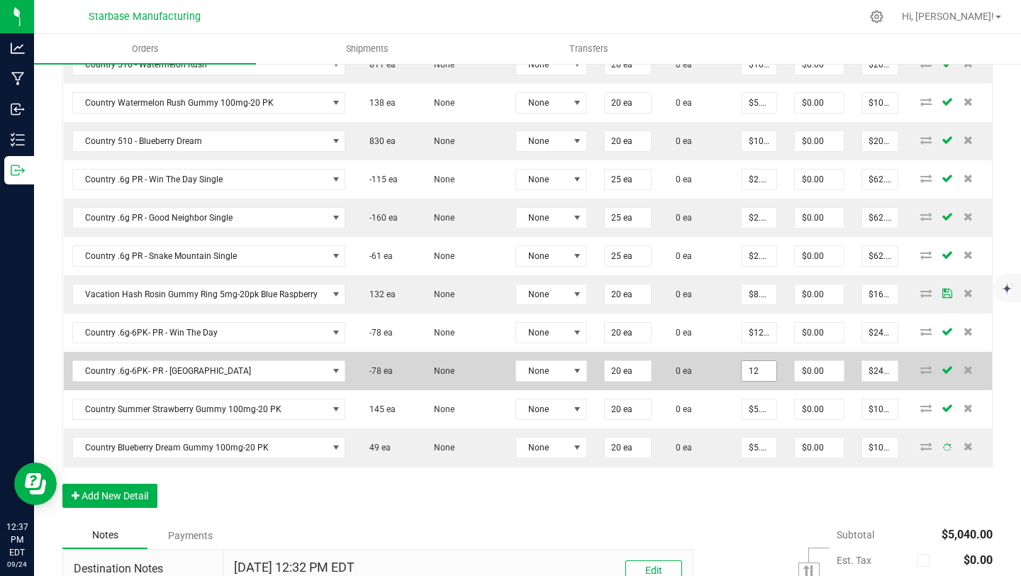
click at [757, 370] on input "12" at bounding box center [759, 371] width 35 height 20
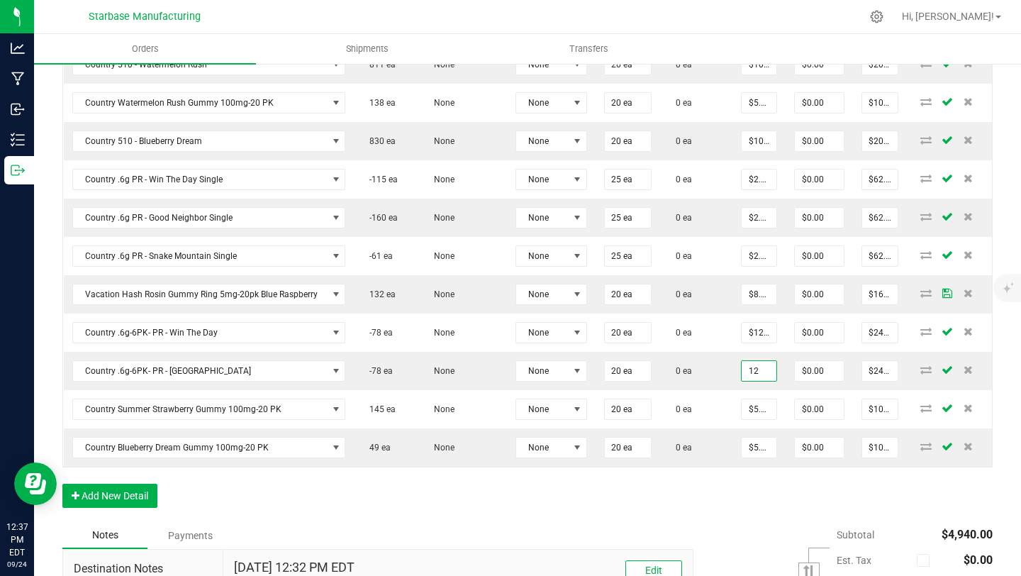
type input "$12.00000"
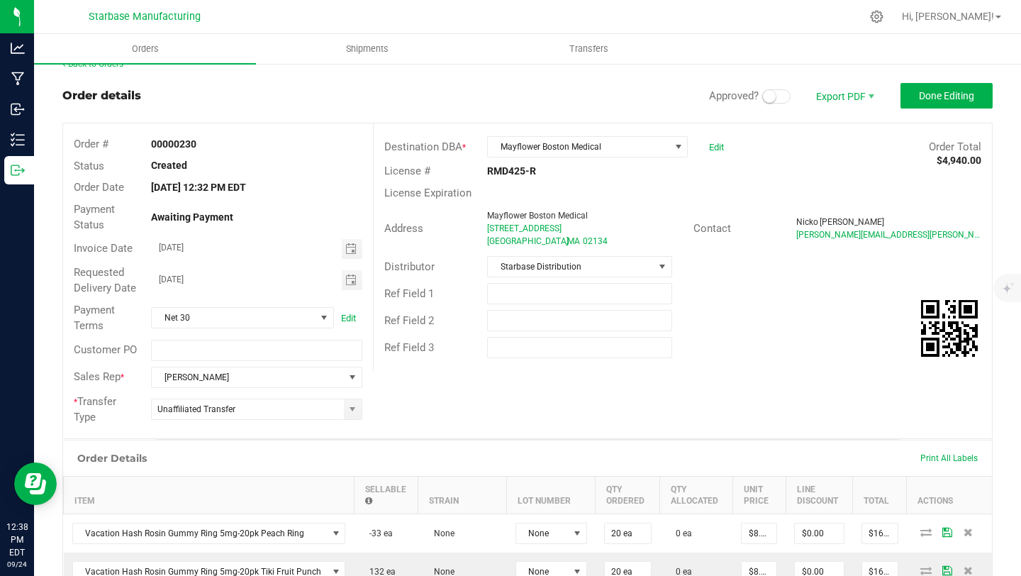
scroll to position [17, 0]
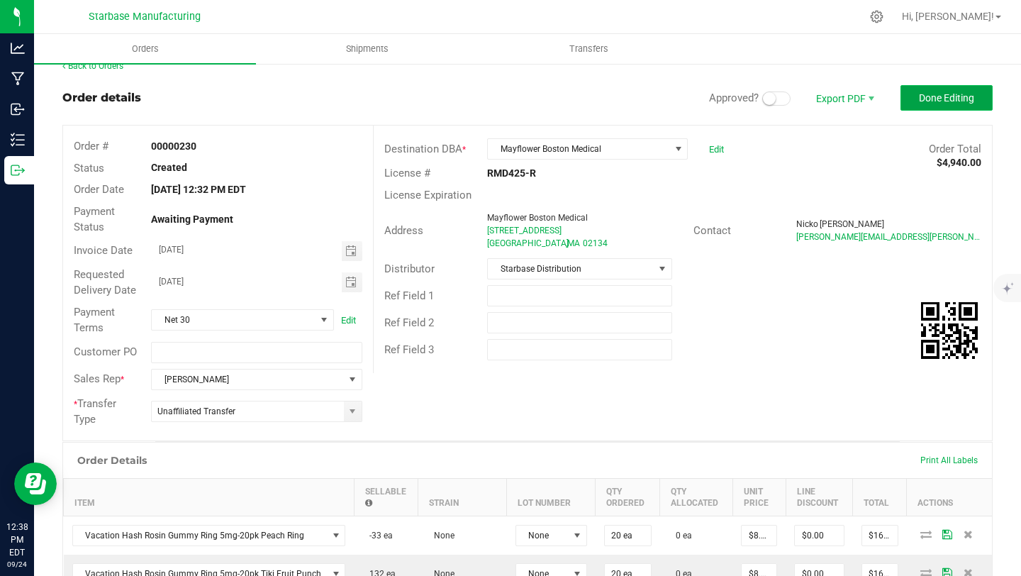
click at [951, 98] on span "Done Editing" at bounding box center [946, 97] width 55 height 11
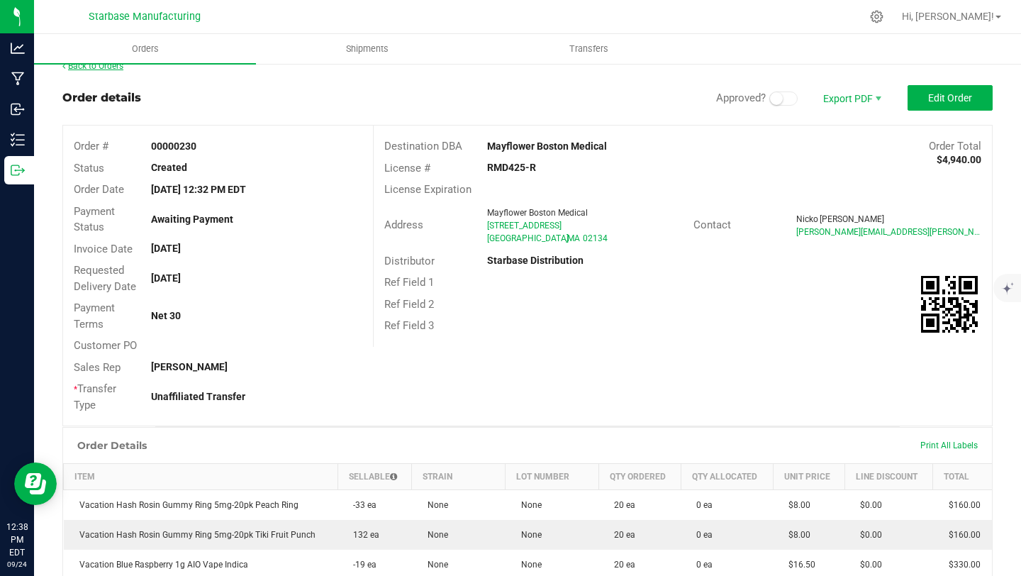
click at [116, 66] on link "Back to Orders" at bounding box center [92, 66] width 61 height 10
